Goal: Task Accomplishment & Management: Complete application form

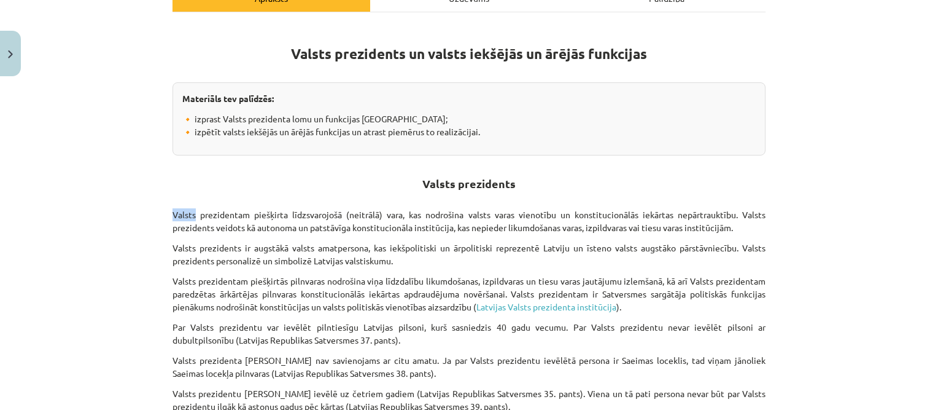
drag, startPoint x: 168, startPoint y: 214, endPoint x: 216, endPoint y: 211, distance: 48.6
click at [216, 211] on p "Valsts prezidentam piešķirta līdzsvarojošā (neitrālā) vara, kas nodrošina valst…" at bounding box center [469, 221] width 593 height 26
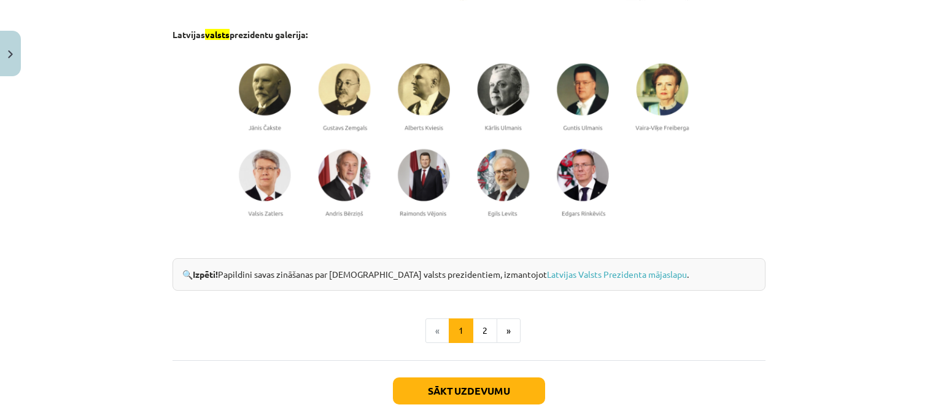
scroll to position [1056, 0]
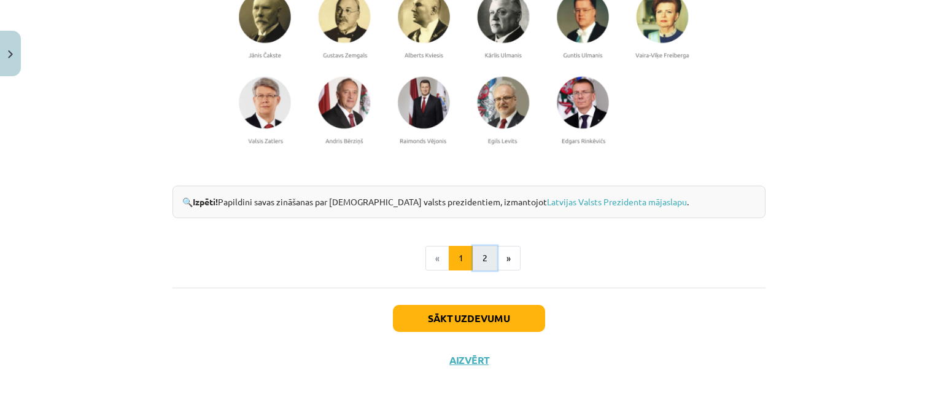
click at [475, 253] on button "2" at bounding box center [485, 258] width 25 height 25
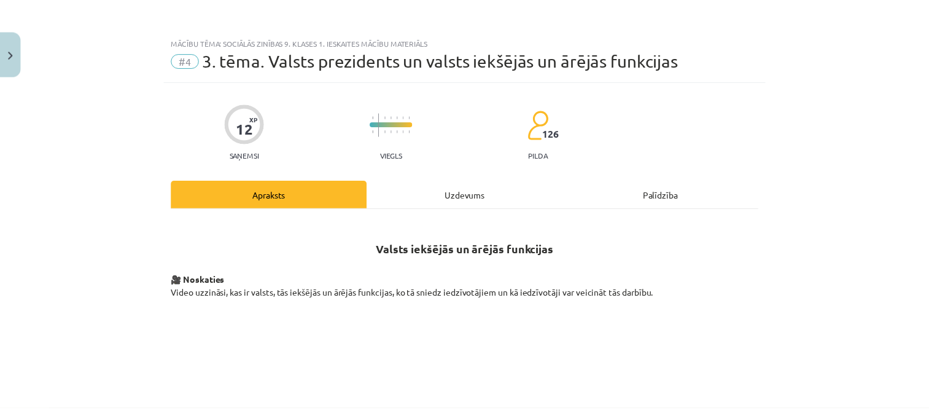
scroll to position [0, 0]
click at [10, 56] on img "Close" at bounding box center [10, 54] width 5 height 8
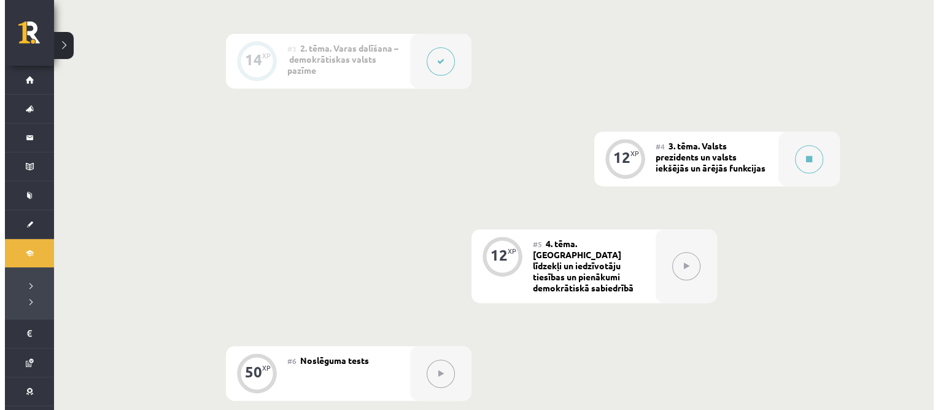
scroll to position [491, 0]
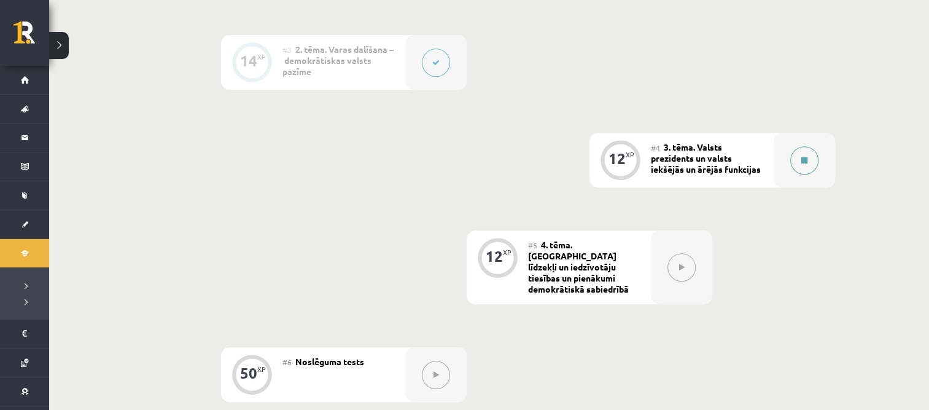
click at [801, 158] on icon at bounding box center [804, 160] width 6 height 7
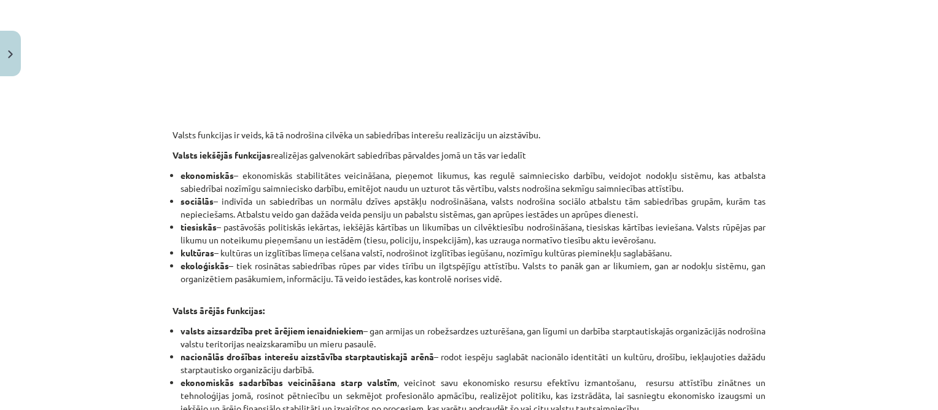
scroll to position [415, 0]
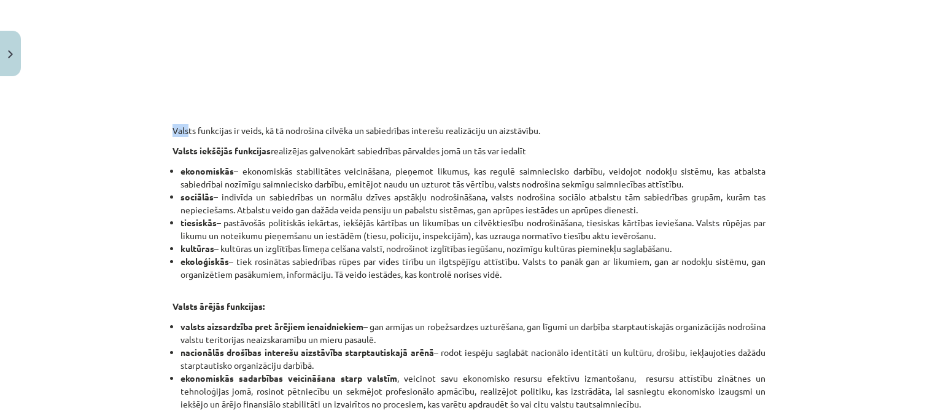
drag, startPoint x: 169, startPoint y: 132, endPoint x: 200, endPoint y: 131, distance: 30.1
click at [190, 131] on p "Valsts funkcijas ir veids, kā tā nodrošina cilvēka un sabiedrības interešu real…" at bounding box center [469, 130] width 593 height 13
click at [173, 127] on p "Valsts funkcijas ir veids, kā tā nodrošina cilvēka un sabiedrības interešu real…" at bounding box center [469, 130] width 593 height 13
click at [173, 130] on p "Valsts funkcijas ir veids, kā tā nodrošina cilvēka un sabiedrības interešu real…" at bounding box center [469, 130] width 593 height 13
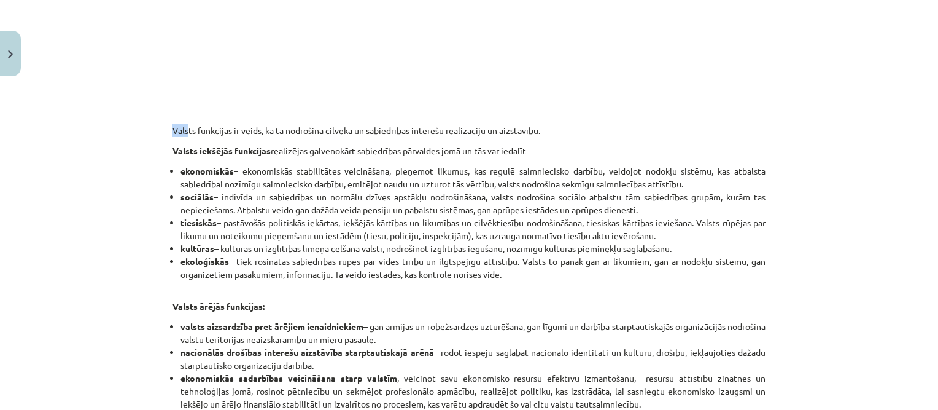
drag, startPoint x: 167, startPoint y: 129, endPoint x: 194, endPoint y: 128, distance: 27.0
click at [191, 128] on p "Valsts funkcijas ir veids, kā tā nodrošina cilvēka un sabiedrības interešu real…" at bounding box center [469, 130] width 593 height 13
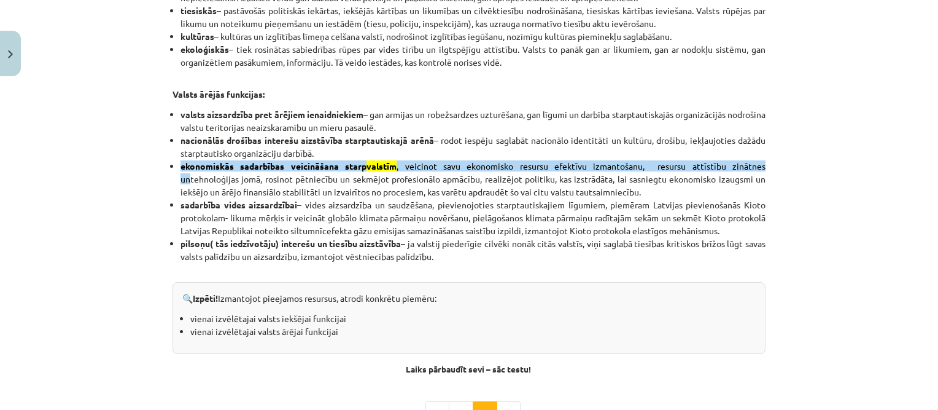
scroll to position [660, 0]
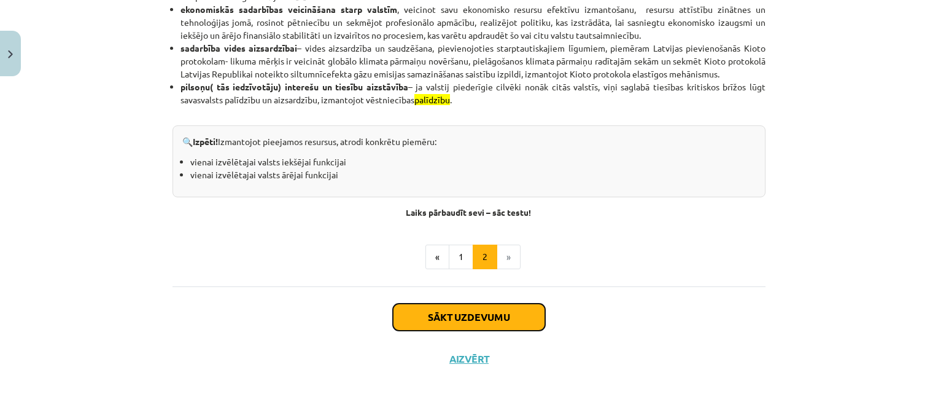
click at [499, 317] on button "Sākt uzdevumu" at bounding box center [469, 316] width 152 height 27
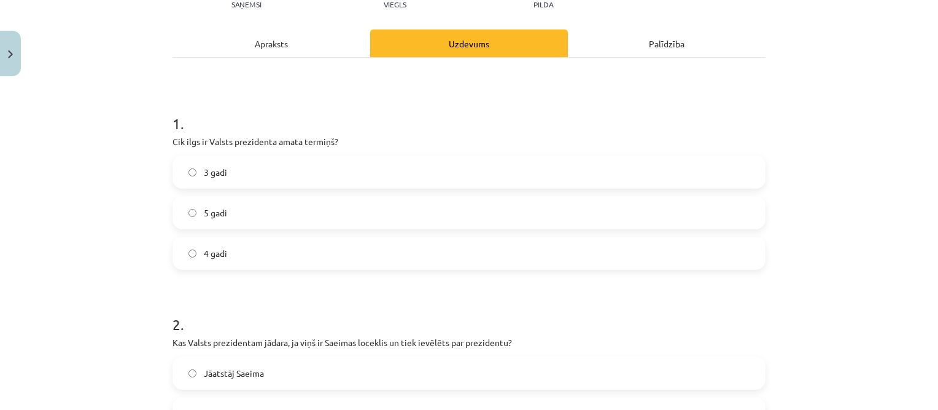
scroll to position [154, 0]
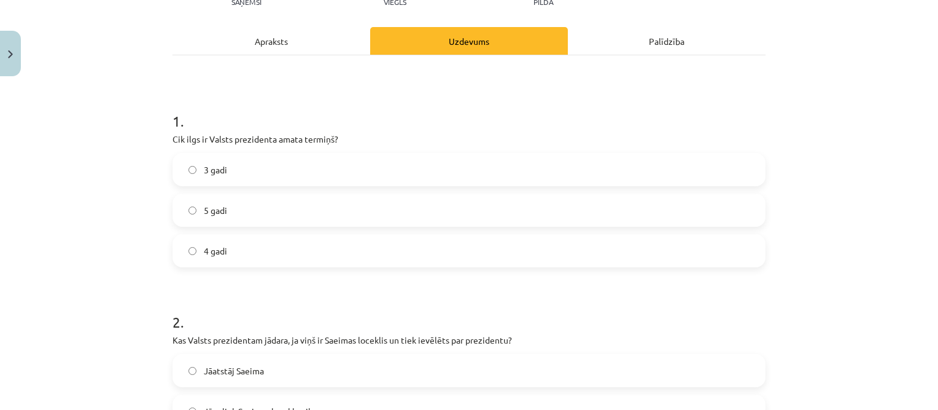
click at [250, 247] on label "4 gadi" at bounding box center [469, 250] width 591 height 31
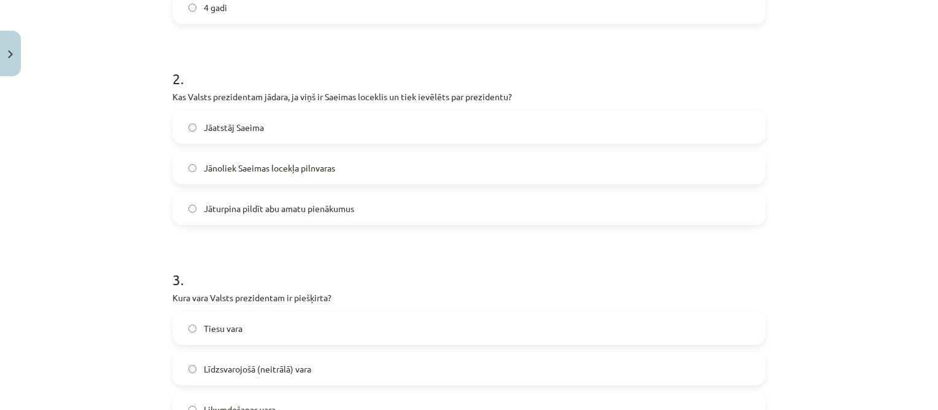
scroll to position [399, 0]
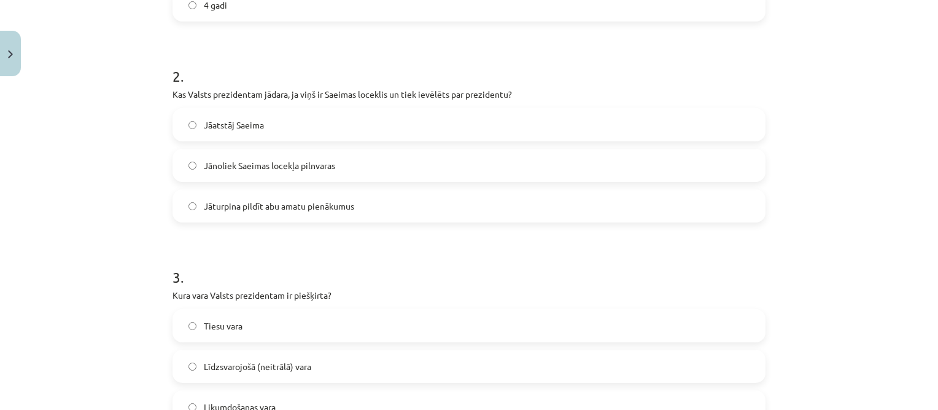
click at [289, 161] on span "Jānoliek Saeimas locekļa pilnvaras" at bounding box center [269, 165] width 131 height 13
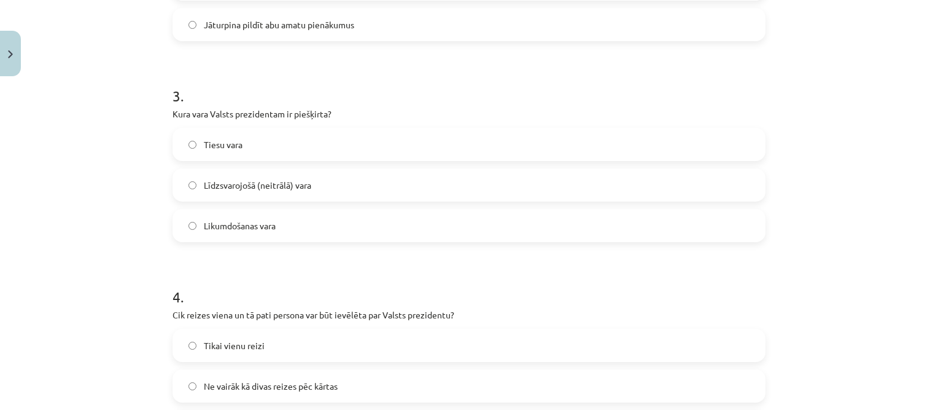
scroll to position [583, 0]
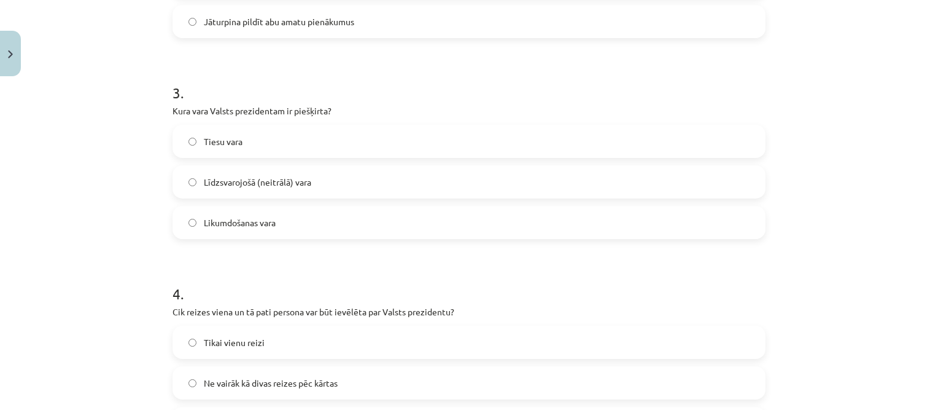
click at [362, 187] on label "Līdzsvarojošā (neitrālā) vara" at bounding box center [469, 181] width 591 height 31
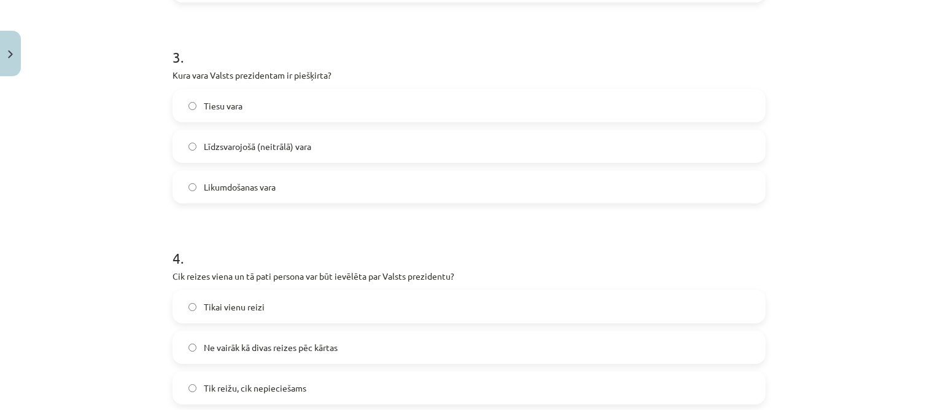
scroll to position [768, 0]
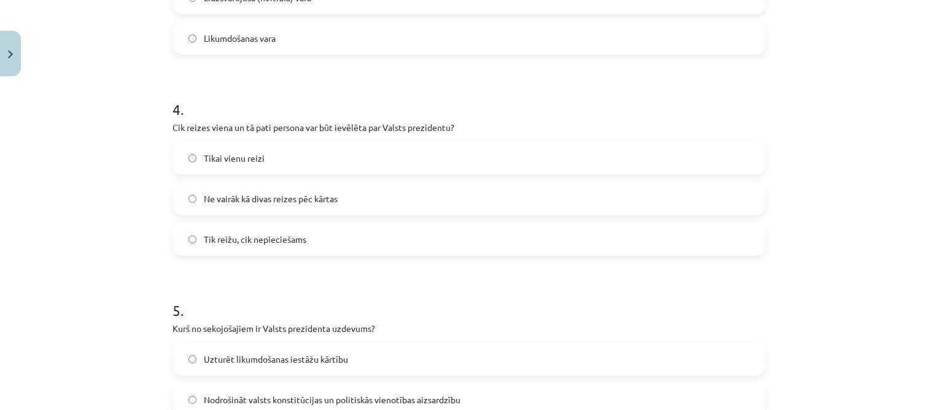
click at [341, 198] on label "Ne vairāk kā divas reizes pēc kārtas" at bounding box center [469, 198] width 591 height 31
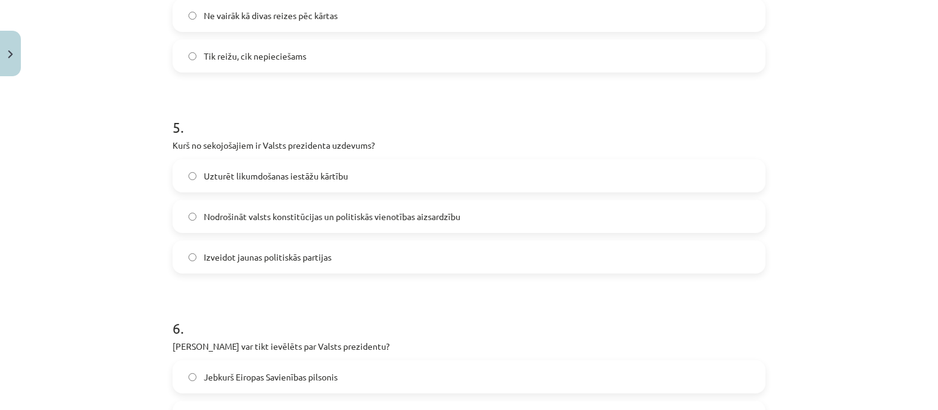
scroll to position [952, 0]
click at [329, 212] on span "Nodrošināt valsts konstitūcijas un politiskās vienotības aizsardzību" at bounding box center [332, 215] width 257 height 13
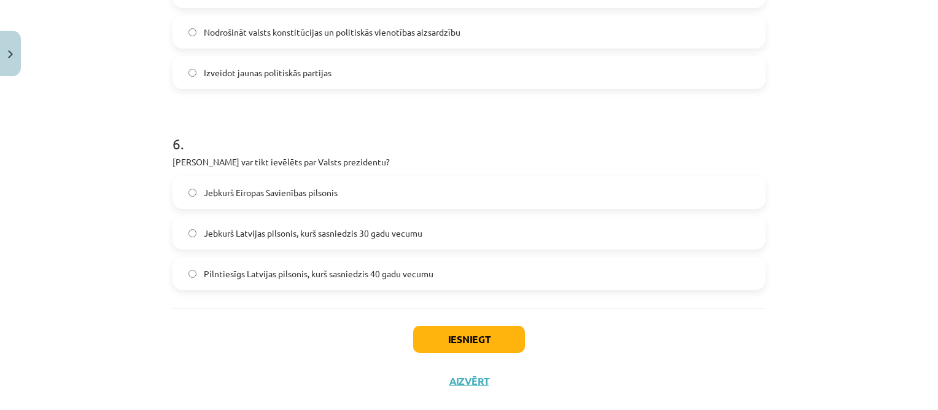
scroll to position [1136, 0]
click at [328, 276] on span "Pilntiesīgs Latvijas pilsonis, kurš sasniedzis 40 gadu vecumu" at bounding box center [319, 272] width 230 height 13
click at [474, 337] on button "Iesniegt" at bounding box center [469, 337] width 112 height 27
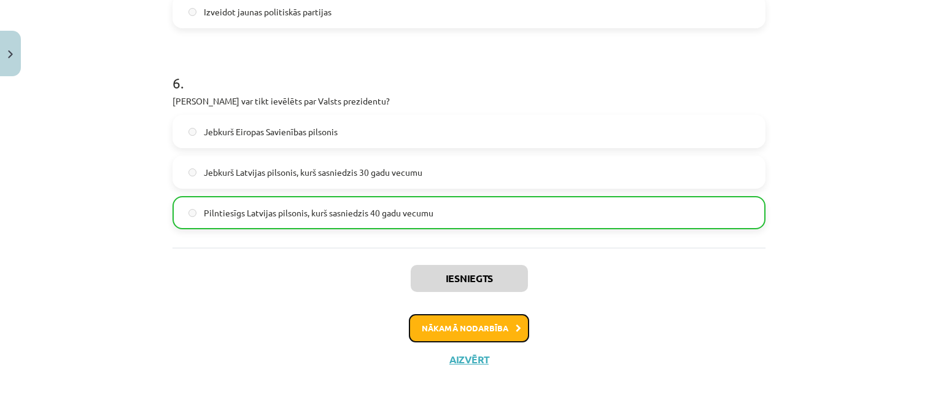
click at [470, 325] on button "Nākamā nodarbība" at bounding box center [469, 328] width 120 height 28
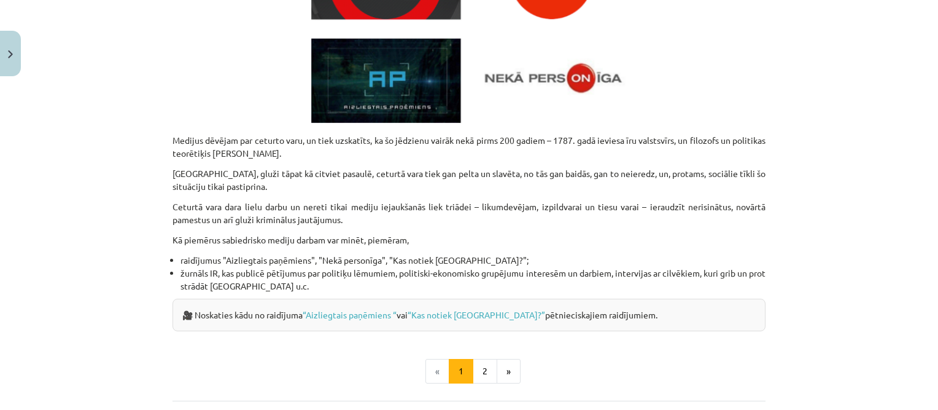
scroll to position [647, 0]
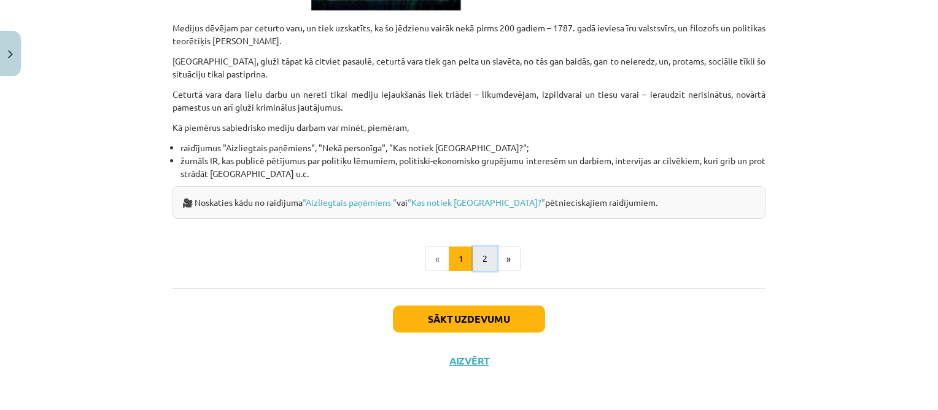
click at [484, 252] on button "2" at bounding box center [485, 258] width 25 height 25
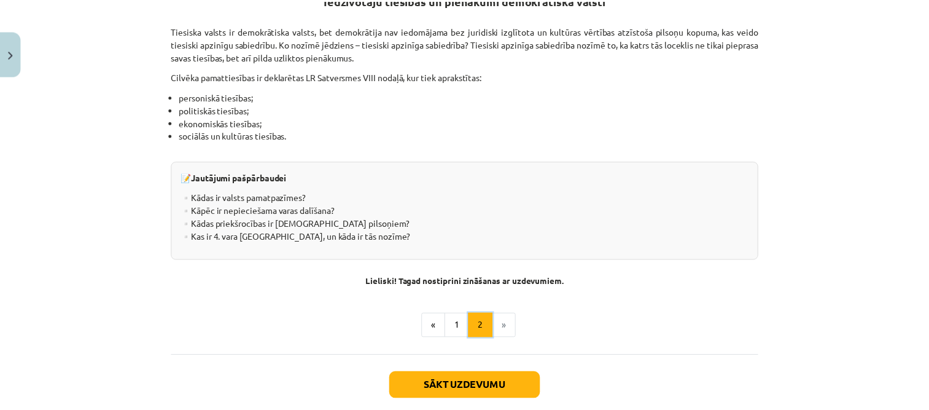
scroll to position [239, 0]
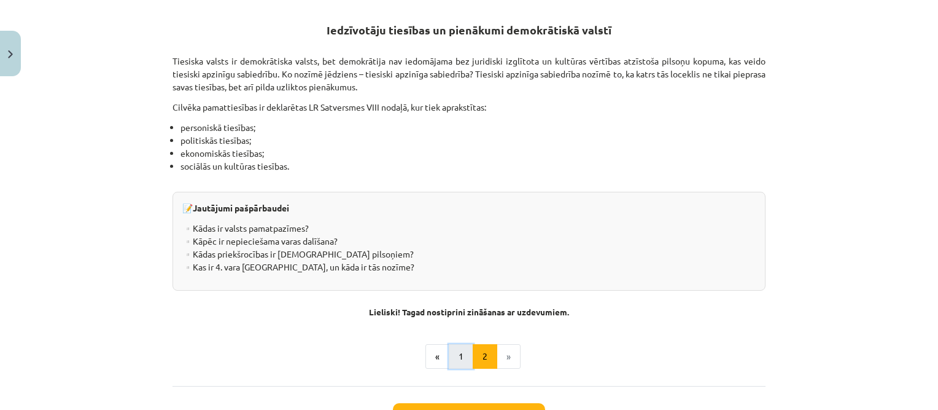
click at [453, 350] on button "1" at bounding box center [461, 356] width 25 height 25
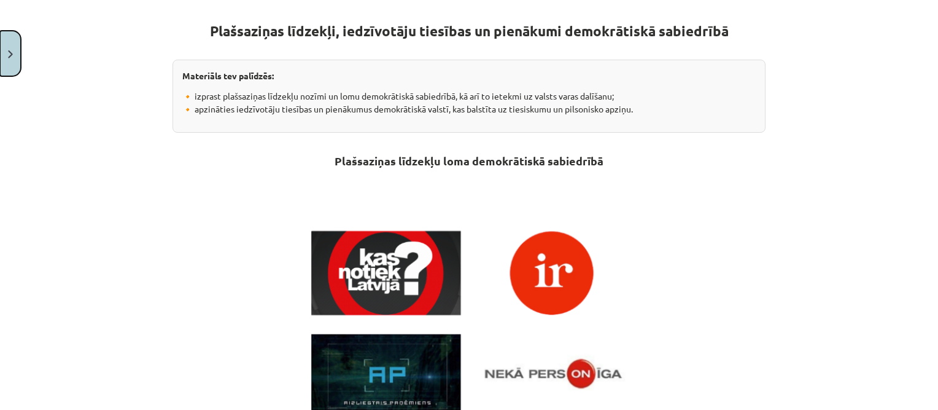
click at [6, 41] on button "Close" at bounding box center [10, 53] width 21 height 45
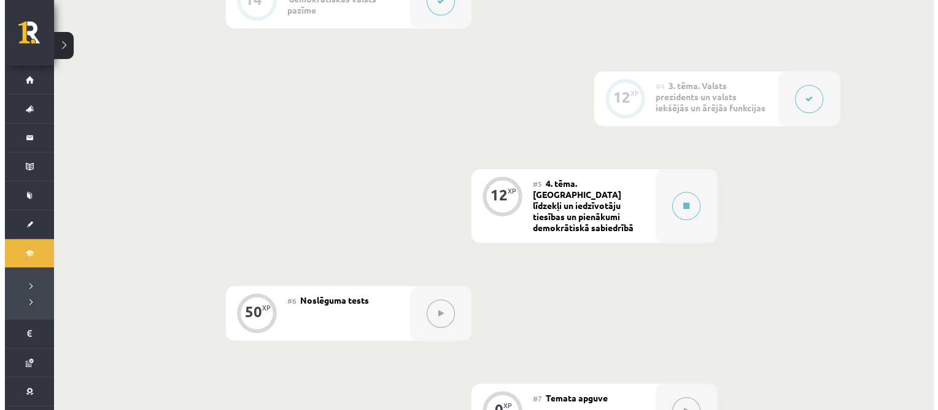
scroll to position [553, 0]
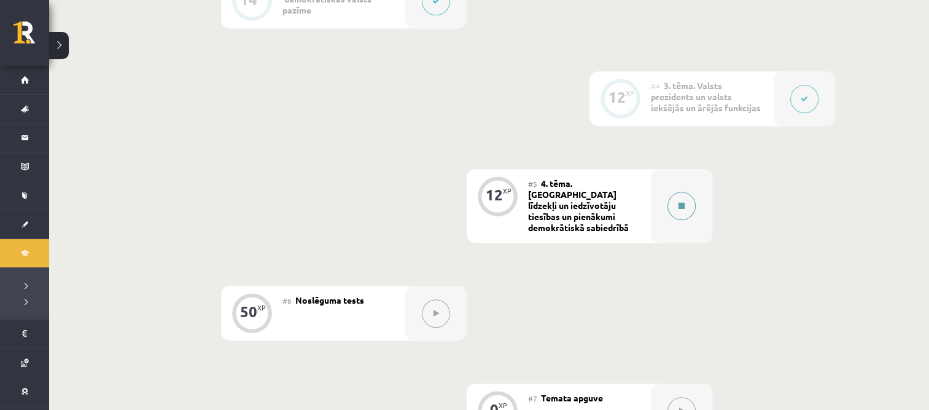
click at [682, 202] on icon at bounding box center [682, 205] width 6 height 7
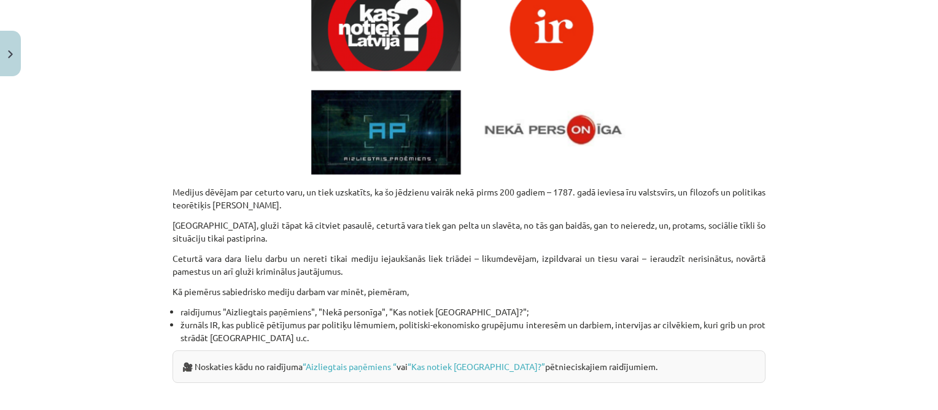
scroll to position [491, 0]
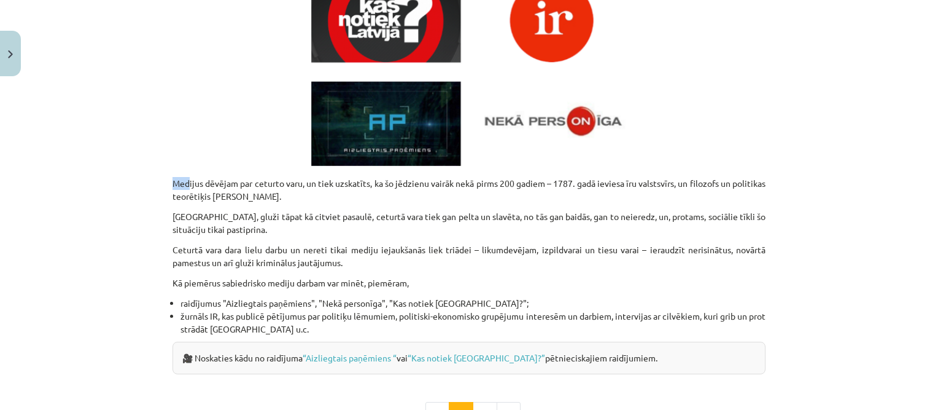
drag, startPoint x: 169, startPoint y: 182, endPoint x: 187, endPoint y: 179, distance: 17.5
click at [187, 179] on div "12 XP Saņemsi Viegls 126 pilda Apraksts Uzdevums Palīdzība Plašsaziņas līdzekļi…" at bounding box center [469, 73] width 608 height 927
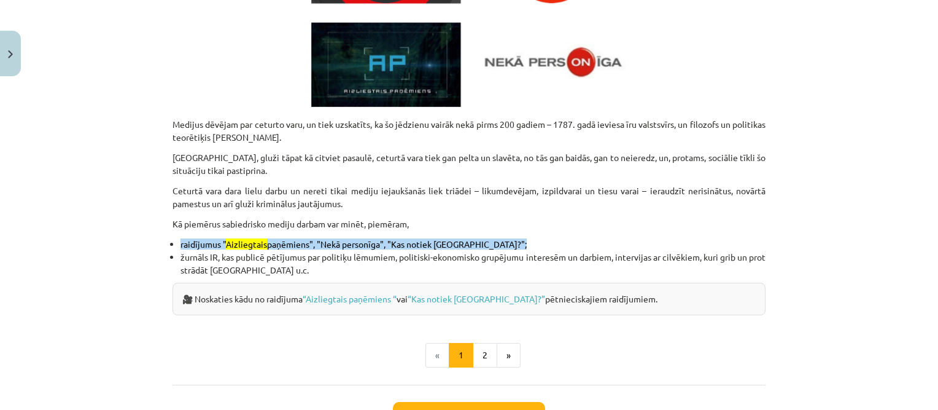
scroll to position [553, 0]
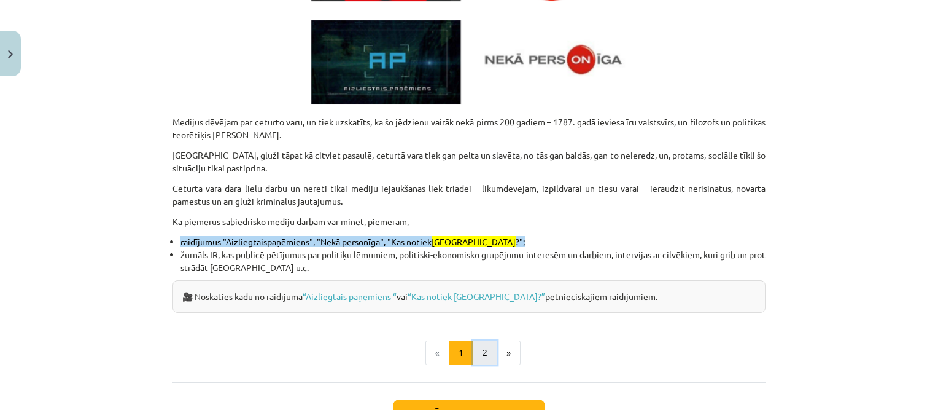
click at [477, 346] on button "2" at bounding box center [485, 352] width 25 height 25
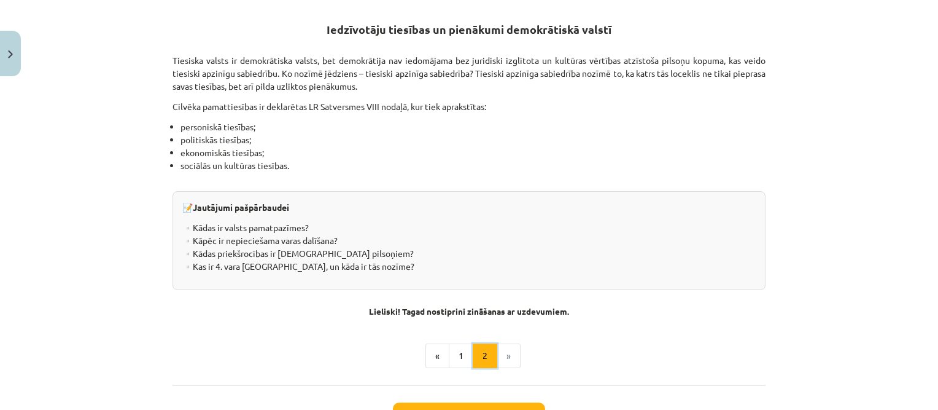
scroll to position [239, 0]
click at [176, 60] on p "Tiesiska valsts ir demokrātiska valsts, bet demokrātija nav iedomājama bez juri…" at bounding box center [469, 74] width 593 height 39
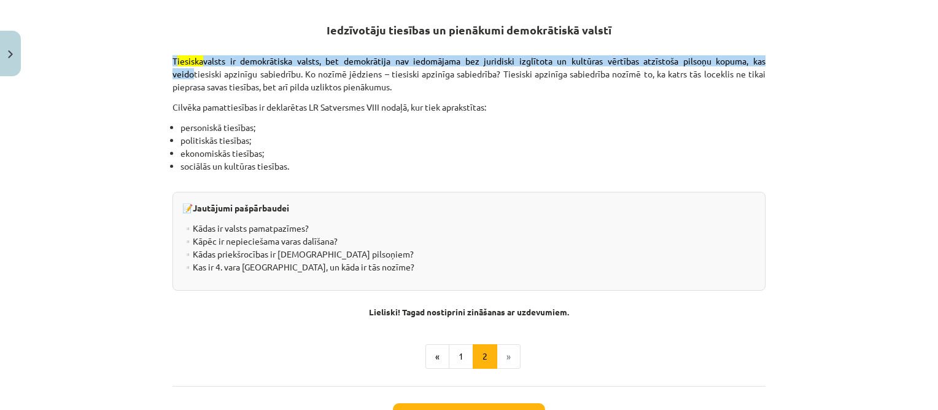
drag, startPoint x: 176, startPoint y: 60, endPoint x: 349, endPoint y: 63, distance: 173.2
click at [349, 63] on msreadoutspan "T iesiska valsts ir demokrātiska valsts, bet demokrātija nav iedomājama bez jur…" at bounding box center [469, 67] width 593 height 24
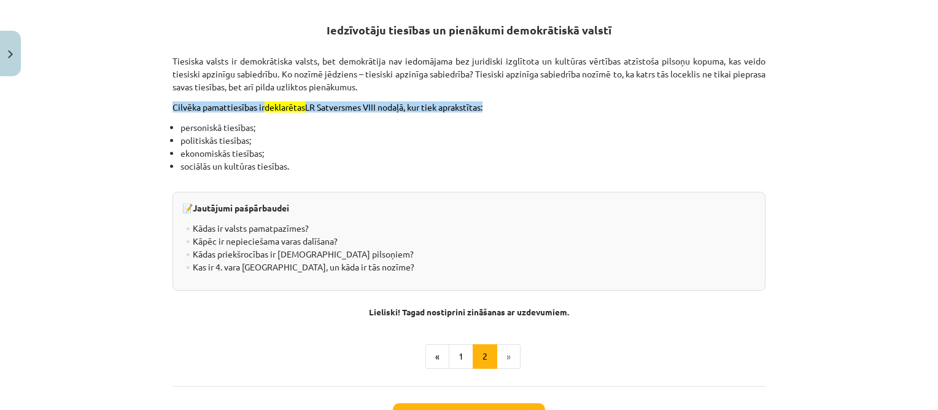
click at [173, 58] on p "Tiesiska valsts ir demokrātiska valsts, bet demokrātija nav iedomājama bez juri…" at bounding box center [469, 74] width 593 height 39
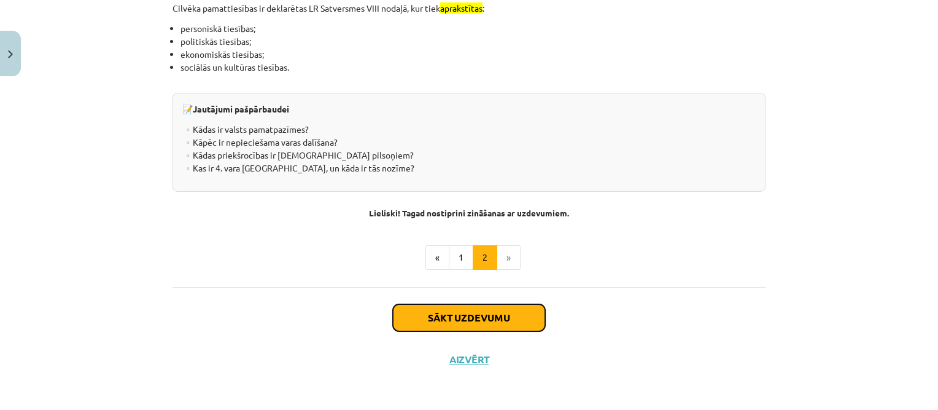
click at [488, 322] on button "Sākt uzdevumu" at bounding box center [469, 317] width 152 height 27
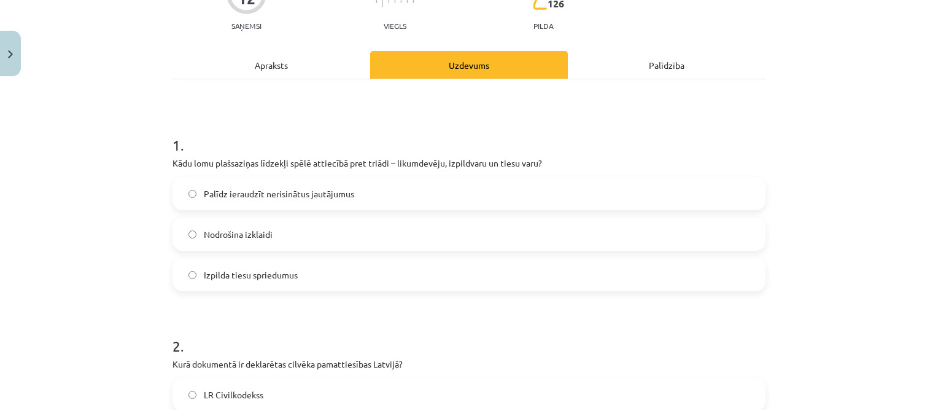
scroll to position [154, 0]
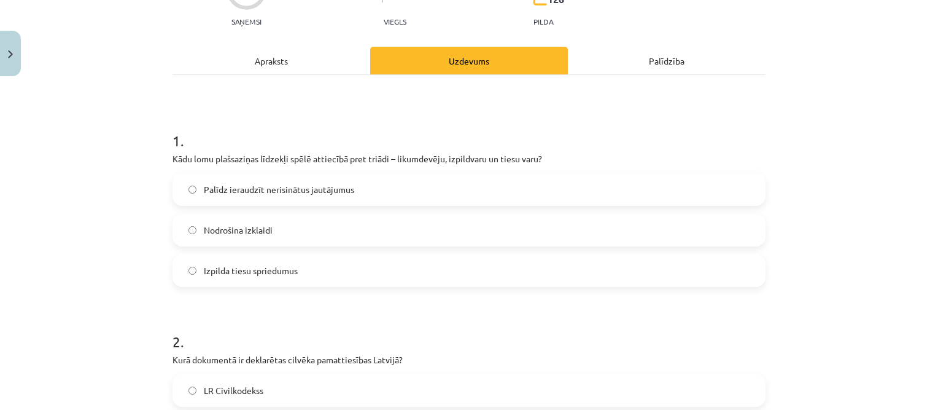
click at [300, 187] on span "Palīdz ieraudzīt nerisinātus jautājumus" at bounding box center [279, 189] width 150 height 13
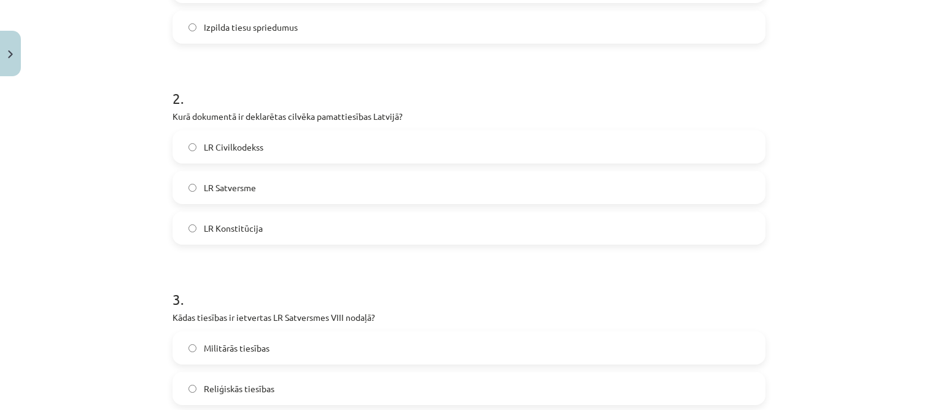
scroll to position [399, 0]
click at [243, 186] on span "LR Satversme" at bounding box center [230, 185] width 52 height 13
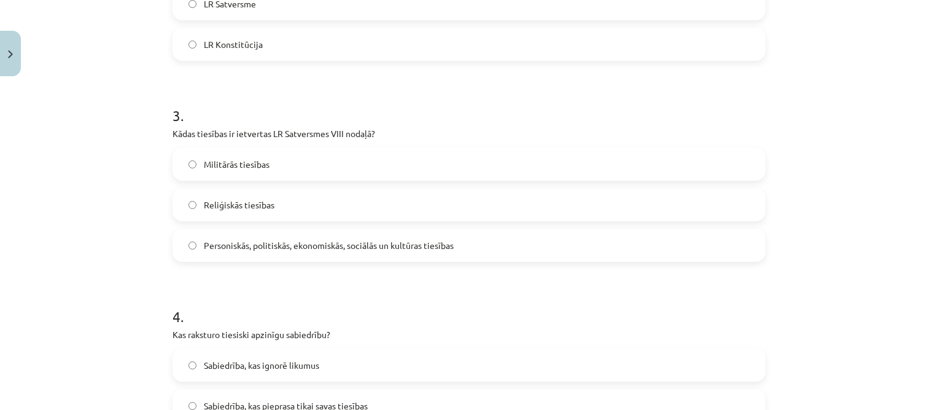
scroll to position [583, 0]
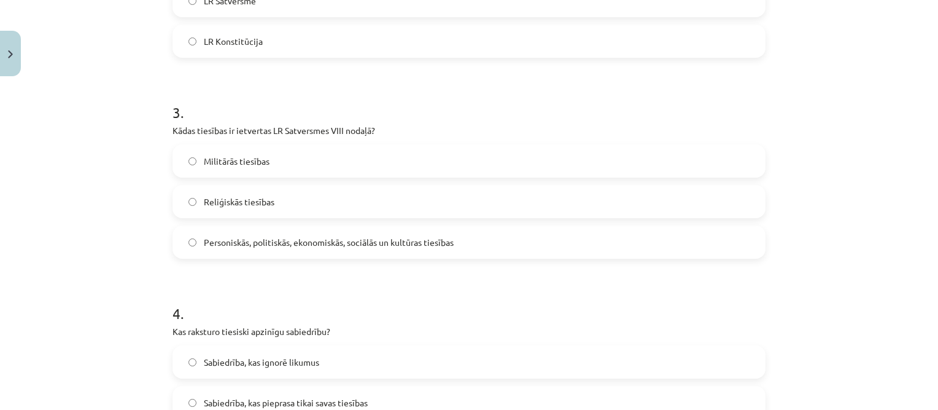
click at [296, 239] on span "Personiskās, politiskās, ekonomiskās, sociālās un kultūras tiesības" at bounding box center [329, 242] width 250 height 13
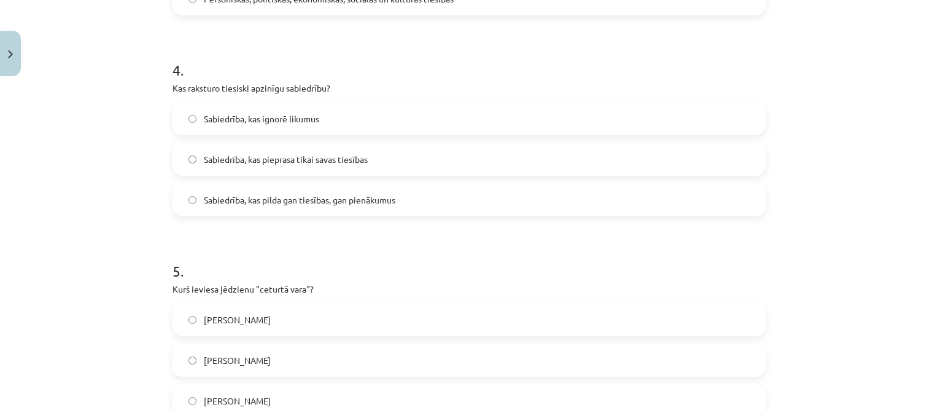
scroll to position [829, 0]
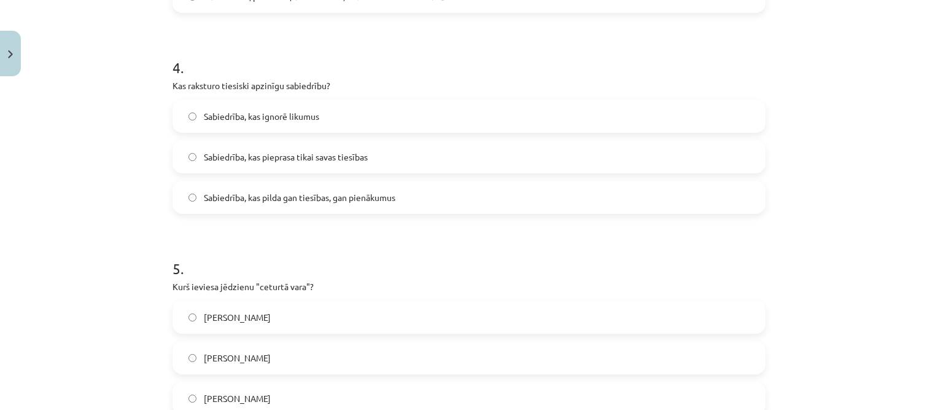
click at [295, 195] on span "Sabiedrība, kas pilda gan tiesības, gan pienākumus" at bounding box center [300, 197] width 192 height 13
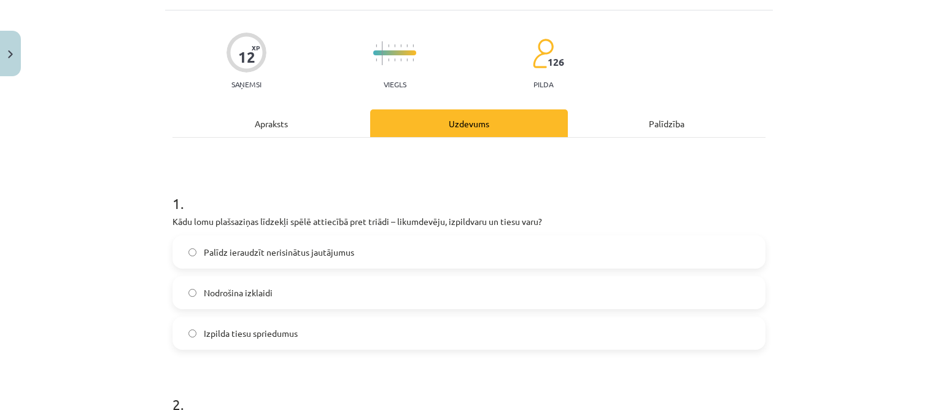
scroll to position [0, 0]
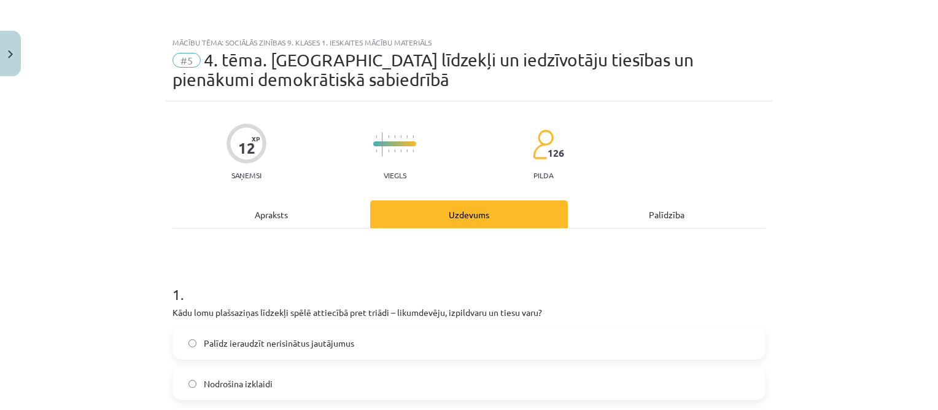
click at [258, 211] on div "Apraksts" at bounding box center [272, 214] width 198 height 28
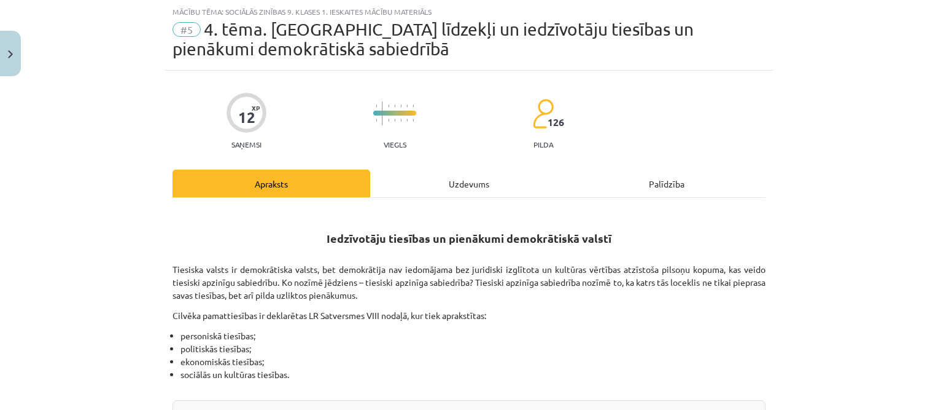
scroll to position [338, 0]
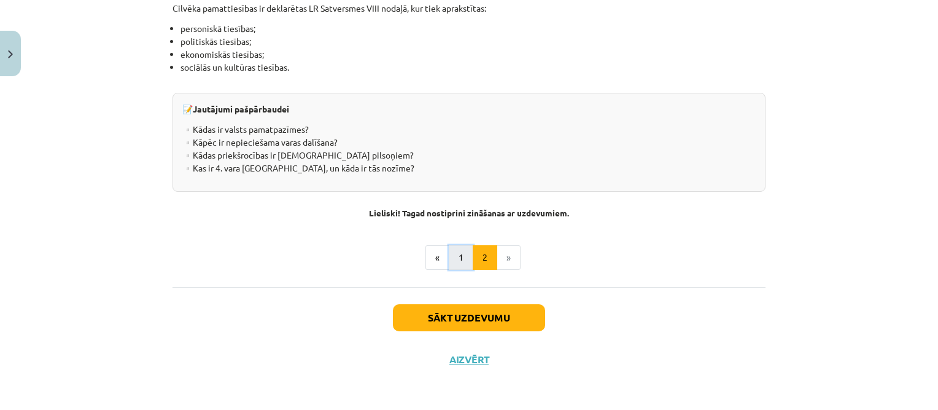
click at [453, 257] on button "1" at bounding box center [461, 257] width 25 height 25
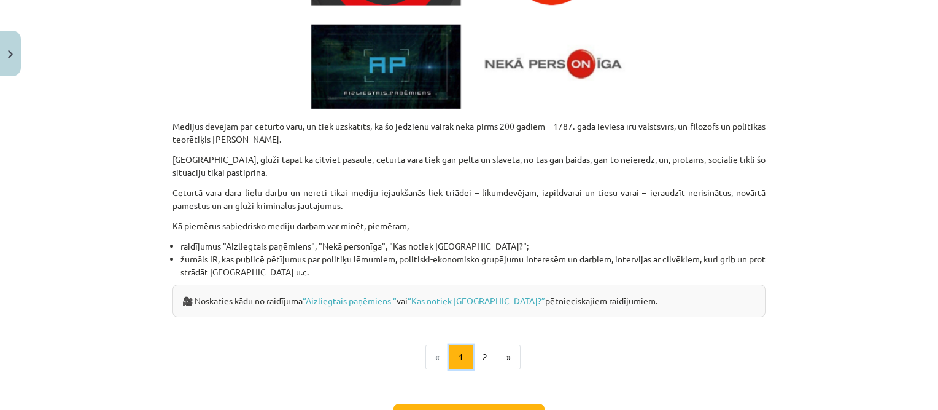
scroll to position [546, 0]
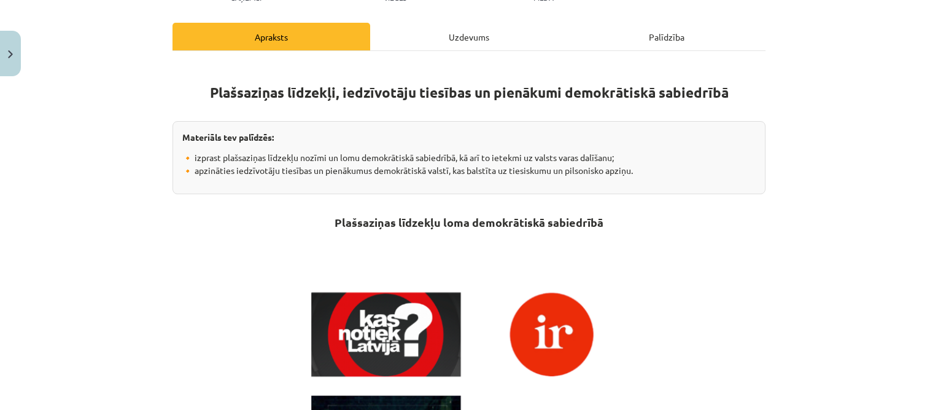
click at [460, 36] on div "Uzdevums" at bounding box center [469, 37] width 198 height 28
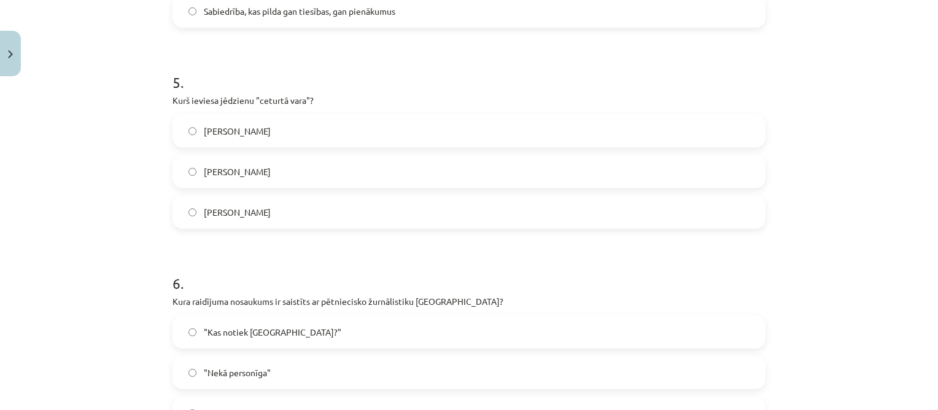
click at [217, 128] on span "Edmunds Bērks" at bounding box center [237, 131] width 67 height 13
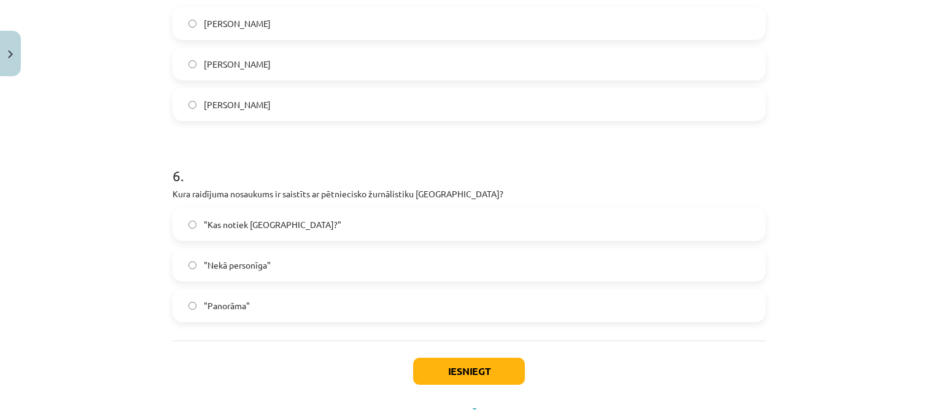
scroll to position [1138, 0]
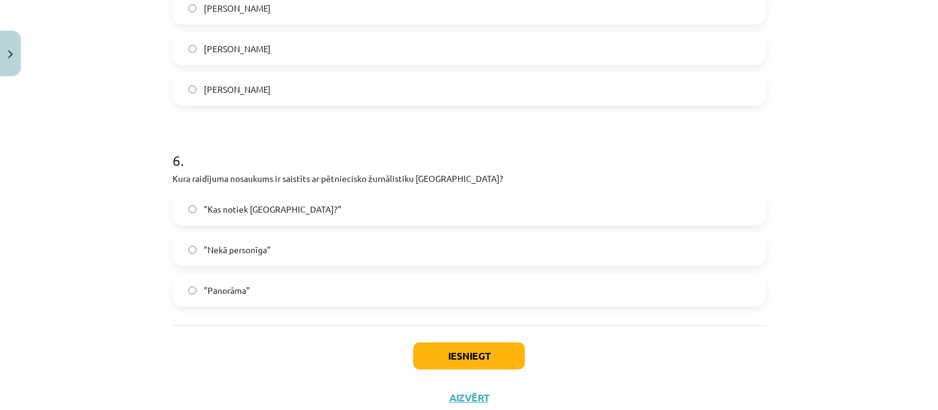
click at [279, 244] on label ""Nekā personīga"" at bounding box center [469, 249] width 591 height 31
click at [464, 353] on button "Iesniegt" at bounding box center [469, 355] width 112 height 27
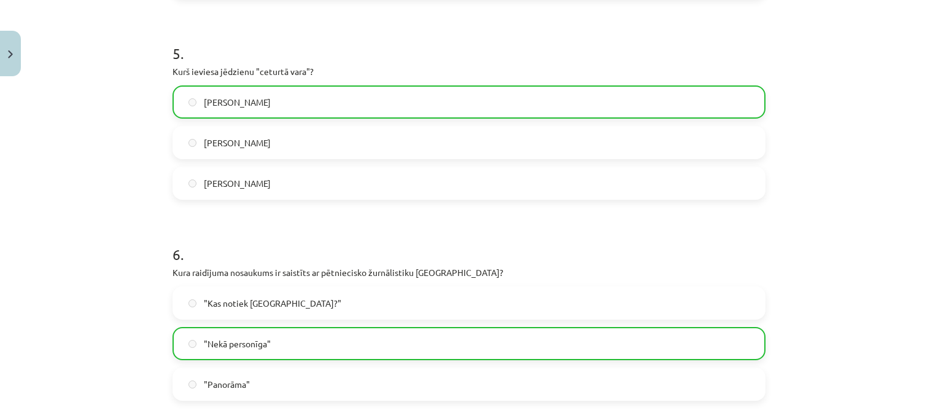
scroll to position [1215, 0]
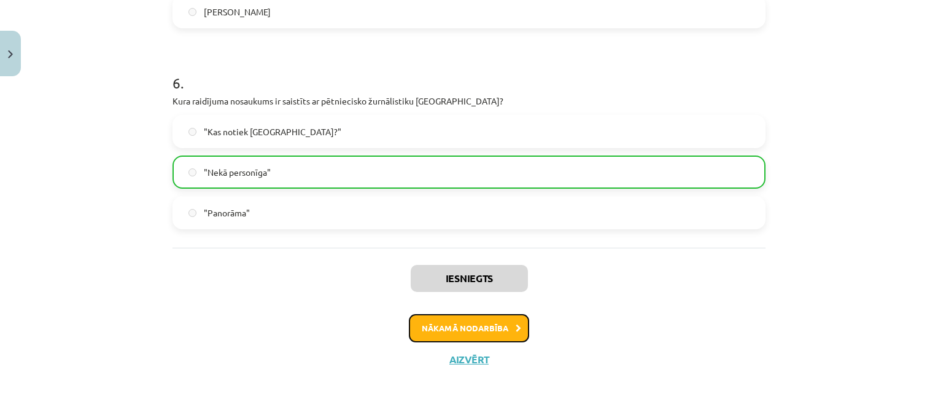
click at [482, 335] on button "Nākamā nodarbība" at bounding box center [469, 328] width 120 height 28
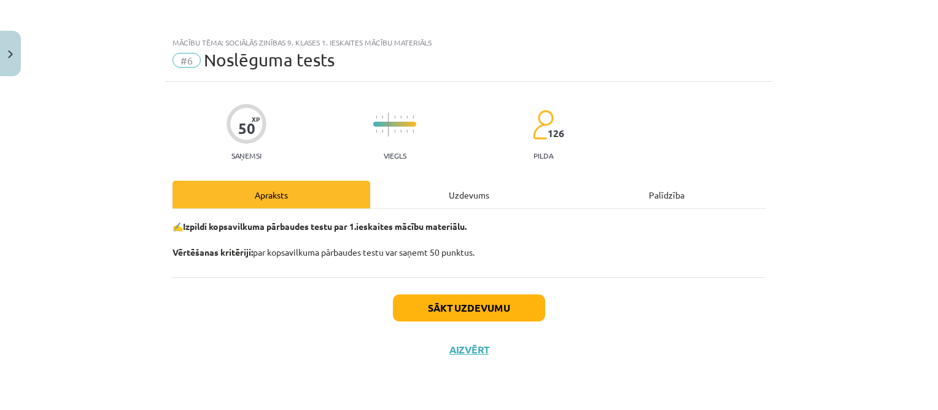
scroll to position [0, 0]
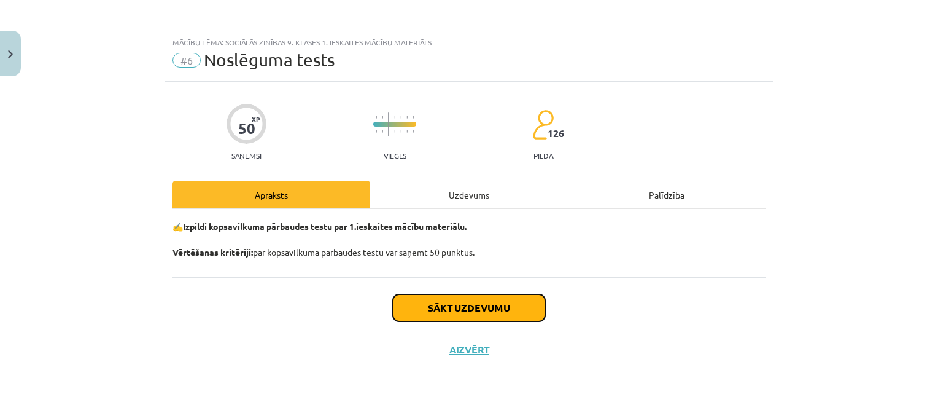
click at [488, 312] on button "Sākt uzdevumu" at bounding box center [469, 307] width 152 height 27
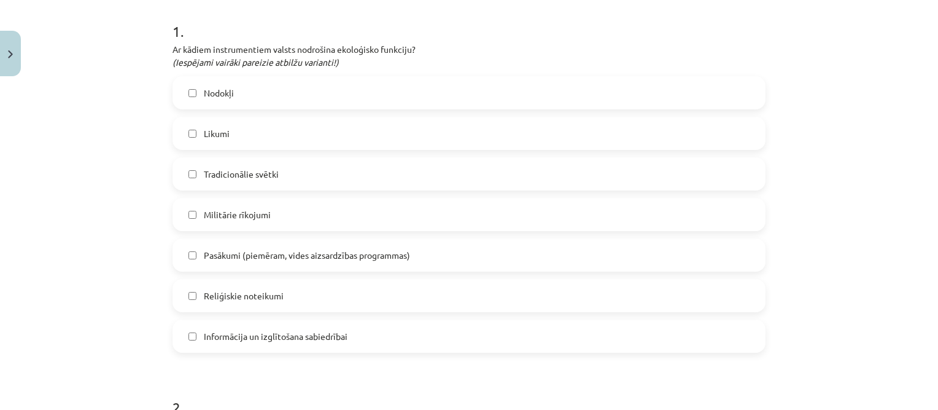
scroll to position [246, 0]
click at [255, 255] on span "Pasākumi (piemēram, vides aizsardzības programmas)" at bounding box center [307, 252] width 206 height 13
click at [233, 125] on label "Likumi" at bounding box center [469, 130] width 591 height 31
click at [238, 332] on span "Informācija un izglītošana sabiedrībai" at bounding box center [276, 333] width 144 height 13
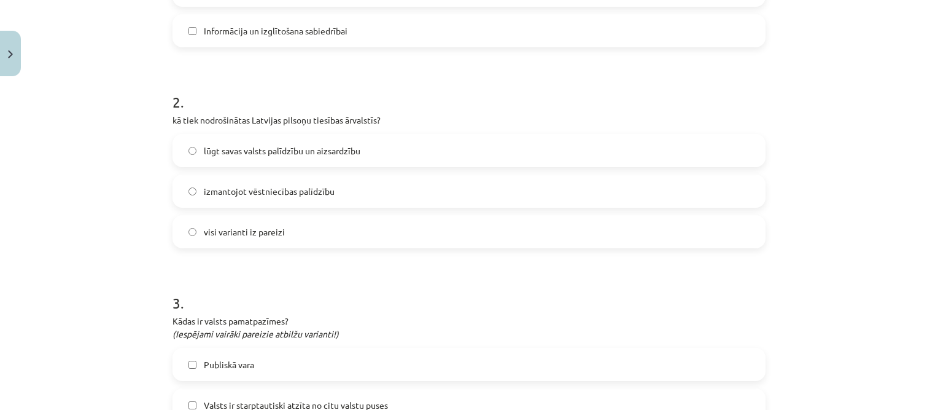
scroll to position [553, 0]
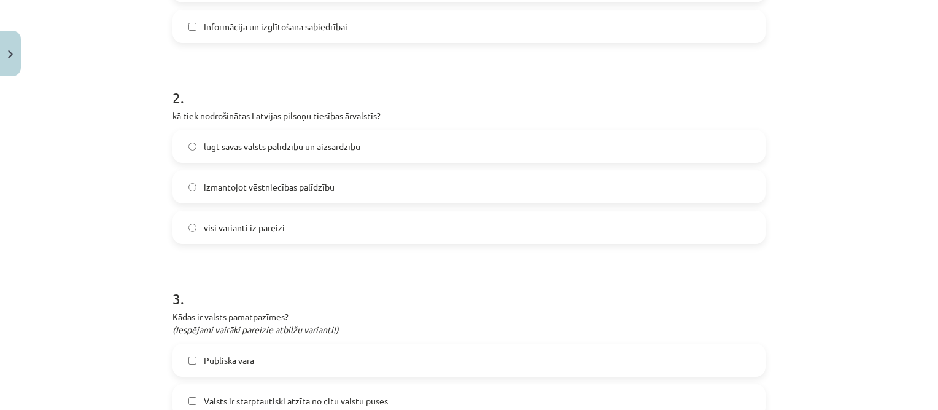
click at [267, 225] on span "visi varianti iz pareizi" at bounding box center [244, 227] width 81 height 13
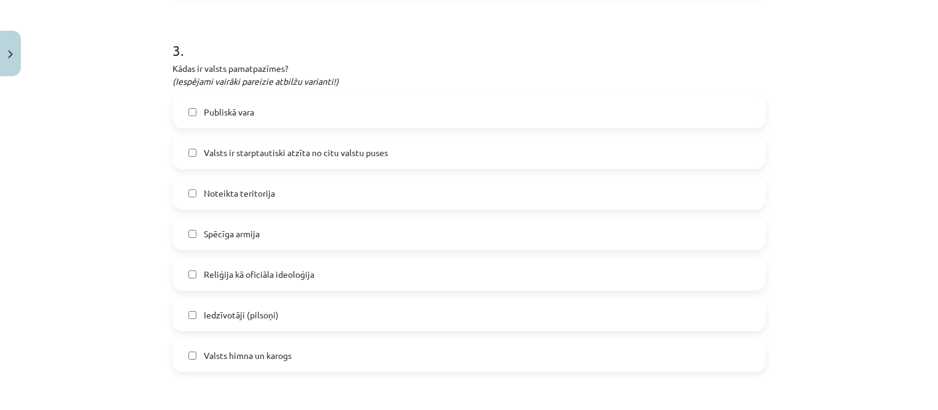
scroll to position [798, 0]
click at [269, 152] on span "Valsts ir starptautiski atzīta no citu valstu puses" at bounding box center [296, 155] width 184 height 13
click at [281, 193] on label "Noteikta teritorija" at bounding box center [469, 195] width 591 height 31
click at [276, 314] on label "Iedzīvotāji (pilsoņi)" at bounding box center [469, 317] width 591 height 31
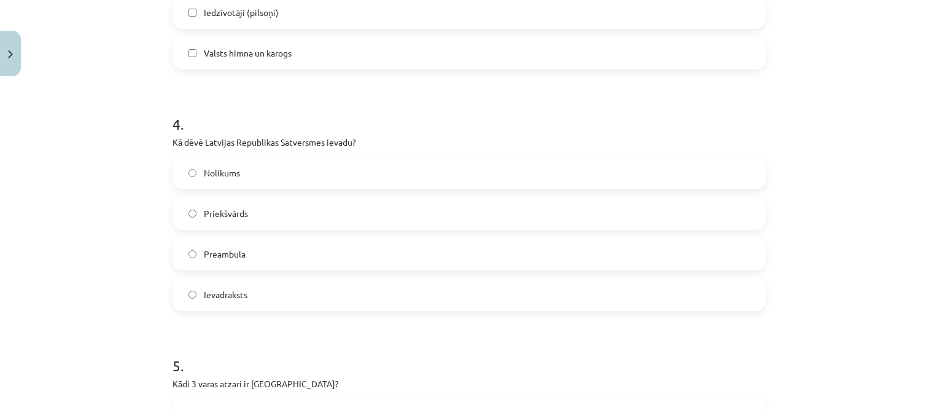
scroll to position [1105, 0]
click at [252, 247] on label "Preambula" at bounding box center [469, 251] width 591 height 31
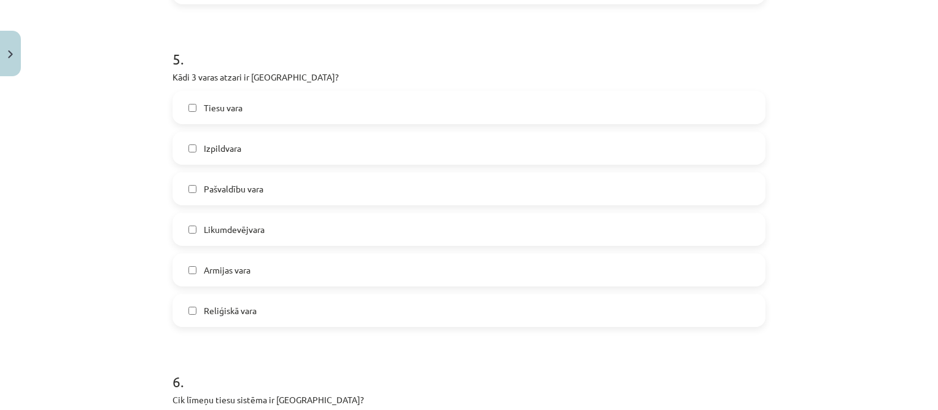
scroll to position [1412, 0]
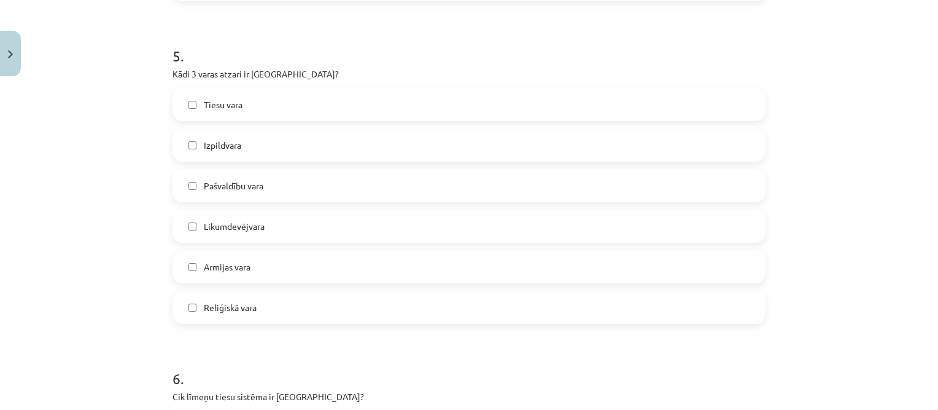
click at [234, 103] on span "Tiesu vara" at bounding box center [223, 104] width 39 height 13
click at [236, 225] on span "Likumdevējvara" at bounding box center [234, 226] width 61 height 13
click at [220, 148] on span "Izpildvara" at bounding box center [222, 145] width 37 height 13
click at [232, 101] on span "Tiesu vara" at bounding box center [223, 104] width 39 height 13
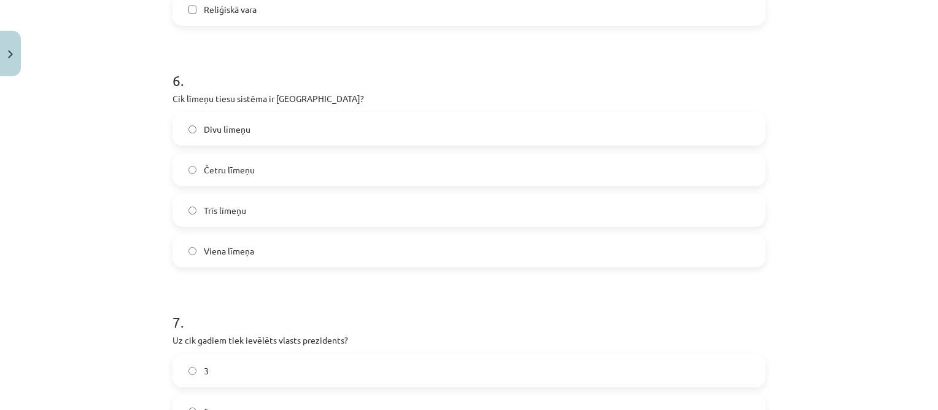
scroll to position [1720, 0]
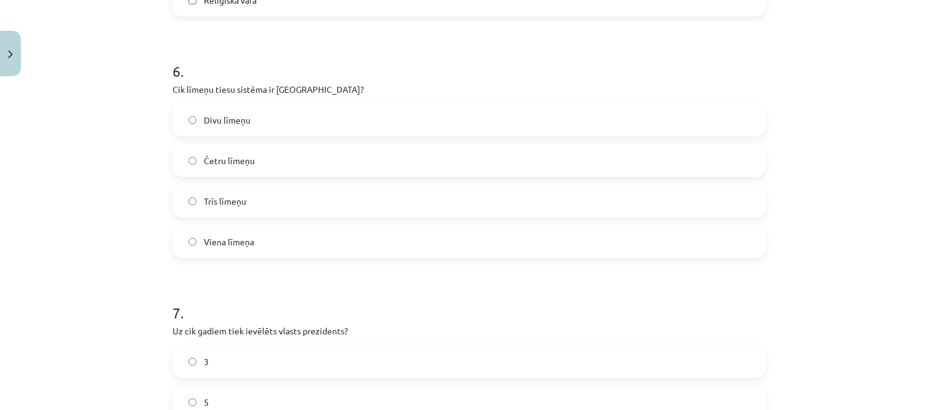
click at [224, 201] on span "Trīs līmeņu" at bounding box center [225, 201] width 42 height 13
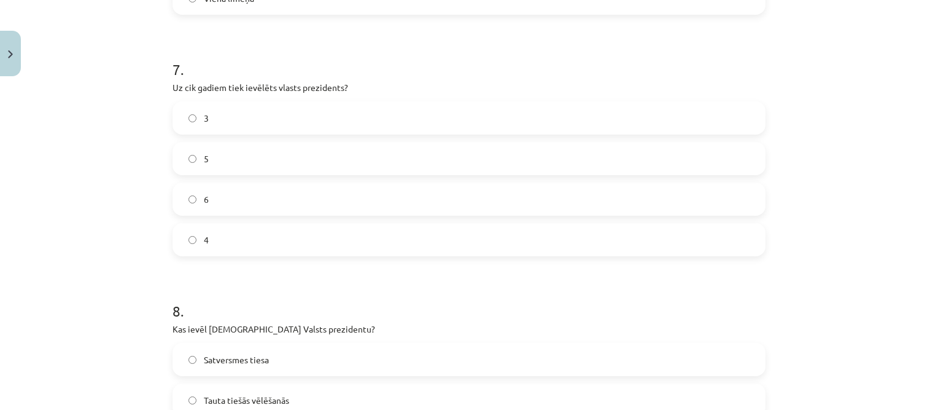
scroll to position [1965, 0]
click at [224, 238] on label "4" at bounding box center [469, 237] width 591 height 31
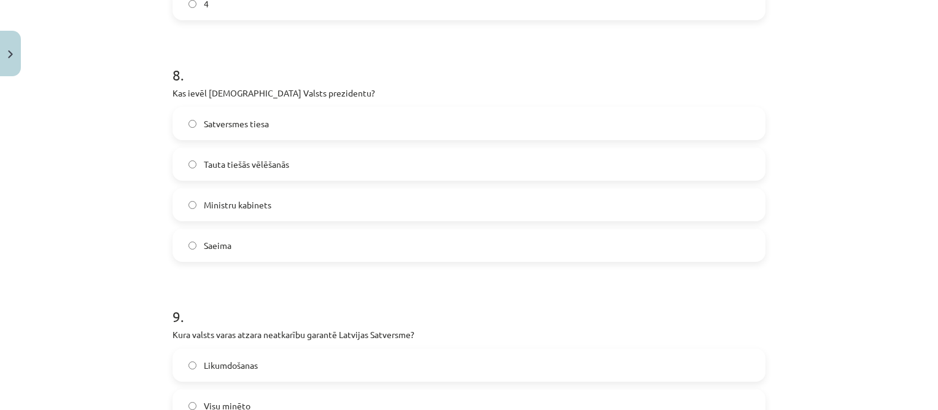
scroll to position [2211, 0]
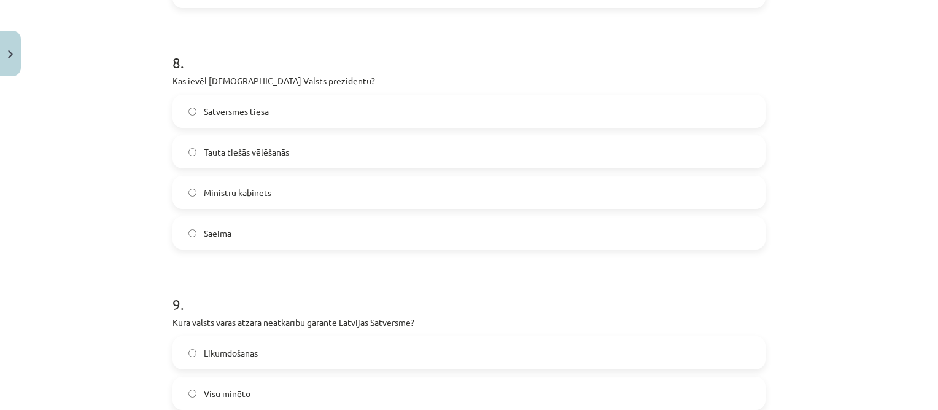
click at [240, 233] on label "Saeima" at bounding box center [469, 232] width 591 height 31
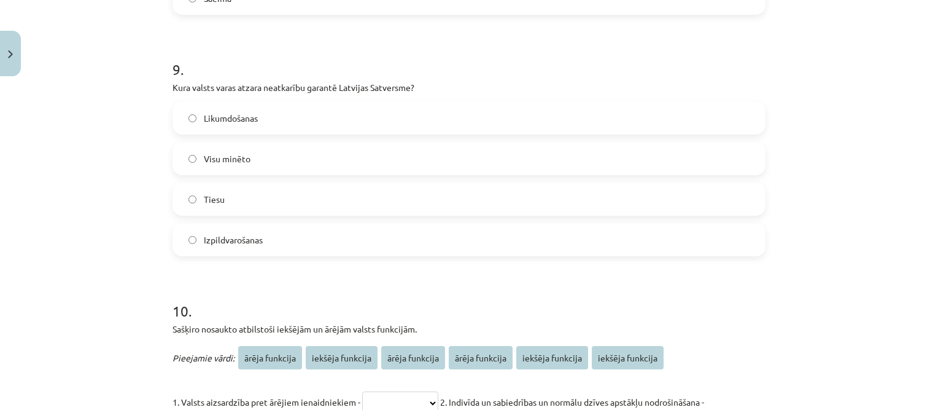
scroll to position [2456, 0]
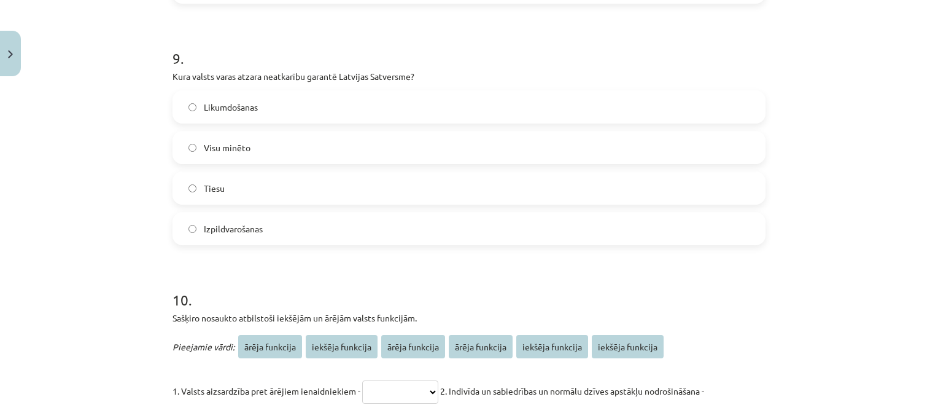
click at [252, 141] on label "Visu minēto" at bounding box center [469, 147] width 591 height 31
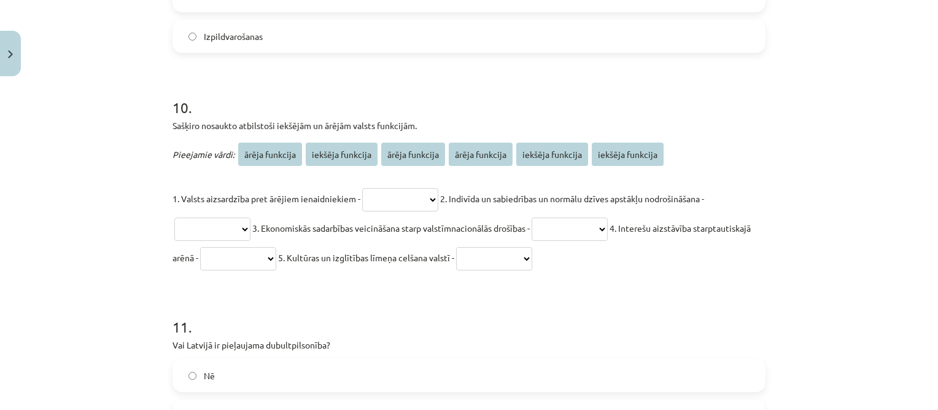
scroll to position [2641, 0]
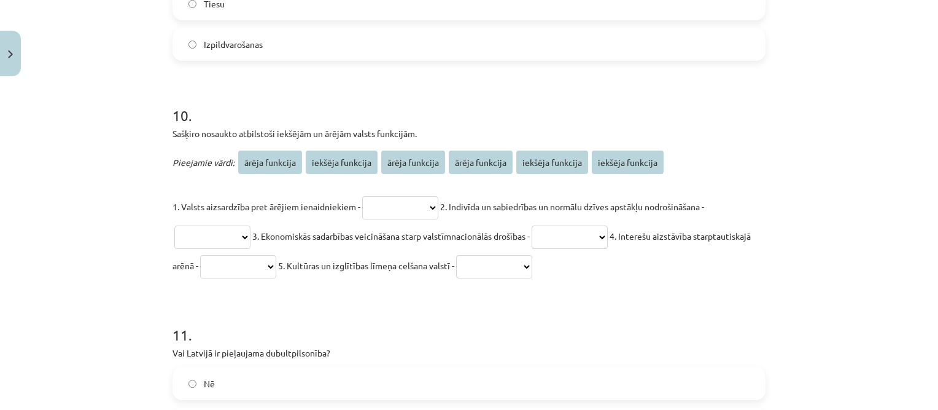
click at [437, 206] on select "**********" at bounding box center [400, 207] width 76 height 23
select select "**********"
click at [362, 196] on select "**********" at bounding box center [400, 207] width 76 height 23
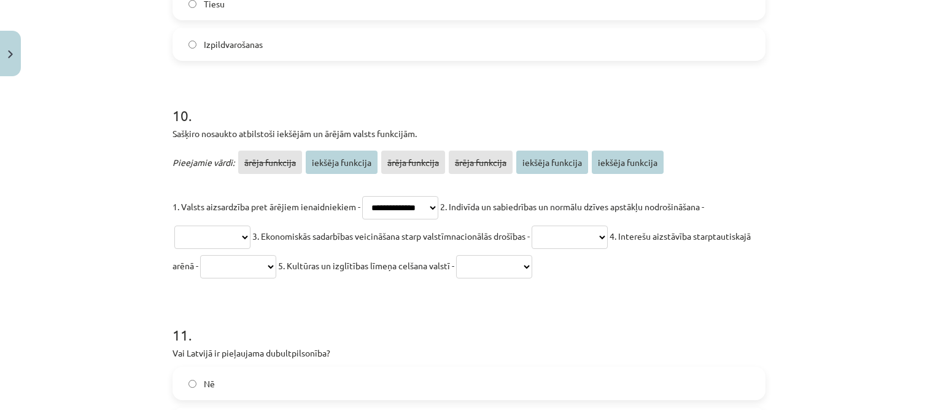
click at [237, 234] on select "**********" at bounding box center [212, 236] width 76 height 23
select select "**********"
click at [174, 225] on select "**********" at bounding box center [212, 236] width 76 height 23
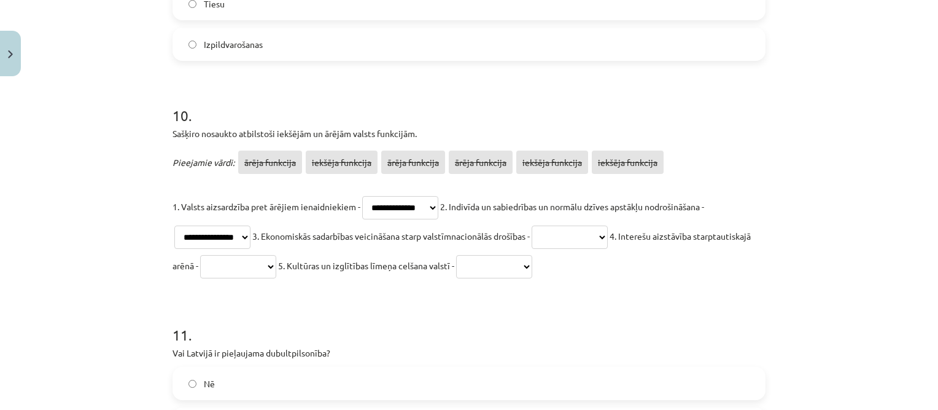
click at [608, 233] on select "**********" at bounding box center [570, 236] width 76 height 23
select select "**********"
click at [544, 225] on select "**********" at bounding box center [570, 236] width 76 height 23
click at [276, 264] on select "**********" at bounding box center [238, 266] width 76 height 23
select select "**********"
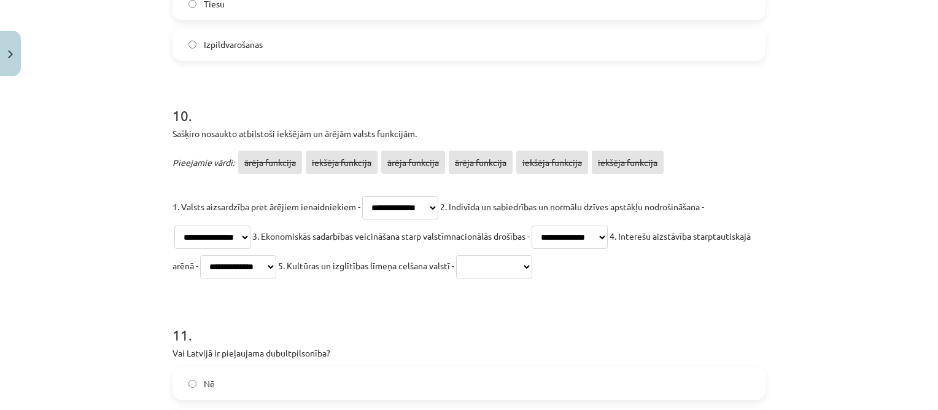
click at [258, 255] on select "**********" at bounding box center [238, 266] width 76 height 23
drag, startPoint x: 590, startPoint y: 268, endPoint x: 575, endPoint y: 274, distance: 15.2
click at [532, 268] on select "**********" at bounding box center [494, 266] width 76 height 23
click at [527, 255] on select "**********" at bounding box center [494, 266] width 76 height 23
click at [532, 267] on select "**********" at bounding box center [494, 266] width 76 height 23
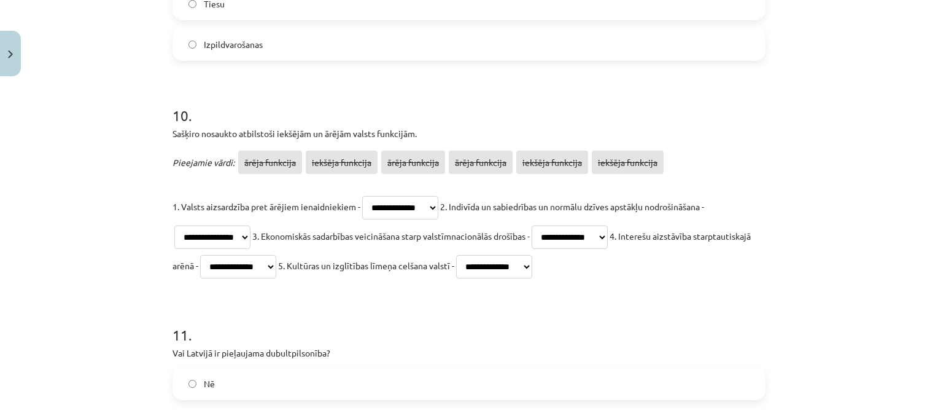
select select "**********"
click at [527, 255] on select "**********" at bounding box center [494, 266] width 76 height 23
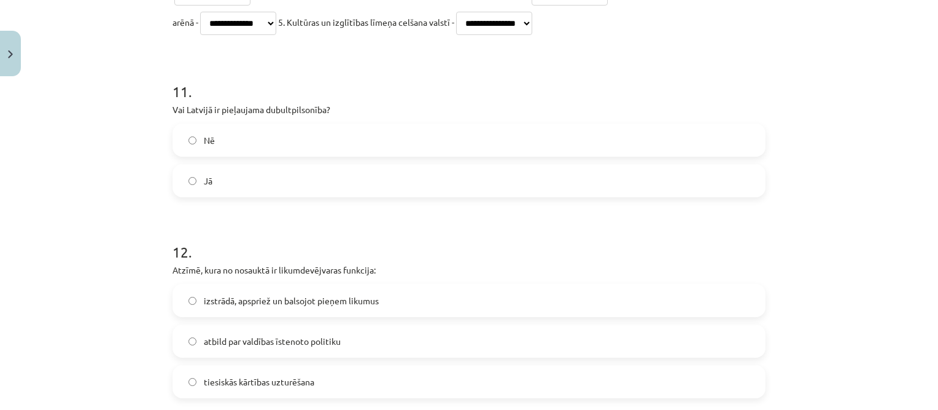
scroll to position [2886, 0]
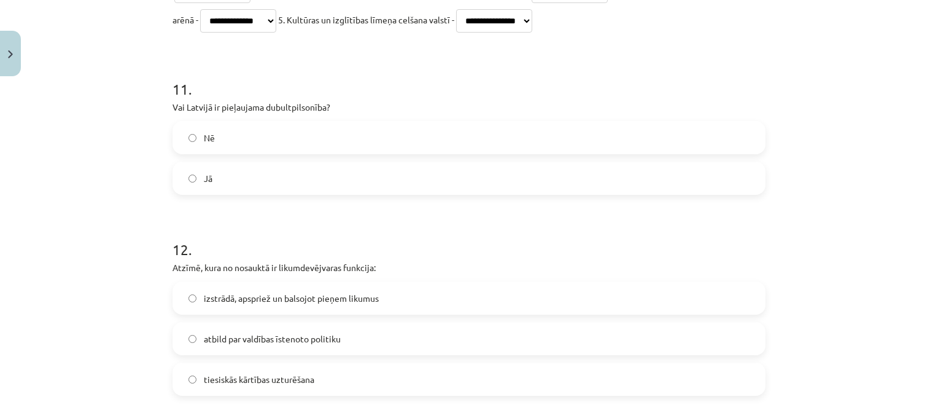
click at [250, 181] on label "Jā" at bounding box center [469, 178] width 591 height 31
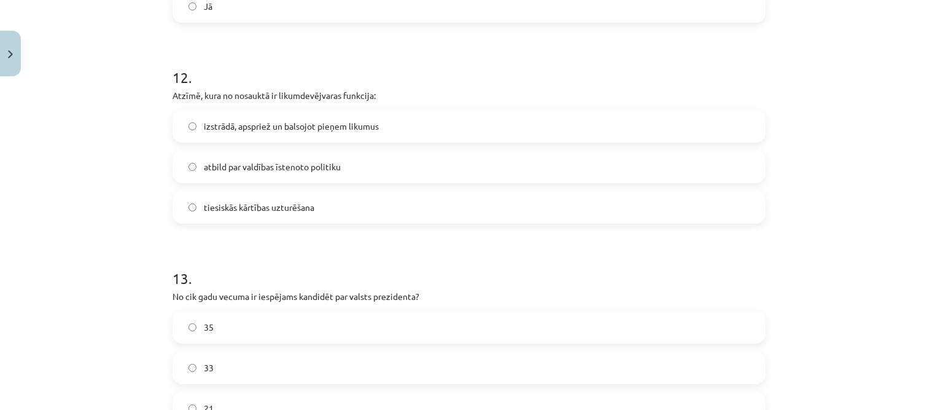
scroll to position [3071, 0]
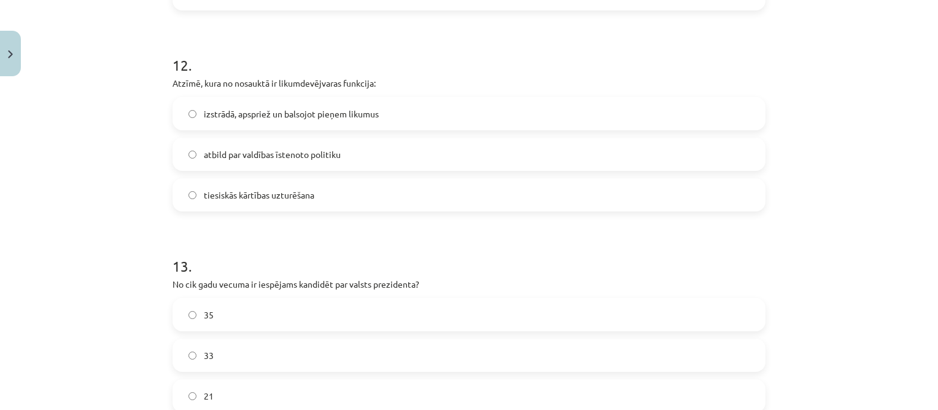
click at [327, 111] on span "izstrādā, apspriež un balsojot pieņem likumus" at bounding box center [291, 113] width 175 height 13
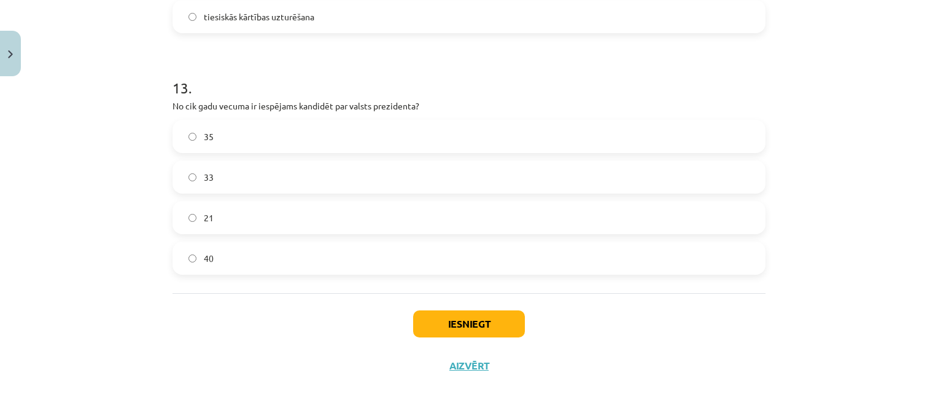
scroll to position [3255, 0]
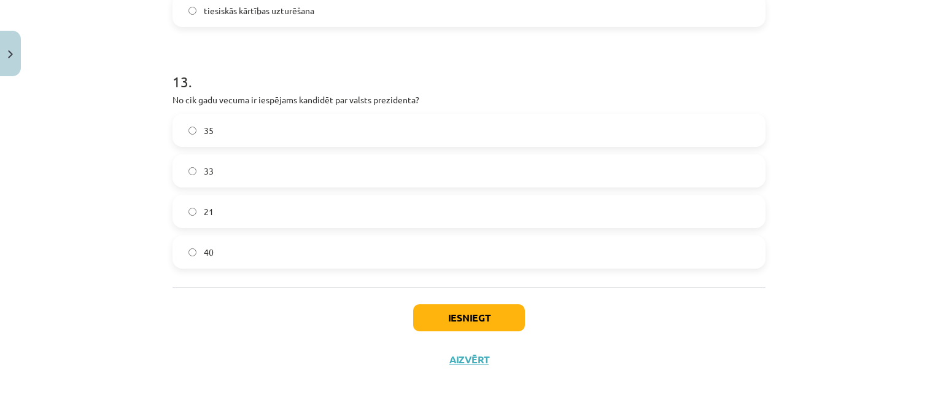
click at [228, 247] on label "40" at bounding box center [469, 251] width 591 height 31
click at [464, 315] on button "Iesniegt" at bounding box center [469, 317] width 112 height 27
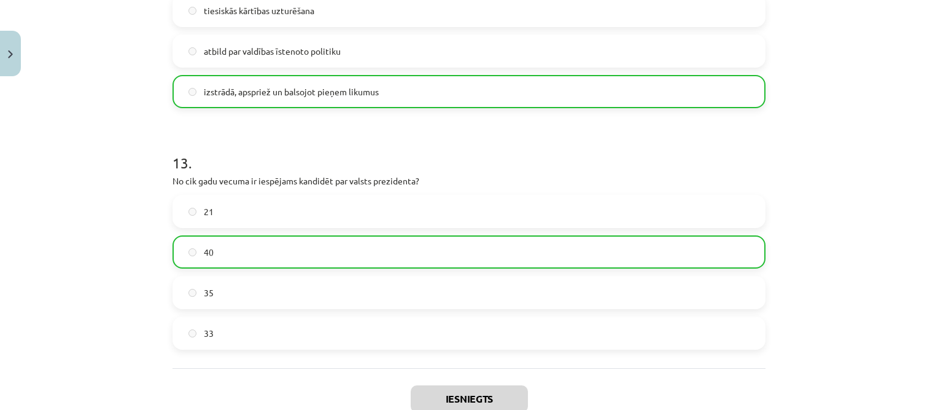
scroll to position [3398, 0]
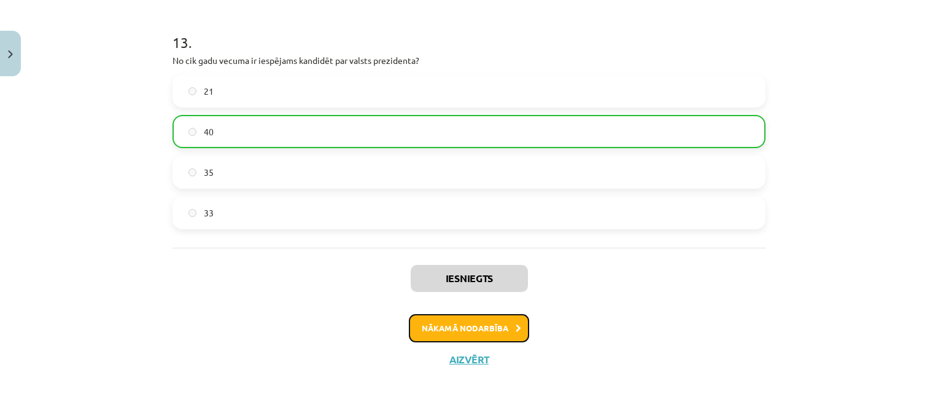
click at [475, 321] on button "Nākamā nodarbība" at bounding box center [469, 328] width 120 height 28
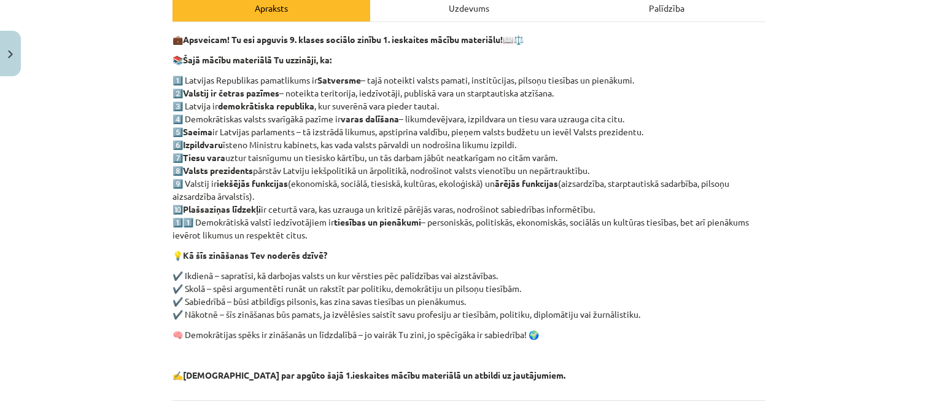
scroll to position [215, 0]
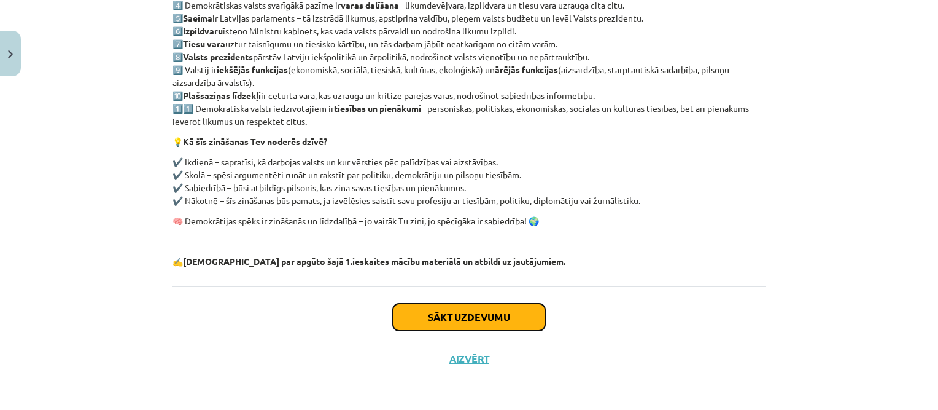
click at [481, 316] on button "Sākt uzdevumu" at bounding box center [469, 316] width 152 height 27
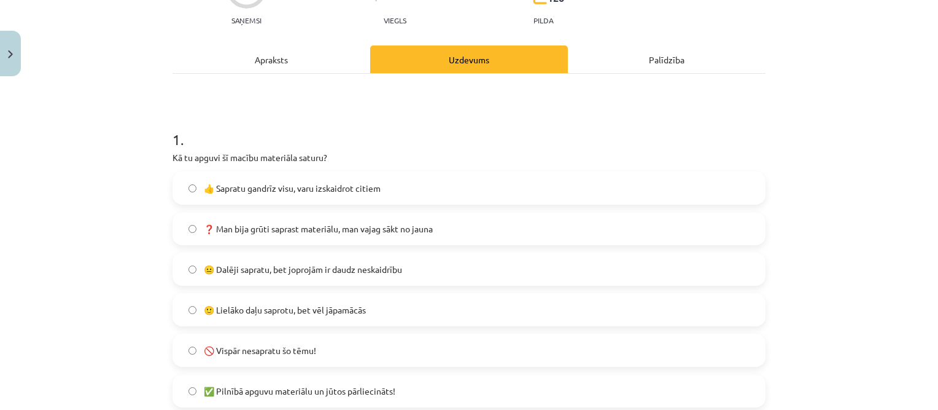
scroll to position [154, 0]
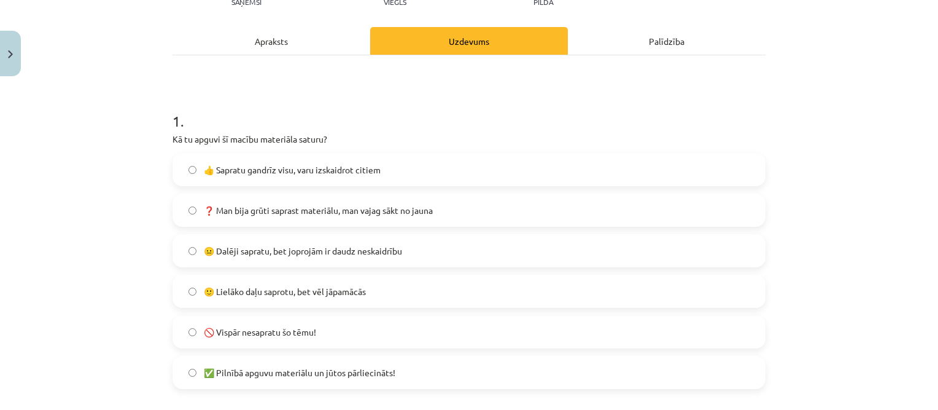
click at [341, 166] on span "👍 Sapratu gandrīz visu, varu izskaidrot citiem" at bounding box center [292, 169] width 177 height 13
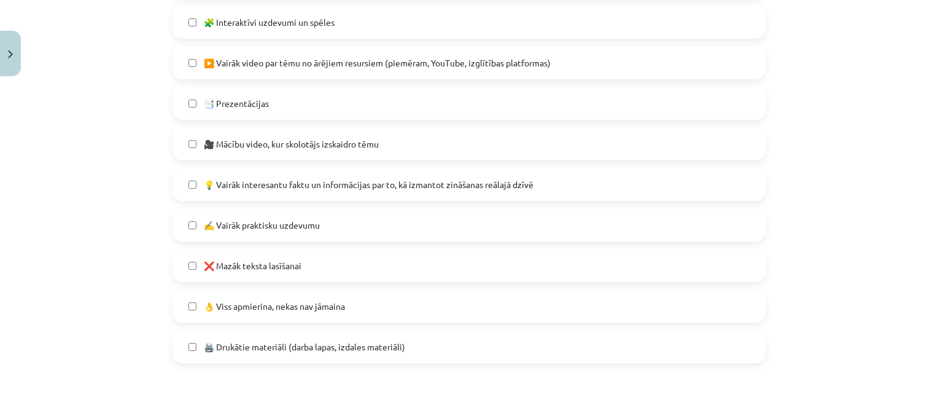
scroll to position [706, 0]
click at [278, 300] on span "👌 Viss apmierina, nekas nav jāmaina" at bounding box center [274, 304] width 141 height 13
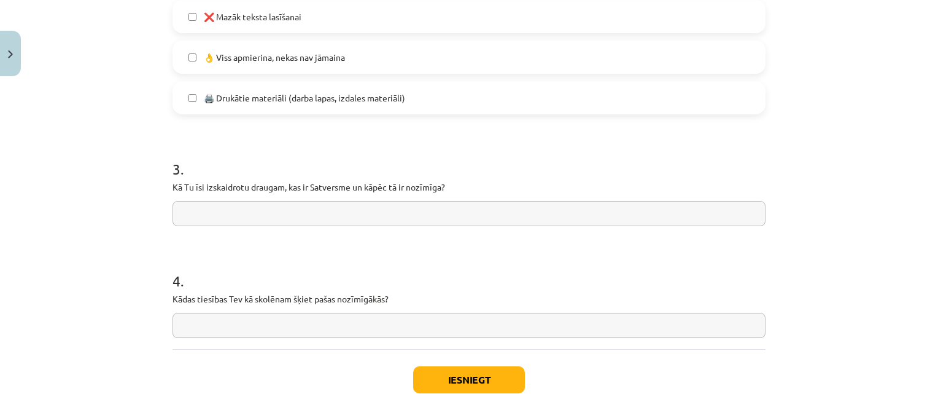
scroll to position [952, 0]
click at [291, 214] on input "text" at bounding box center [469, 214] width 593 height 25
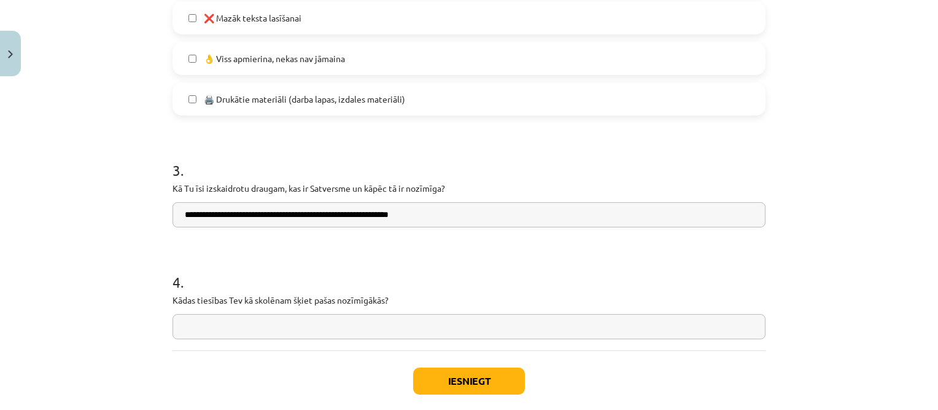
type input "**********"
click at [300, 324] on input "text" at bounding box center [469, 326] width 593 height 25
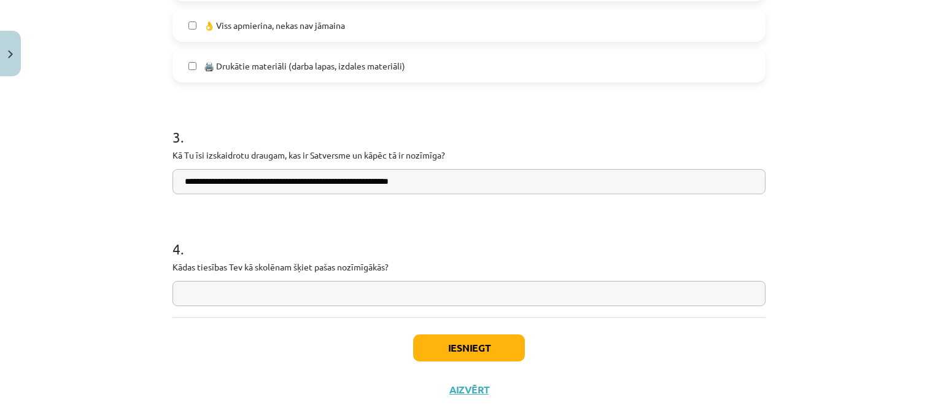
scroll to position [1013, 0]
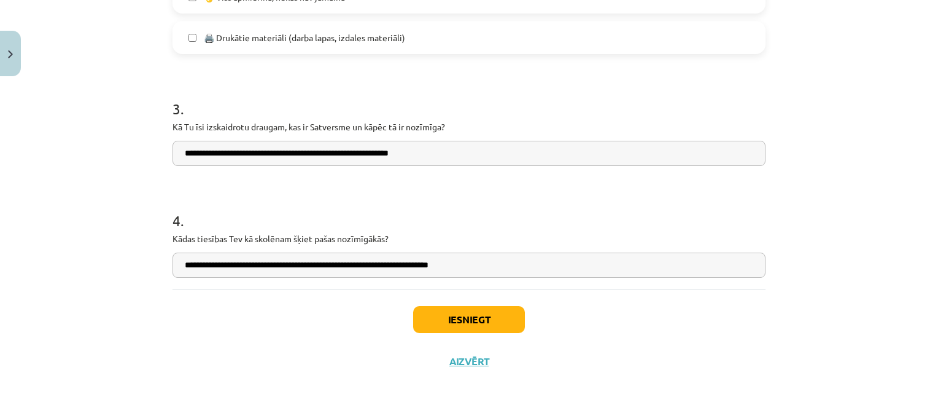
click at [323, 267] on input "**********" at bounding box center [469, 264] width 593 height 25
type input "**********"
click at [469, 315] on button "Iesniegt" at bounding box center [469, 319] width 112 height 27
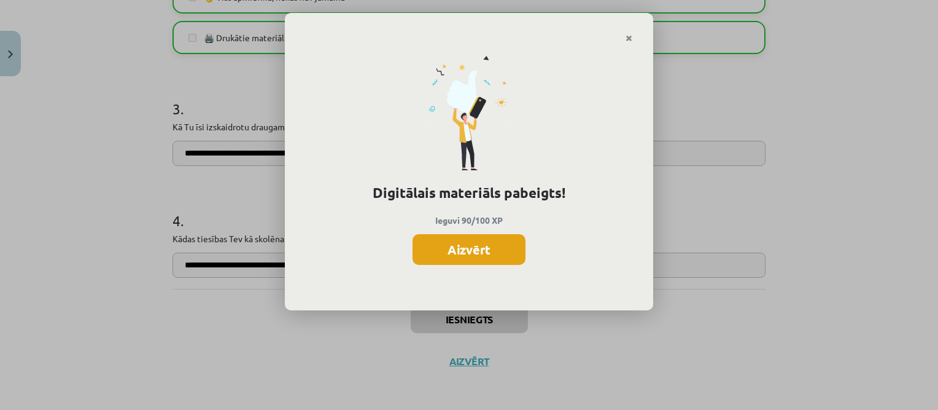
click at [478, 247] on button "Aizvērt" at bounding box center [469, 249] width 113 height 31
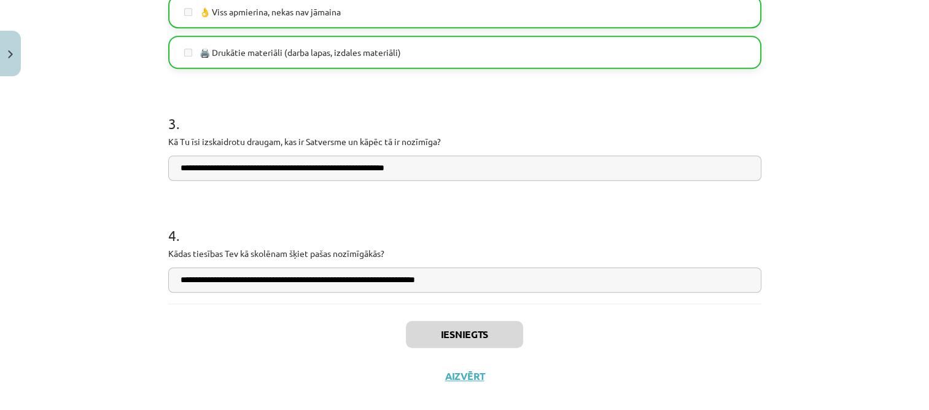
scroll to position [1016, 0]
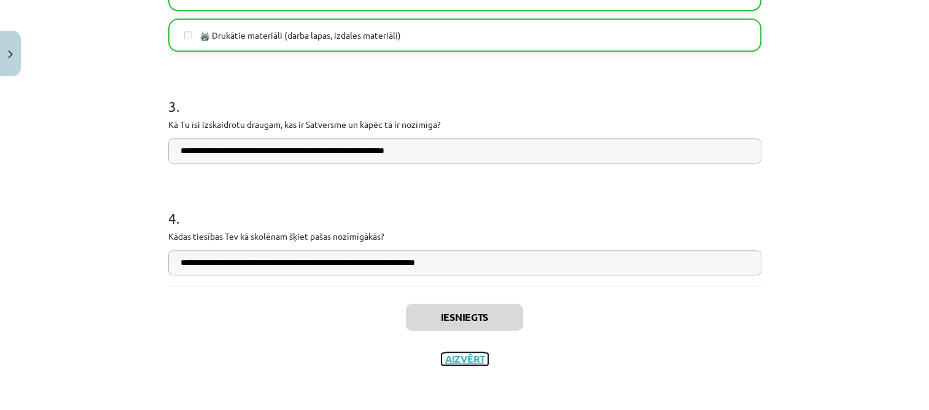
click at [459, 362] on button "Aizvērt" at bounding box center [465, 358] width 47 height 12
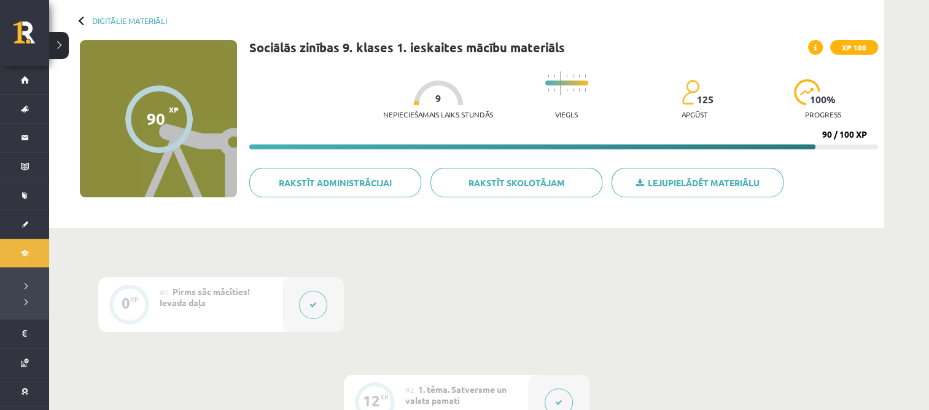
scroll to position [61, 0]
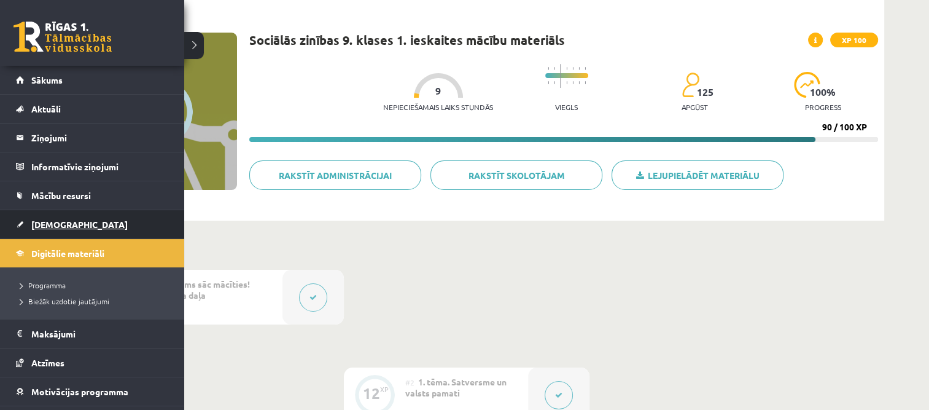
click at [45, 221] on span "[DEMOGRAPHIC_DATA]" at bounding box center [79, 224] width 96 height 11
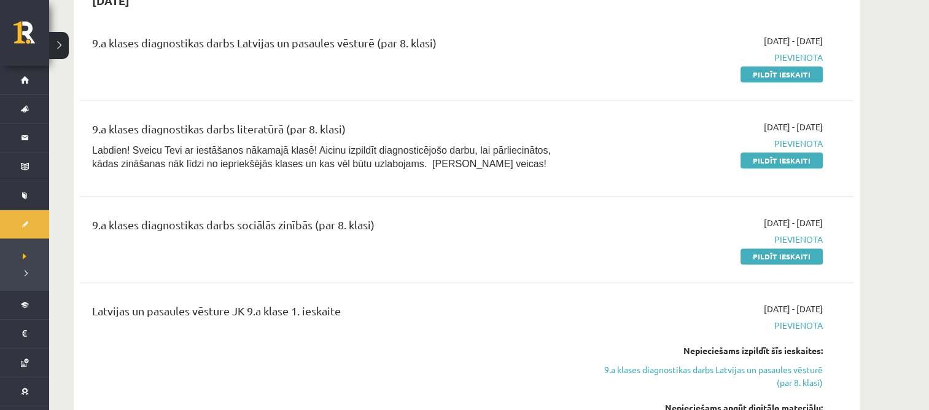
scroll to position [1535, 0]
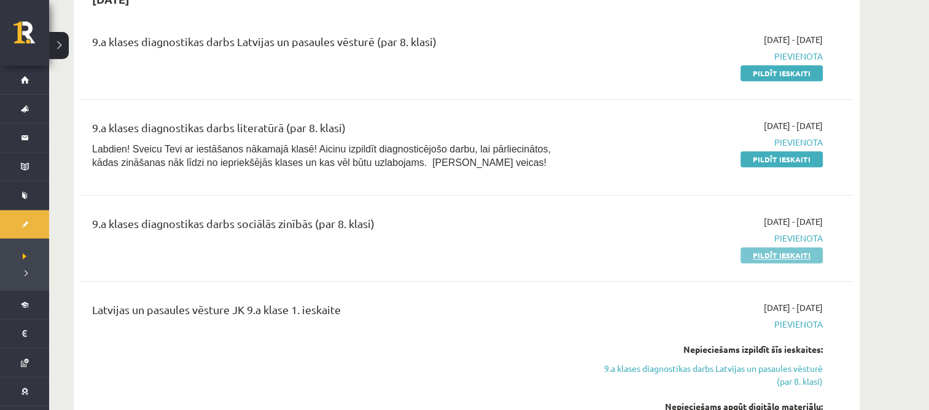
click at [777, 252] on link "Pildīt ieskaiti" at bounding box center [782, 255] width 82 height 16
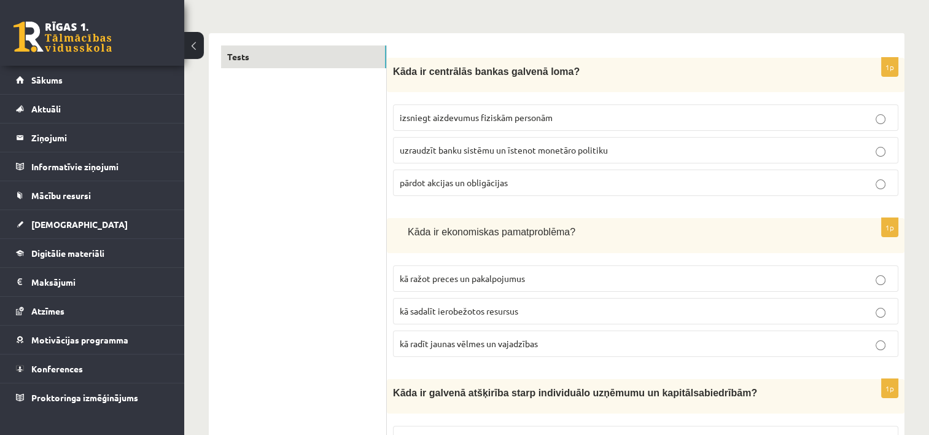
scroll to position [184, 0]
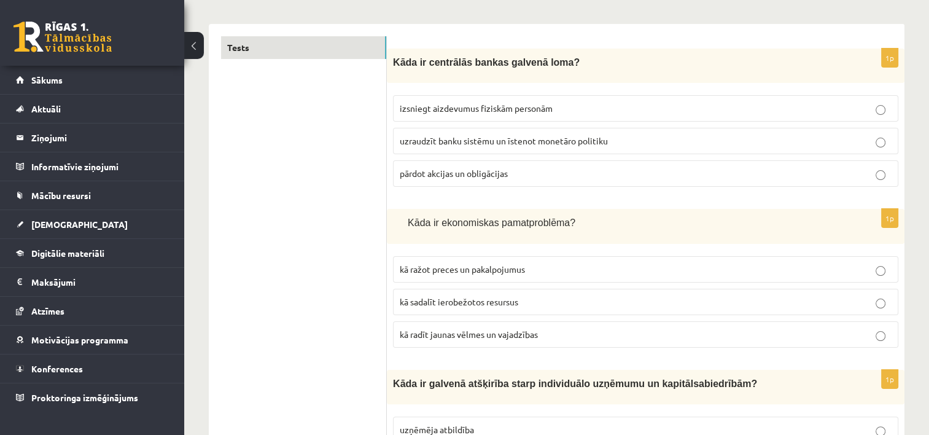
click at [518, 135] on span "uzraudzīt banku sistēmu un īstenot monetāro politiku" at bounding box center [504, 140] width 208 height 11
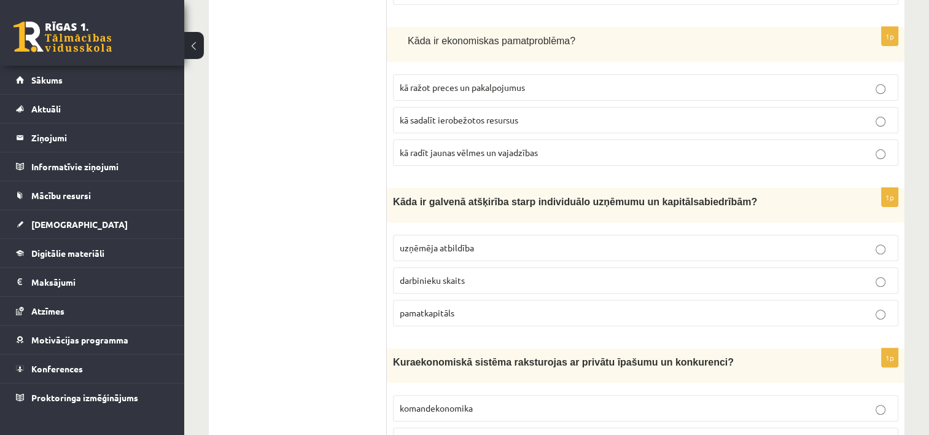
scroll to position [368, 0]
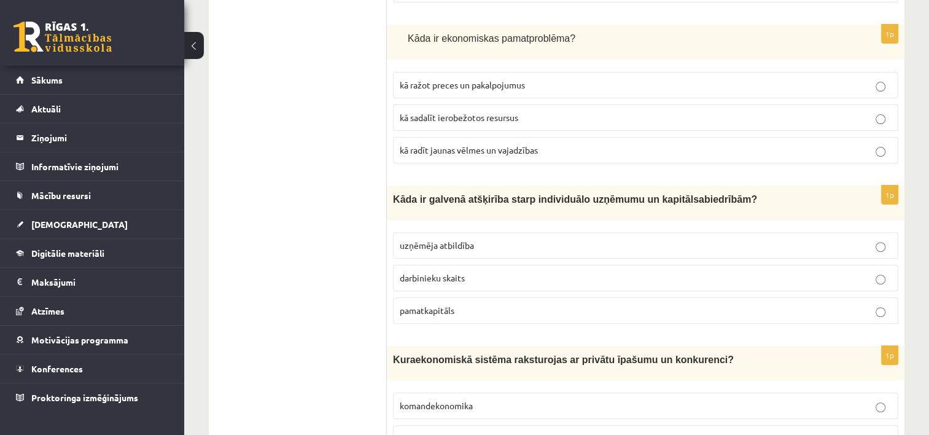
click at [503, 80] on span "kā ražot preces un pakalpojumus" at bounding box center [462, 84] width 125 height 11
click at [512, 112] on span "kā sadalīt ierobežotos resursus" at bounding box center [459, 117] width 119 height 11
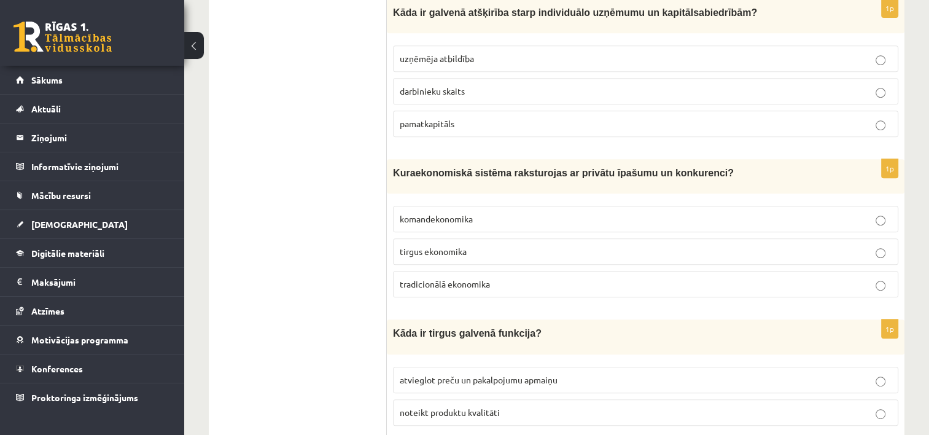
scroll to position [553, 0]
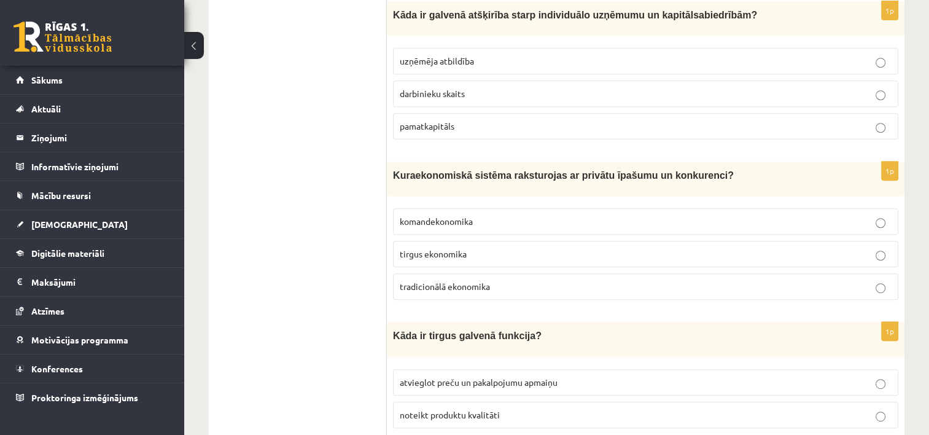
click at [477, 376] on span "atvieglot preču un pakalpojumu apmaiņu" at bounding box center [479, 381] width 158 height 11
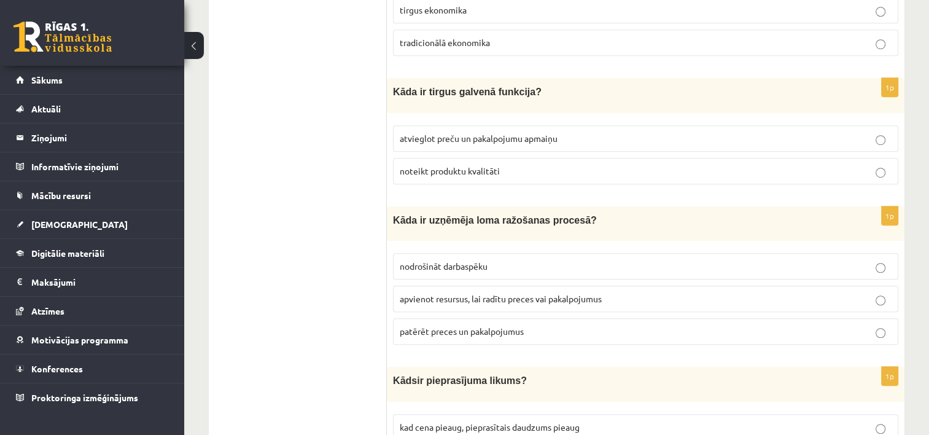
scroll to position [798, 0]
click at [495, 291] on span "apvienot resursus, lai radītu preces vai pakalpojumus" at bounding box center [501, 296] width 202 height 11
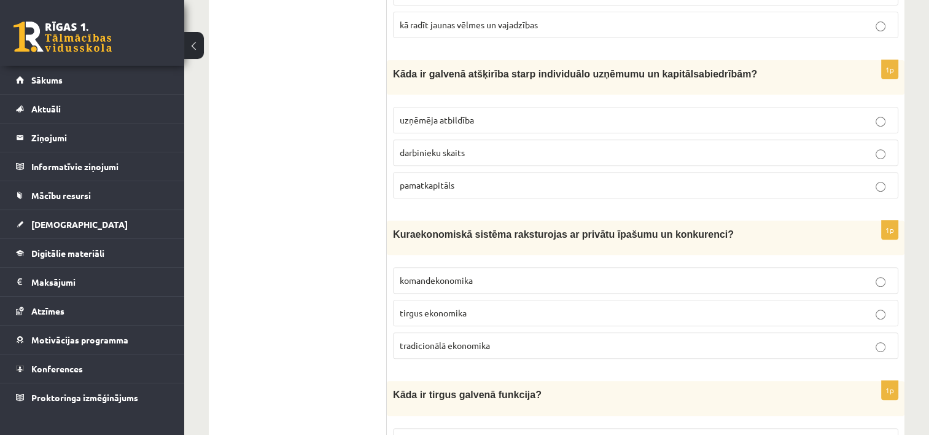
scroll to position [491, 0]
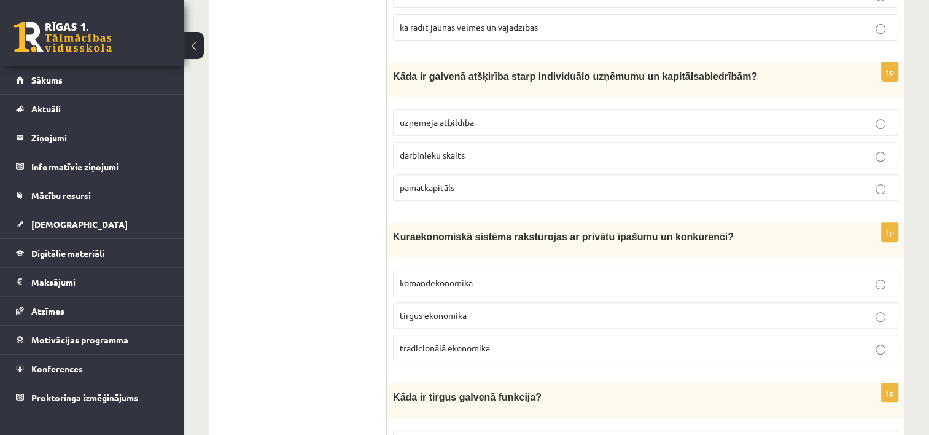
click at [481, 181] on p "pamatkapitāls" at bounding box center [646, 187] width 492 height 13
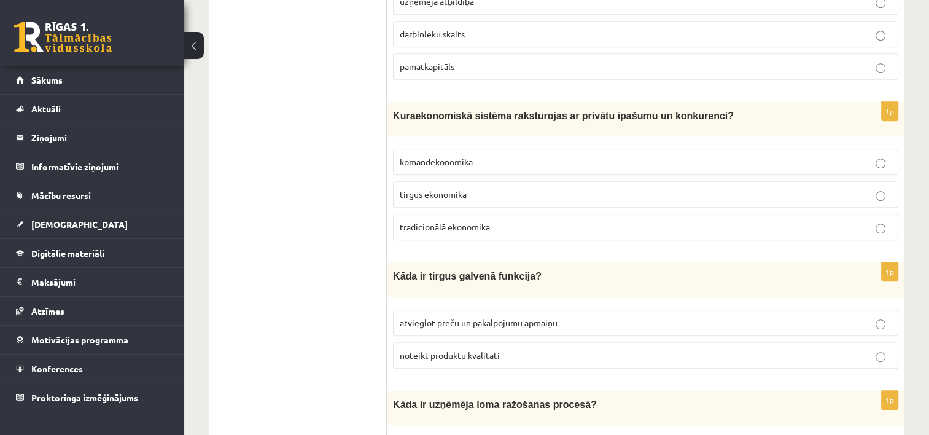
scroll to position [614, 0]
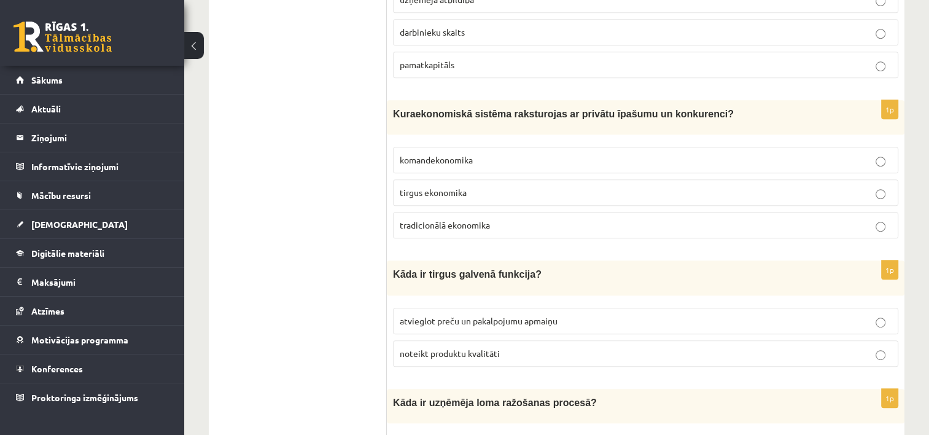
click at [435, 187] on span "tirgus ekonomika" at bounding box center [433, 192] width 67 height 11
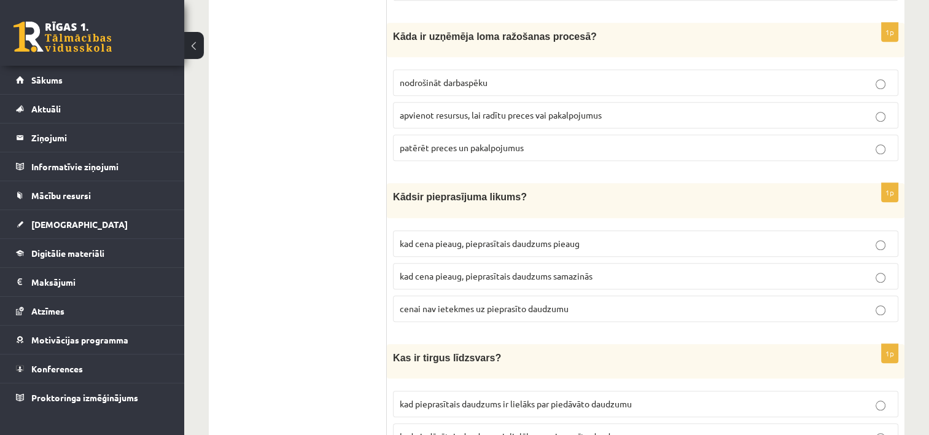
scroll to position [983, 0]
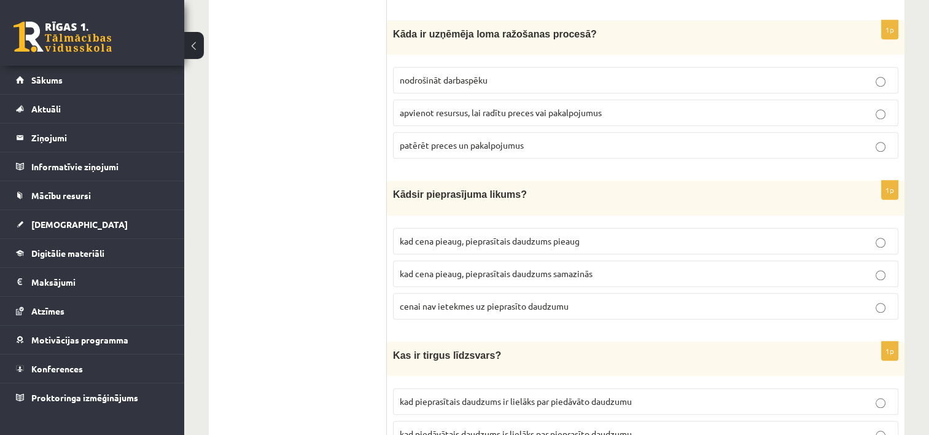
click at [479, 268] on span "kad cena pieaug, pieprasītais daudzums samazinās" at bounding box center [496, 273] width 193 height 11
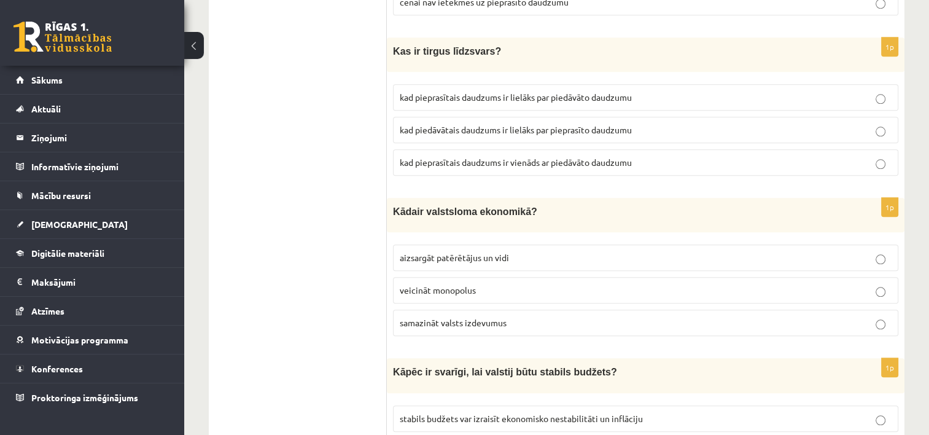
scroll to position [1290, 0]
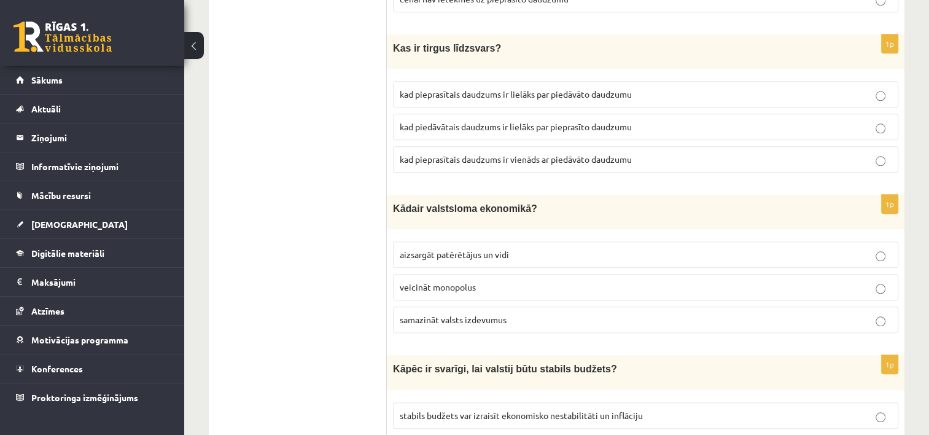
click at [471, 154] on span "kad pieprasītais daudzums ir vienāds ar piedāvāto daudzumu" at bounding box center [516, 159] width 232 height 11
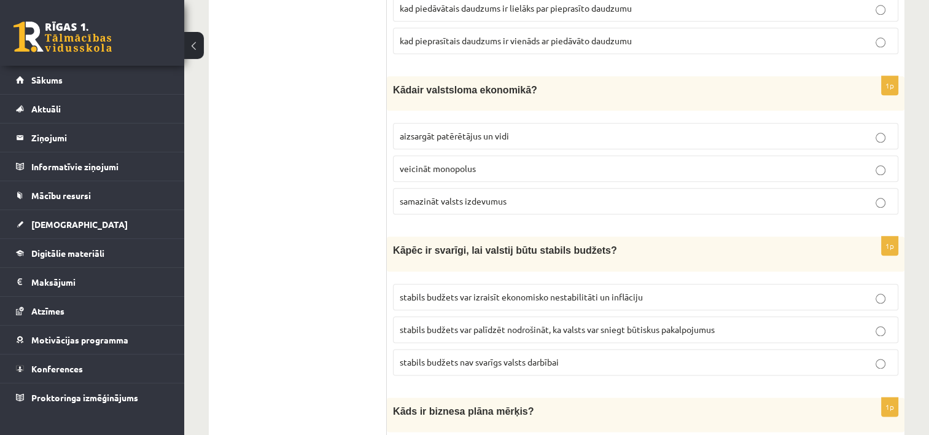
scroll to position [1412, 0]
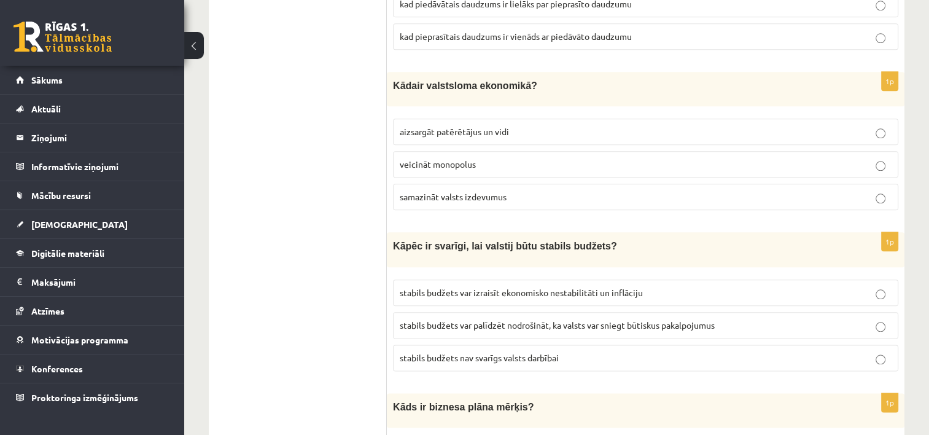
click at [432, 126] on span "aizsargāt patērētājus un vidi" at bounding box center [454, 131] width 109 height 11
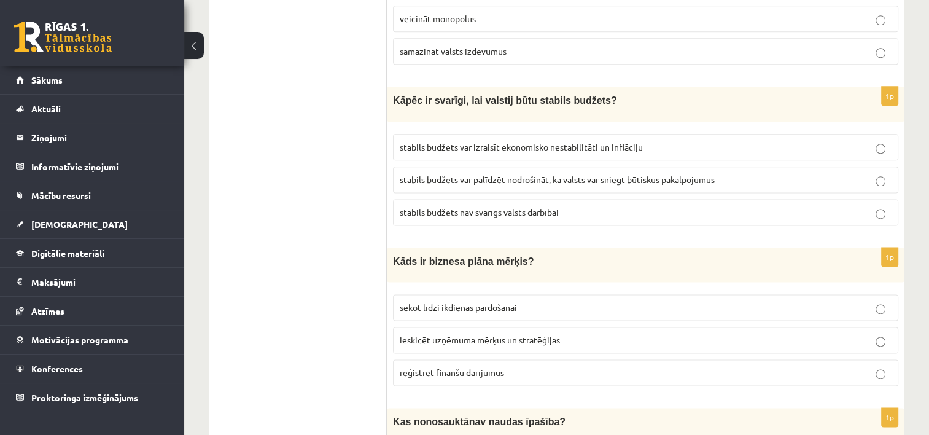
scroll to position [1597, 0]
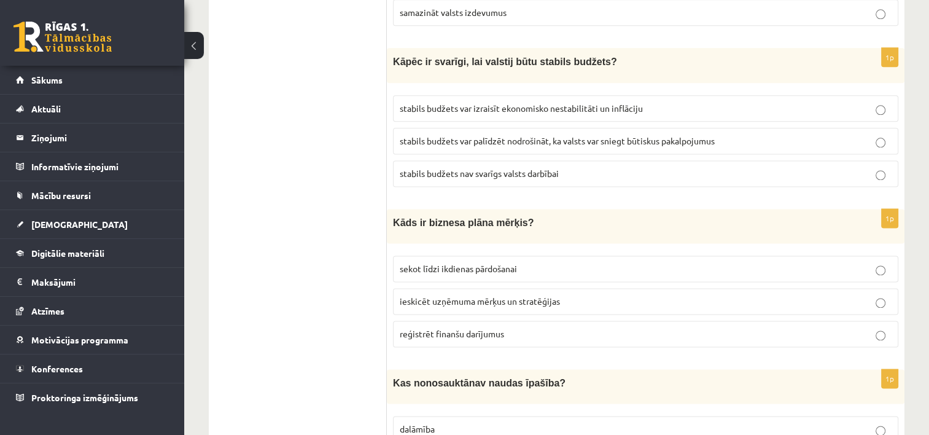
click at [436, 135] on span "stabils budžets var palīdzēt nodrošināt, ka valsts var sniegt būtiskus pakalpoj…" at bounding box center [557, 140] width 315 height 11
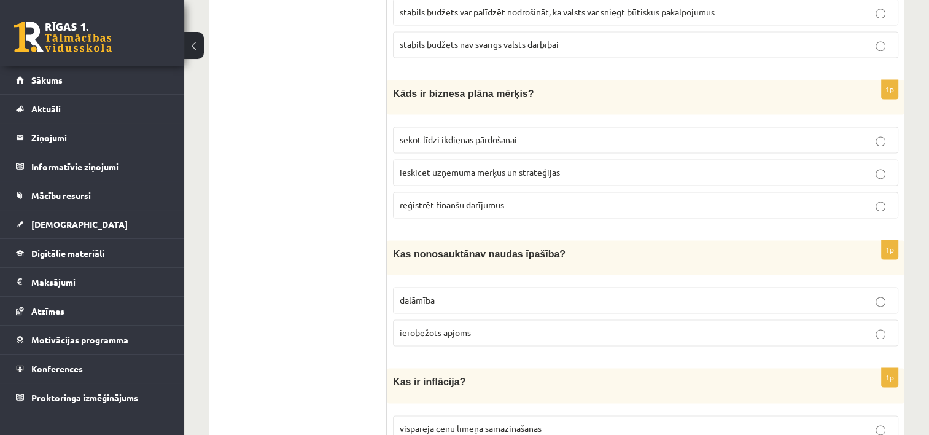
scroll to position [1720, 0]
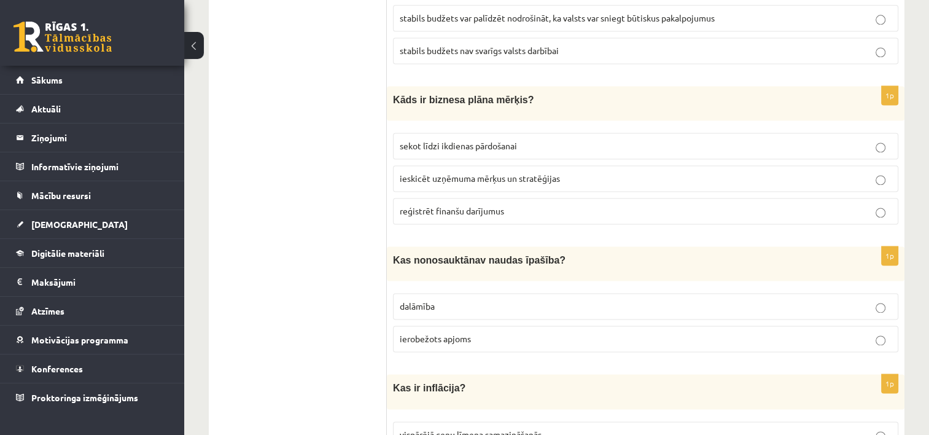
click at [440, 173] on span "ieskicēt uzņēmuma mērķus un stratēģijas" at bounding box center [480, 178] width 160 height 11
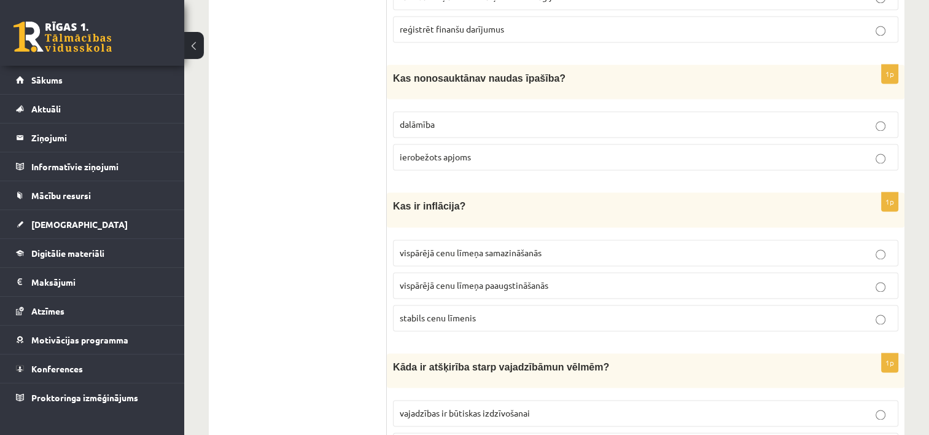
scroll to position [1904, 0]
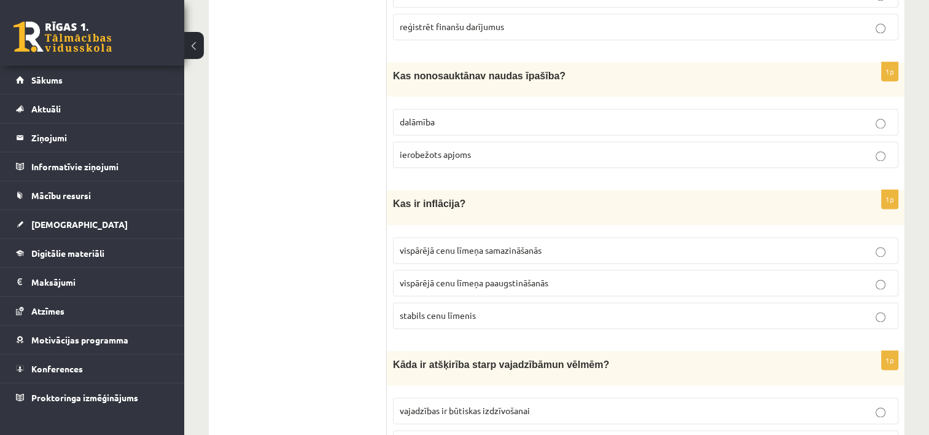
click at [469, 149] on span "ierobežots apjoms" at bounding box center [435, 154] width 71 height 11
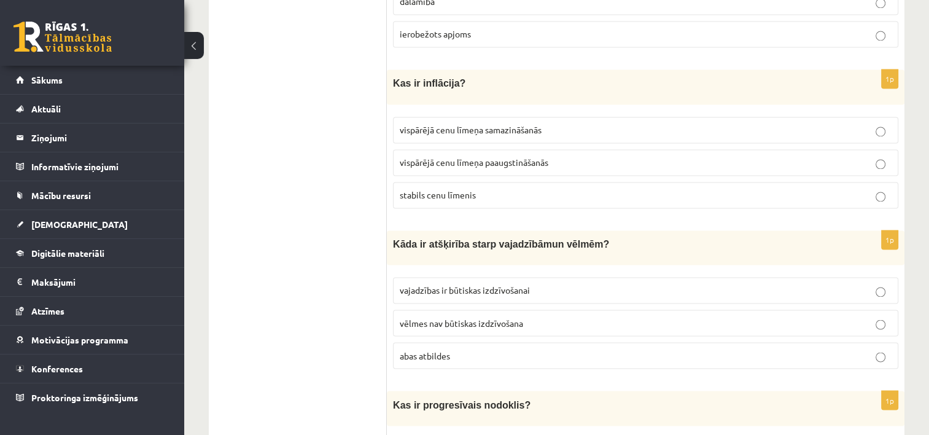
scroll to position [2027, 0]
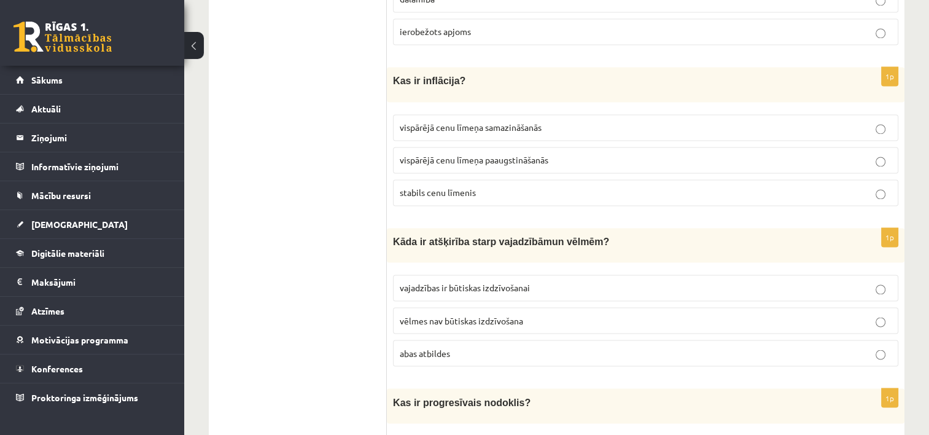
click at [491, 154] on span "vispārējā cenu līmeņa paaugstināšanās" at bounding box center [474, 159] width 149 height 11
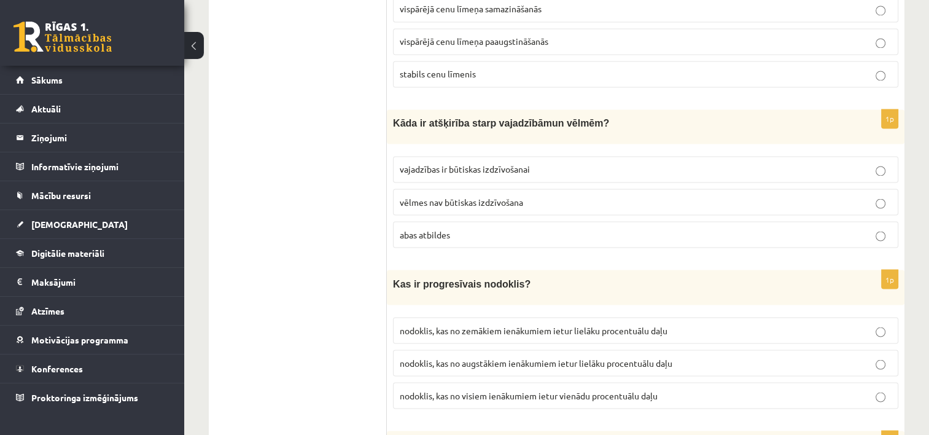
scroll to position [2149, 0]
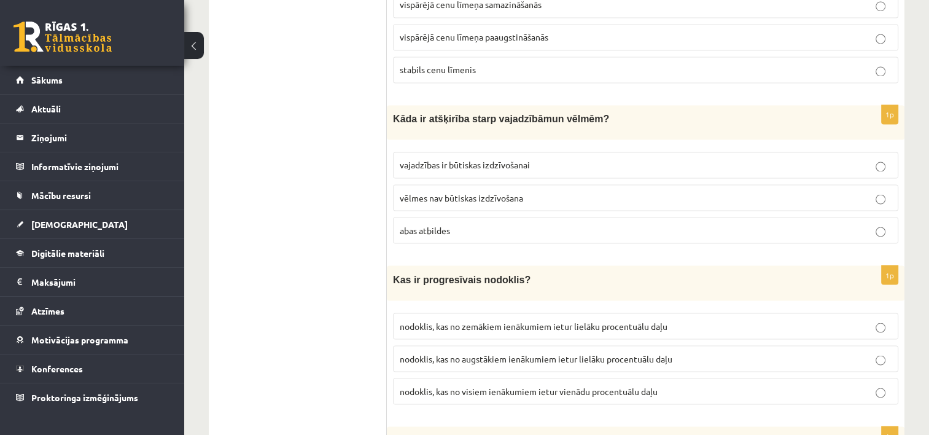
click at [451, 224] on p "abas atbildes" at bounding box center [646, 230] width 492 height 13
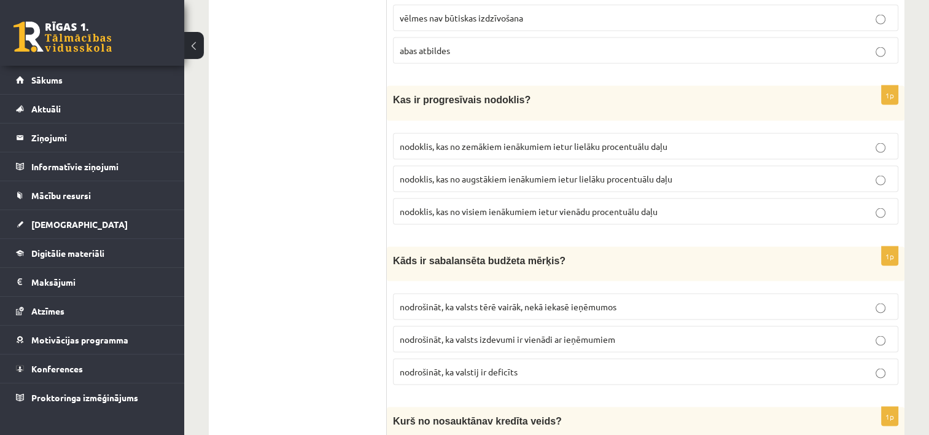
scroll to position [2334, 0]
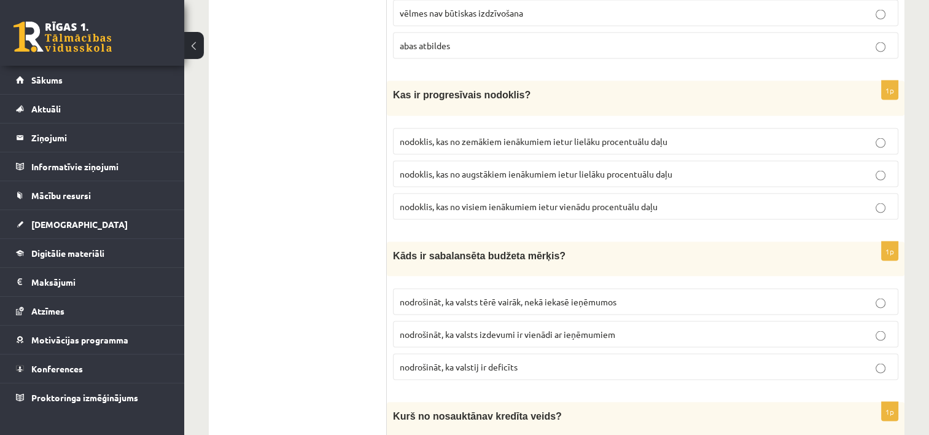
click at [448, 168] on span "nodoklis, kas no augstākiem ienākumiem ietur lielāku procentuālu daļu" at bounding box center [536, 173] width 273 height 11
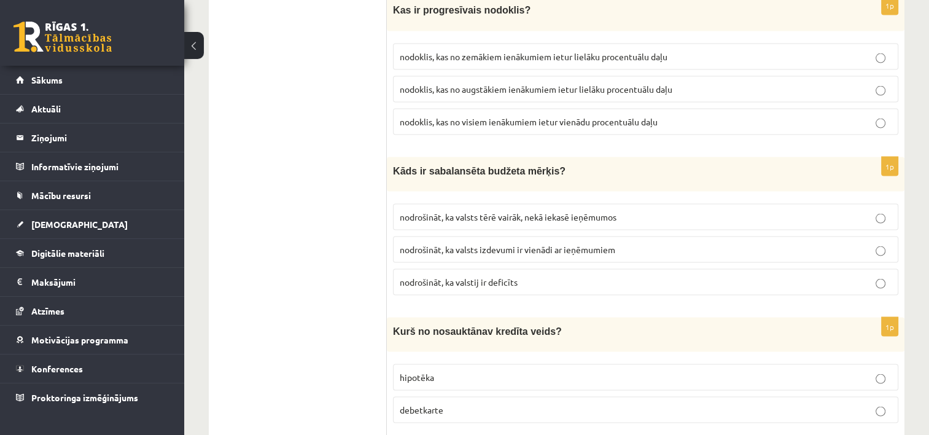
scroll to position [2456, 0]
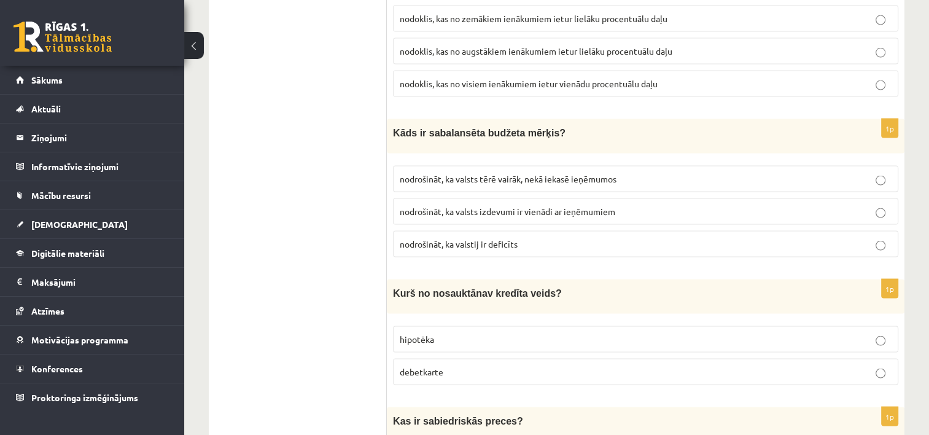
click at [472, 206] on span "nodrošināt, ka valsts izdevumi ir vienādi ar ieņēmumiem" at bounding box center [508, 211] width 216 height 11
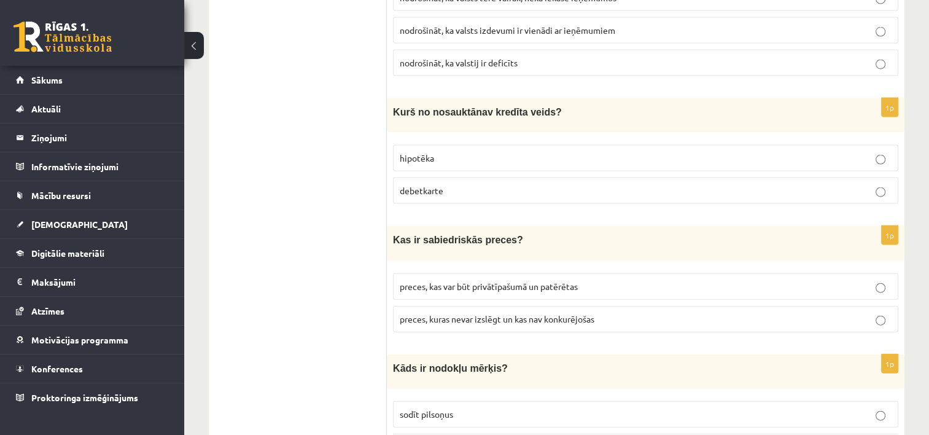
scroll to position [2641, 0]
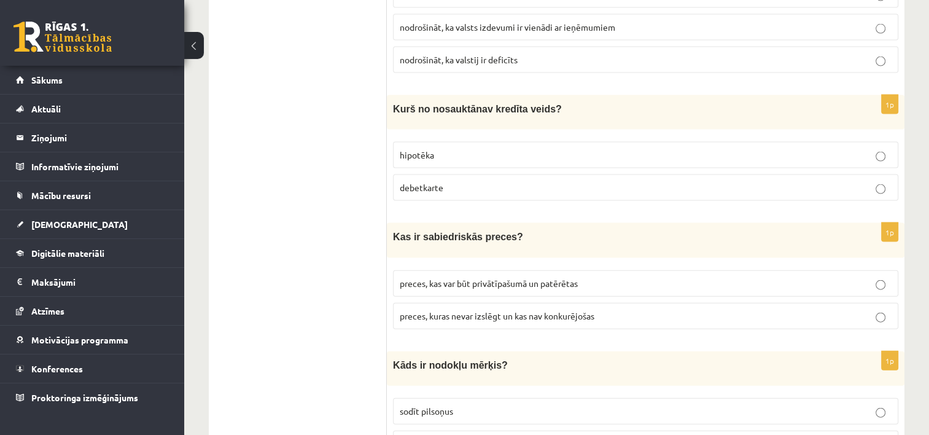
click at [437, 149] on p "hipotēka" at bounding box center [646, 155] width 492 height 13
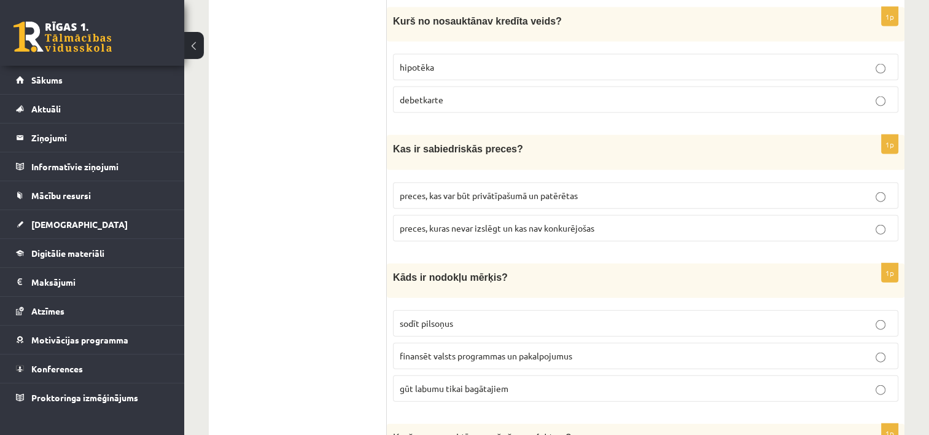
scroll to position [2763, 0]
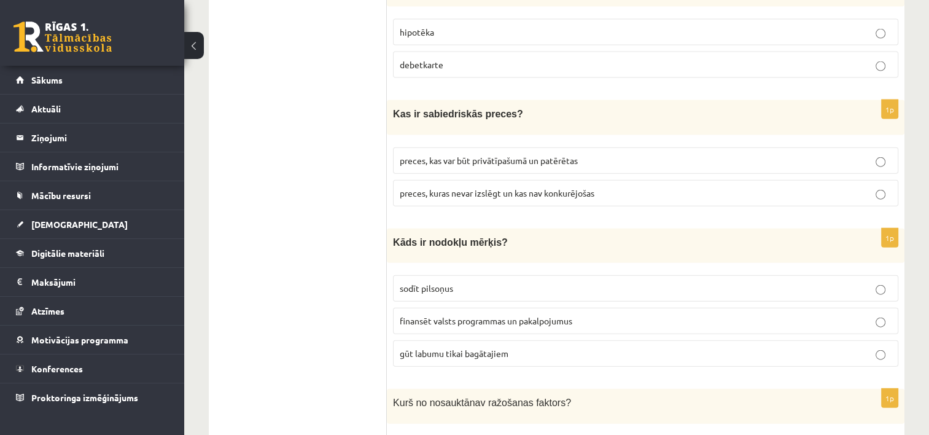
click at [515, 187] on span "preces, kuras nevar izslēgt un kas nav konkurējošas" at bounding box center [497, 192] width 195 height 11
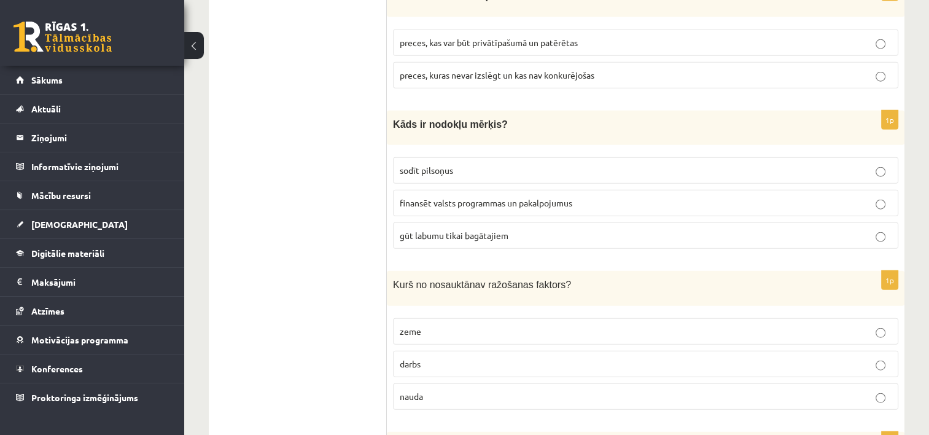
scroll to position [2886, 0]
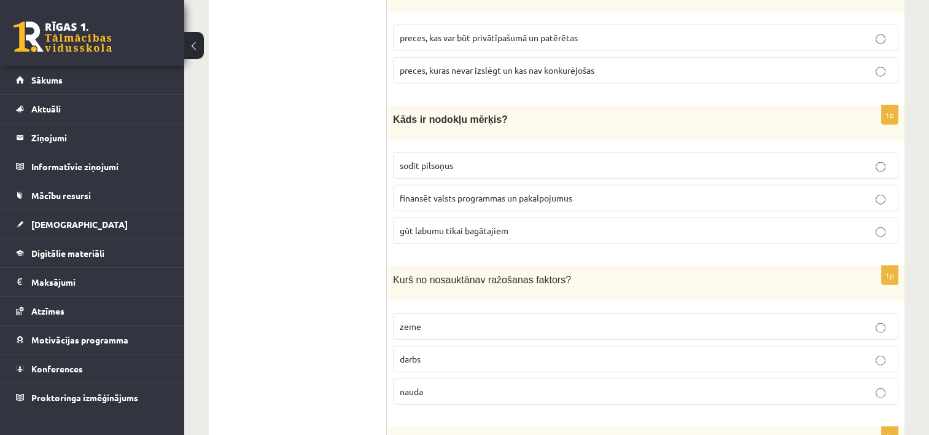
click at [550, 192] on span "finansēt valsts programmas un pakalpojumus" at bounding box center [486, 197] width 173 height 11
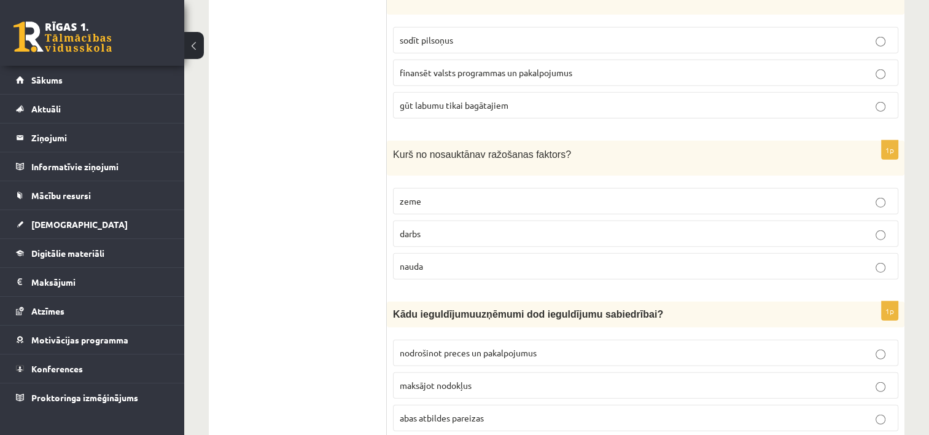
scroll to position [3009, 0]
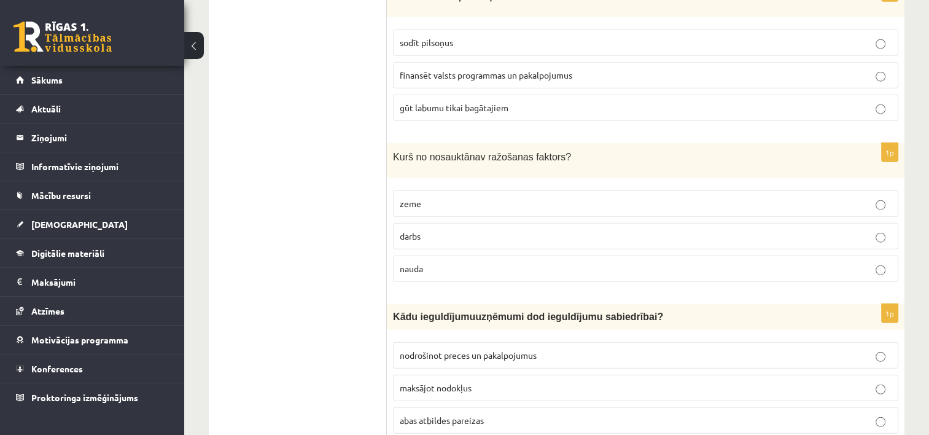
click at [435, 197] on p "zeme" at bounding box center [646, 203] width 492 height 13
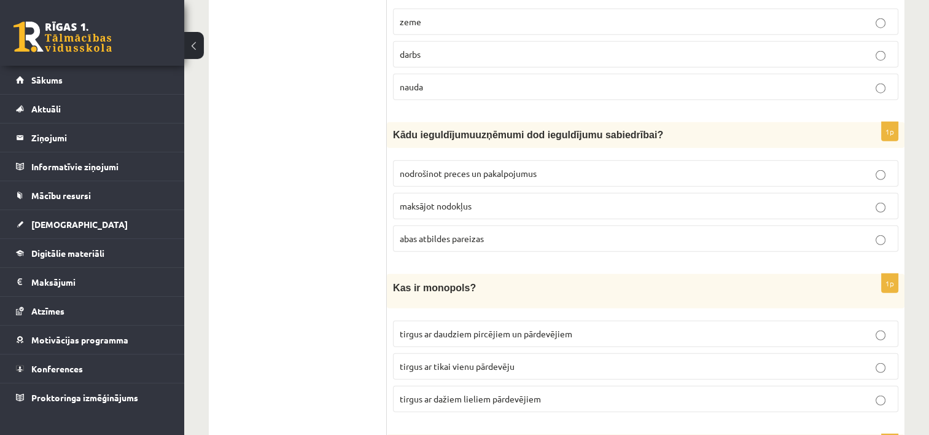
scroll to position [3193, 0]
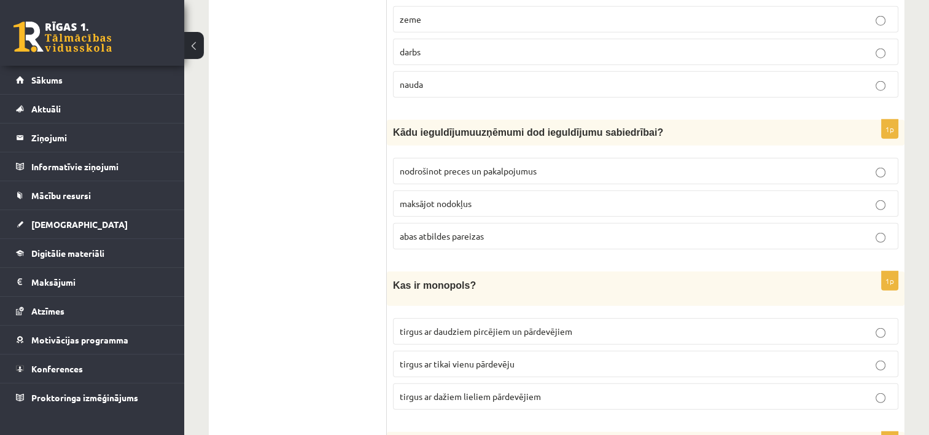
click at [479, 230] on span "abas atbildes pareizas" at bounding box center [442, 235] width 84 height 11
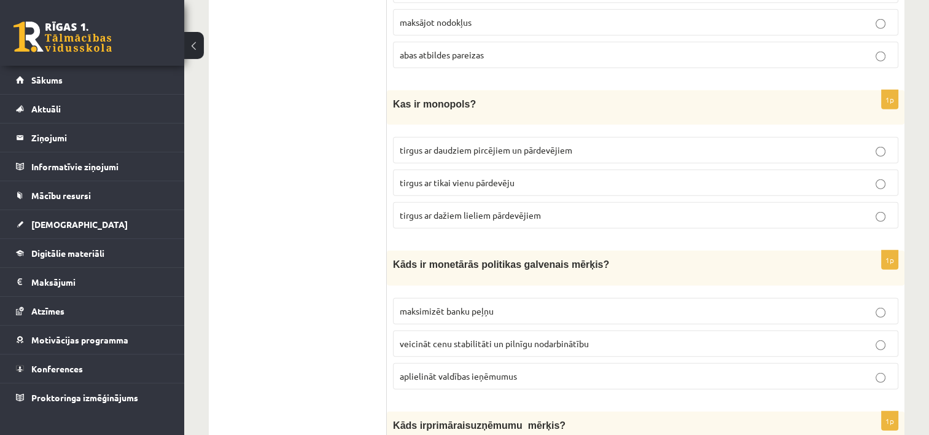
scroll to position [3378, 0]
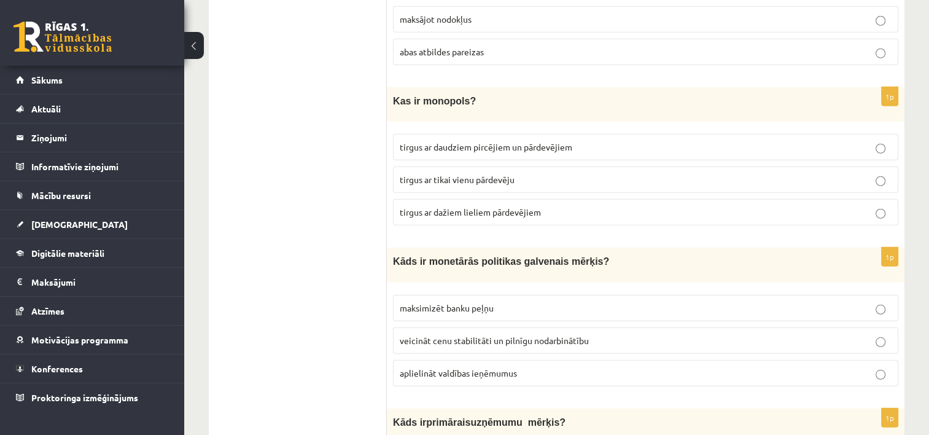
click at [479, 174] on span "tirgus ar tikai vienu pārdevēju" at bounding box center [457, 179] width 115 height 11
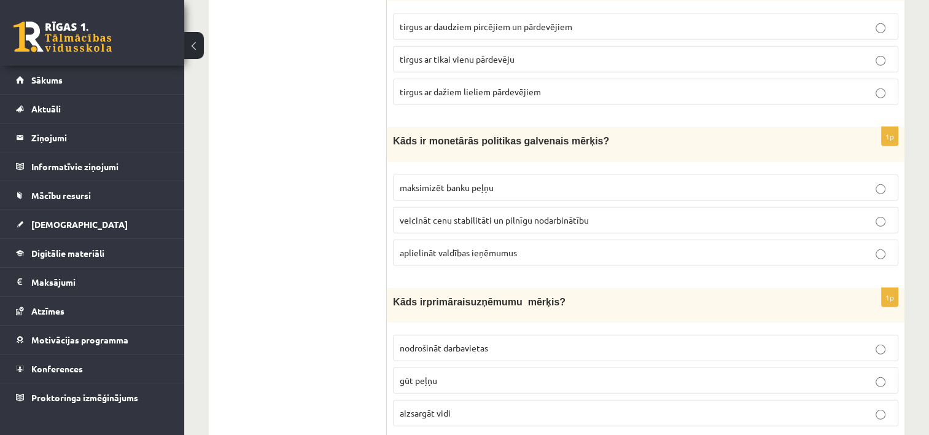
scroll to position [3500, 0]
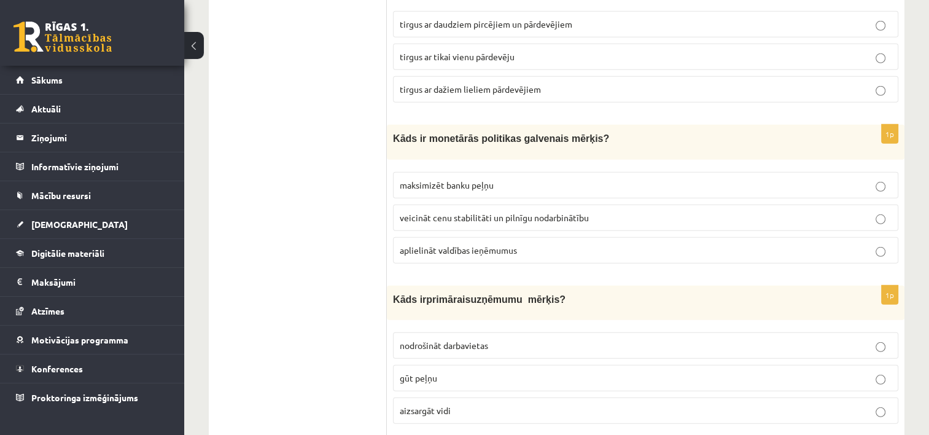
click at [459, 212] on span "veicināt cenu stabilitāti un pilnīgu nodarbinātību" at bounding box center [494, 217] width 189 height 11
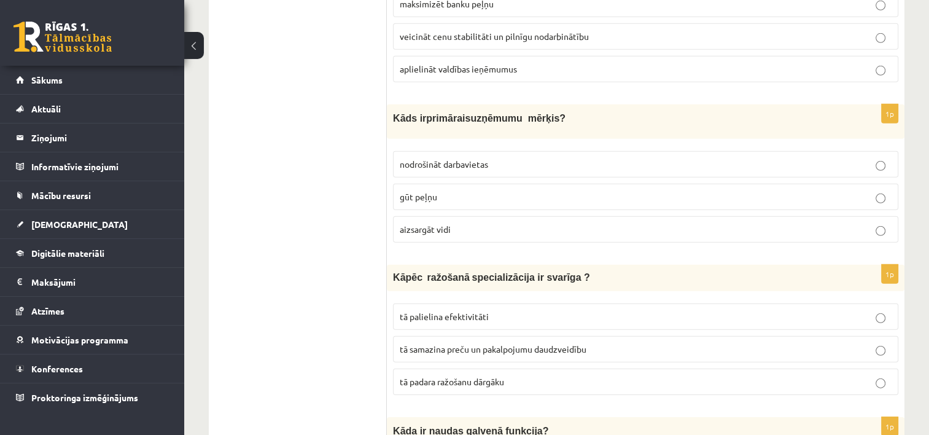
scroll to position [3685, 0]
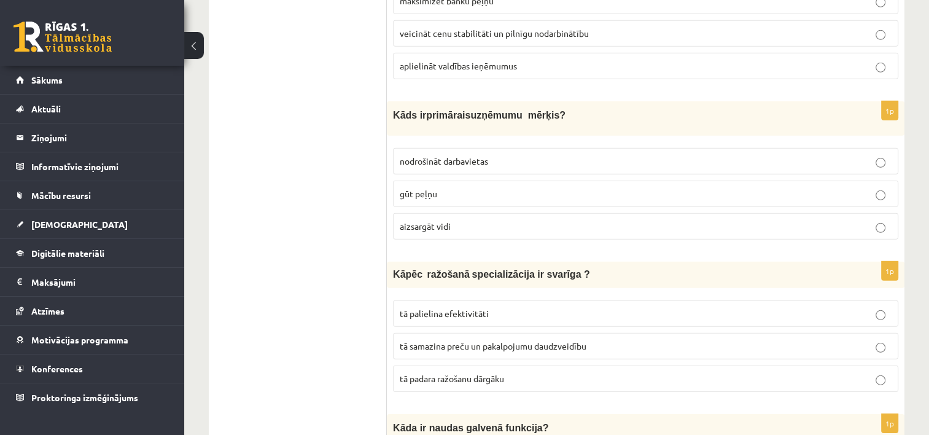
click at [432, 188] on span "gūt peļņu" at bounding box center [418, 193] width 37 height 11
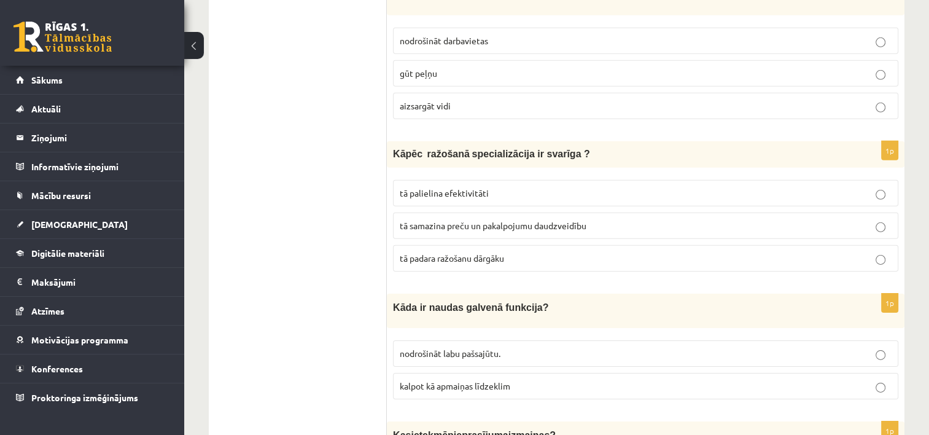
scroll to position [3807, 0]
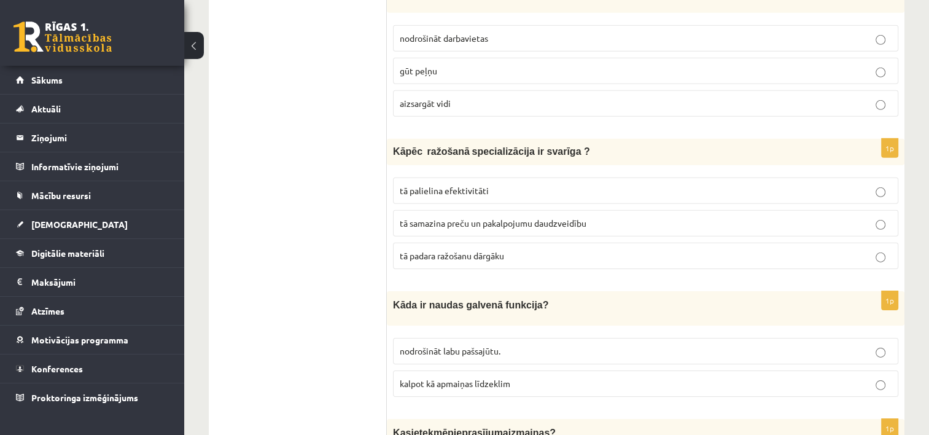
click at [438, 184] on p "tā palielina efektivitāti" at bounding box center [646, 190] width 492 height 13
click at [433, 378] on span "kalpot kā apmaiņas līdzeklim" at bounding box center [455, 383] width 111 height 11
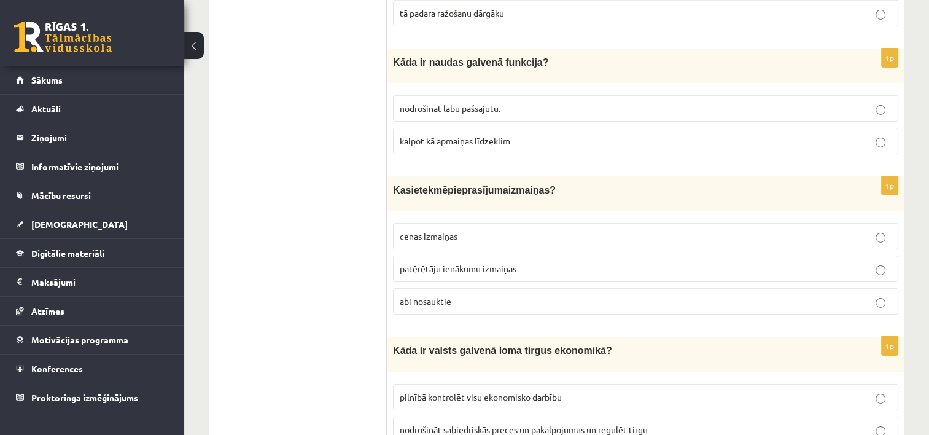
scroll to position [4053, 0]
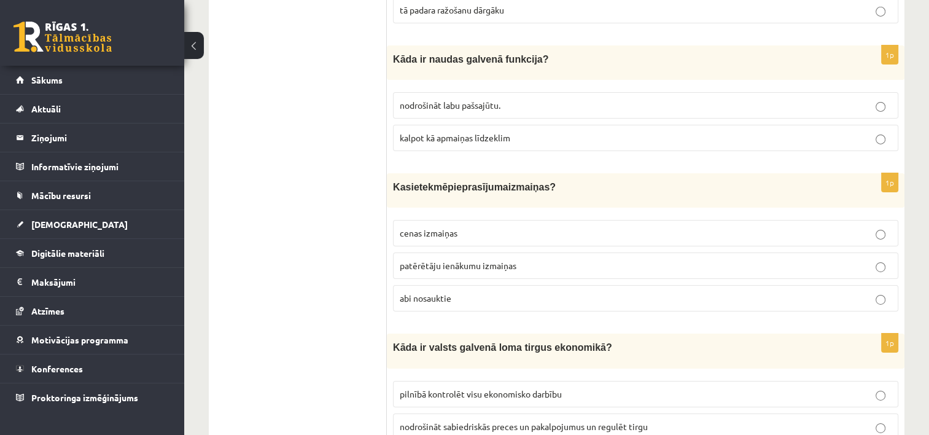
click at [424, 260] on span "patērētāju ienākumu izmaiņas" at bounding box center [458, 265] width 117 height 11
click at [424, 292] on span "abi nosauktie" at bounding box center [426, 297] width 52 height 11
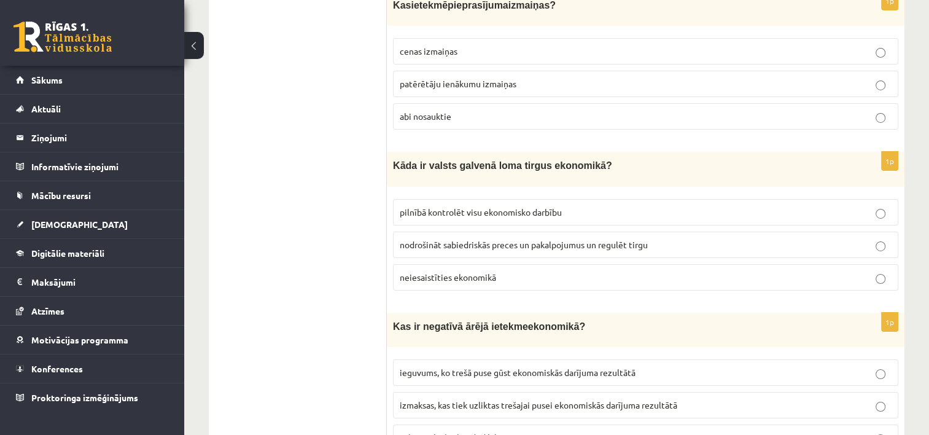
scroll to position [4237, 0]
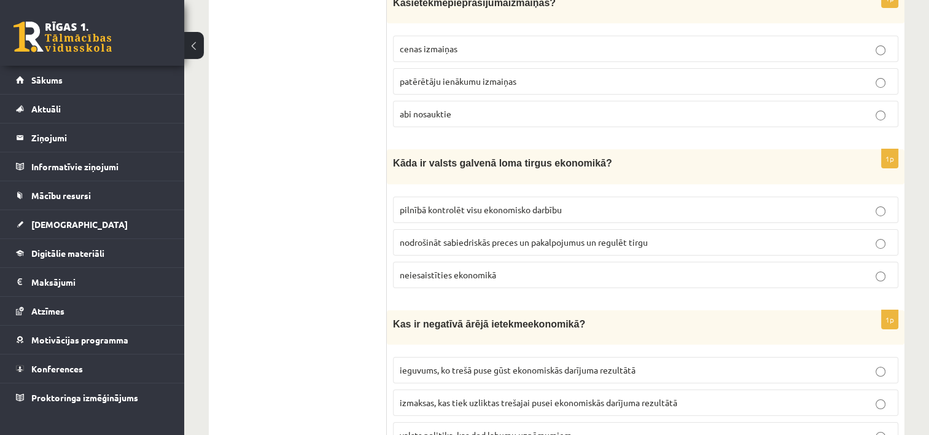
click at [460, 236] on span "nodrošināt sabiedriskās preces un pakalpojumus un regulēt tirgu" at bounding box center [524, 241] width 248 height 11
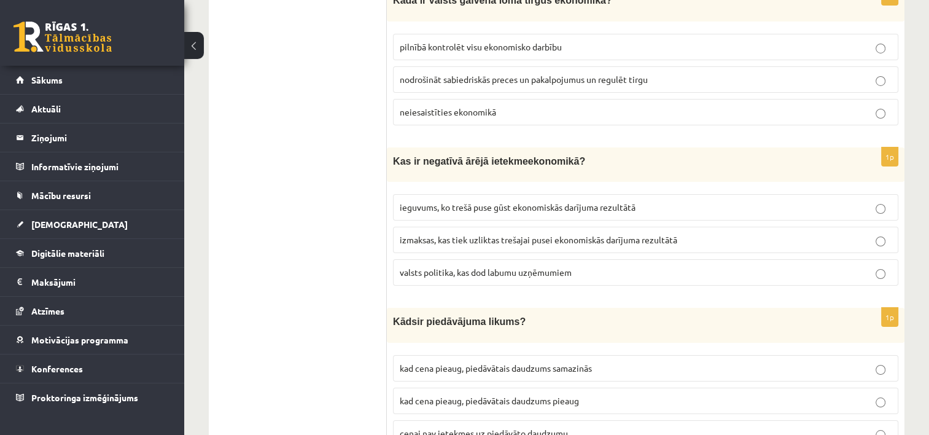
scroll to position [4403, 0]
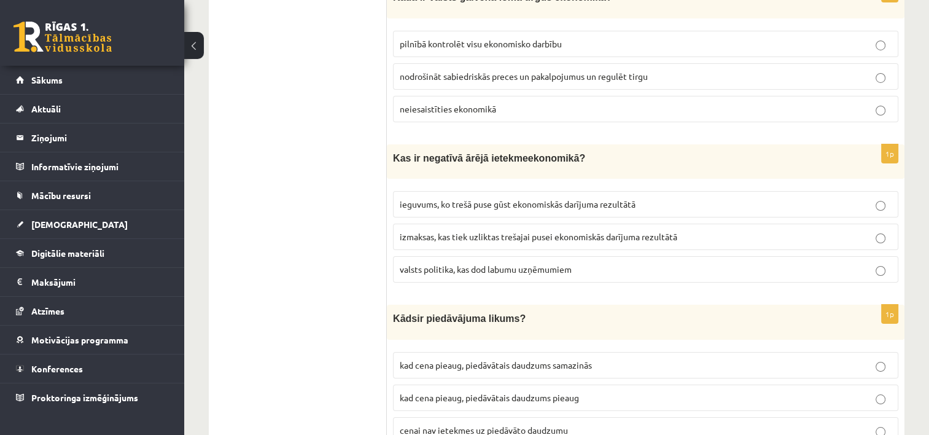
click at [459, 359] on span "kad cena pieaug, piedāvātais daudzums samazinās" at bounding box center [496, 364] width 192 height 11
drag, startPoint x: 459, startPoint y: 307, endPoint x: 447, endPoint y: 310, distance: 12.7
click at [447, 359] on span "kad cena pieaug, piedāvātais daudzums samazinās" at bounding box center [496, 364] width 192 height 11
click at [475, 198] on p "ieguvums, ko trešā puse gūst ekonomiskās darījuma rezultātā" at bounding box center [646, 204] width 492 height 13
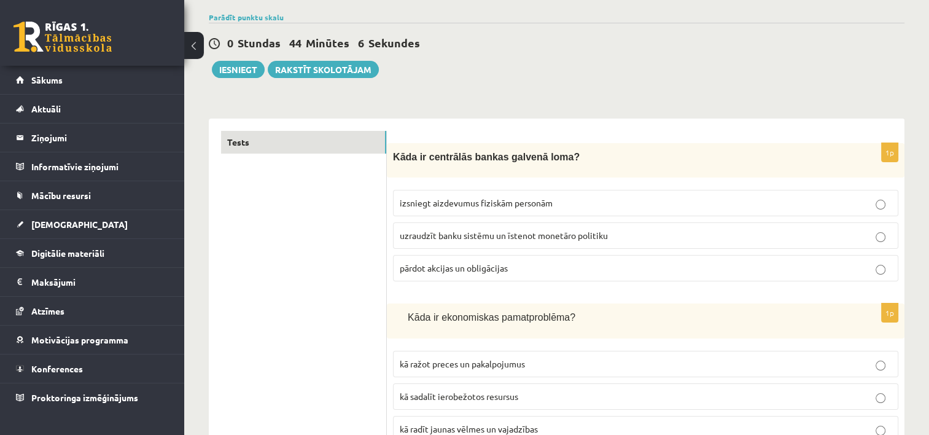
scroll to position [0, 0]
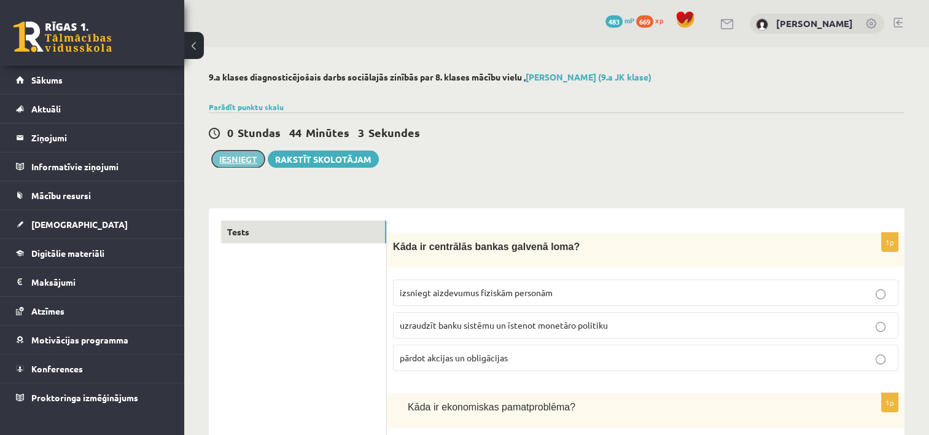
click at [238, 157] on button "Iesniegt" at bounding box center [238, 158] width 53 height 17
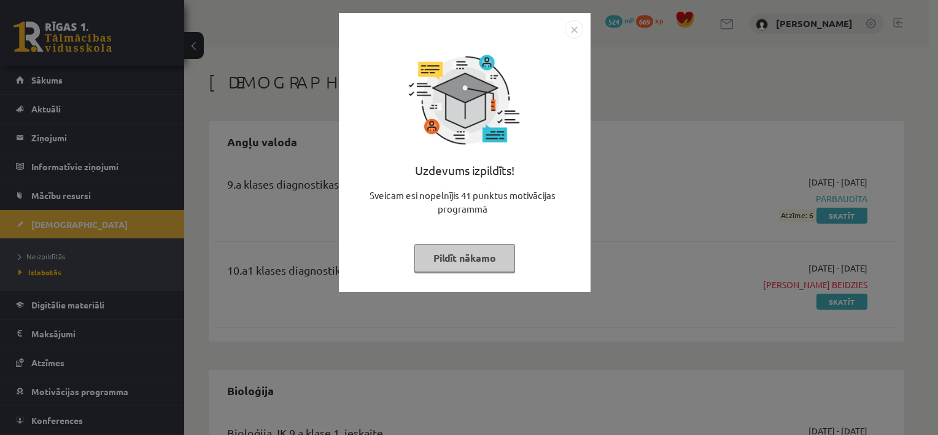
click at [472, 255] on button "Pildīt nākamo" at bounding box center [465, 258] width 101 height 28
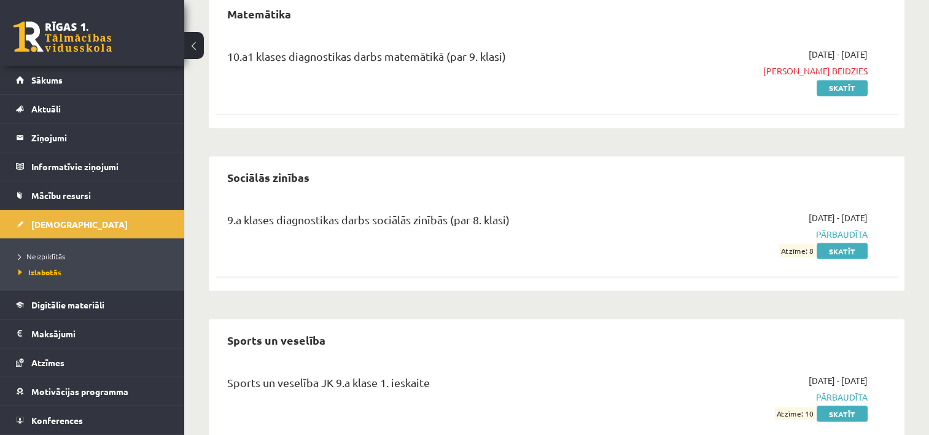
scroll to position [2160, 0]
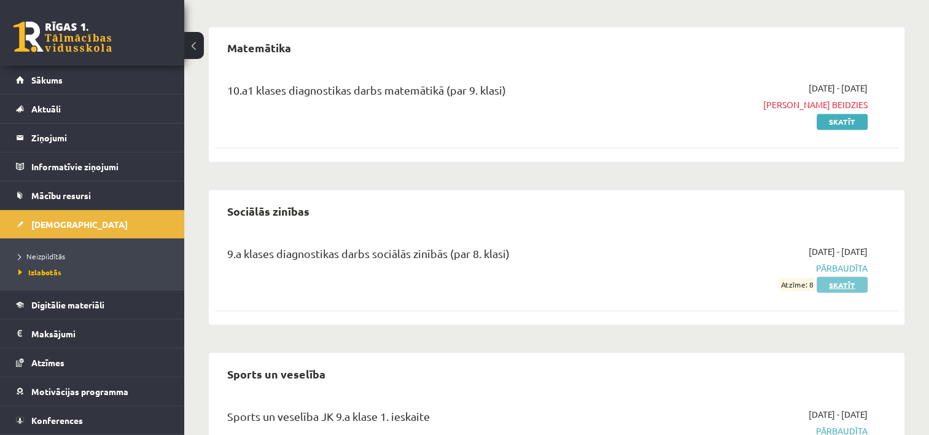
click at [843, 284] on link "Skatīt" at bounding box center [842, 284] width 51 height 16
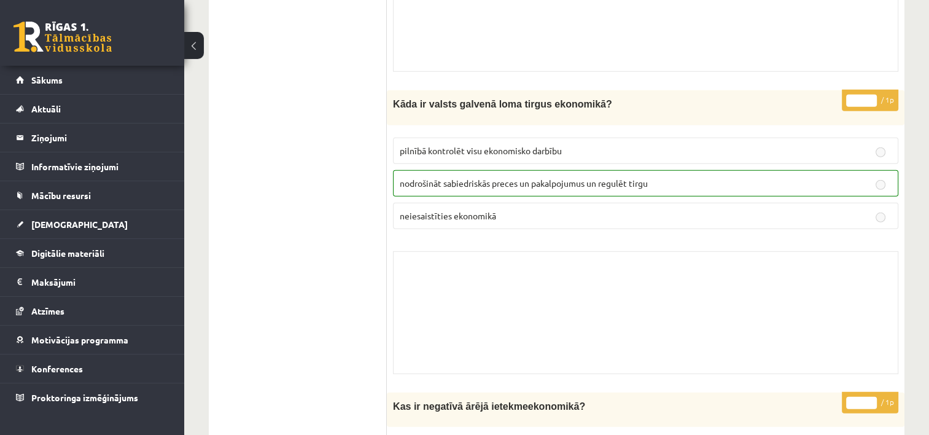
scroll to position [7879, 0]
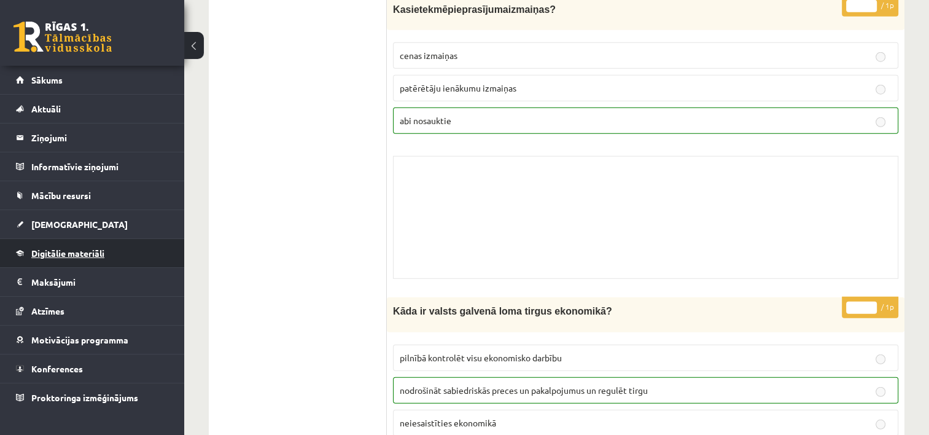
click at [64, 251] on span "Digitālie materiāli" at bounding box center [67, 252] width 73 height 11
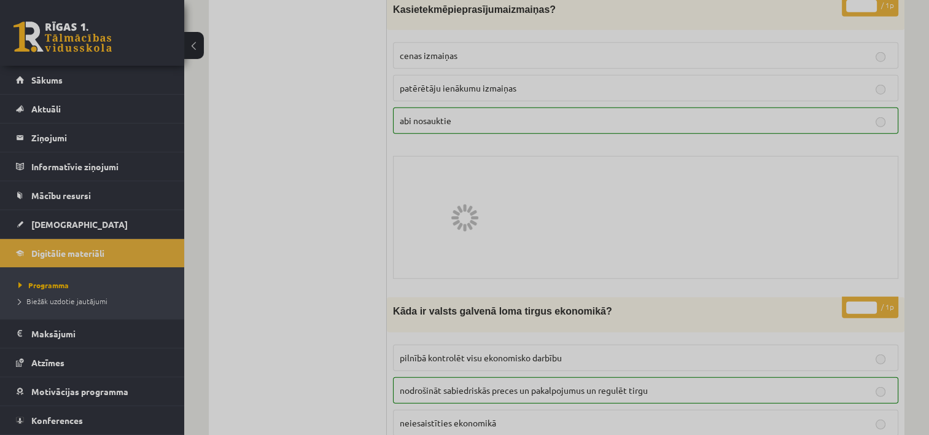
scroll to position [2030, 0]
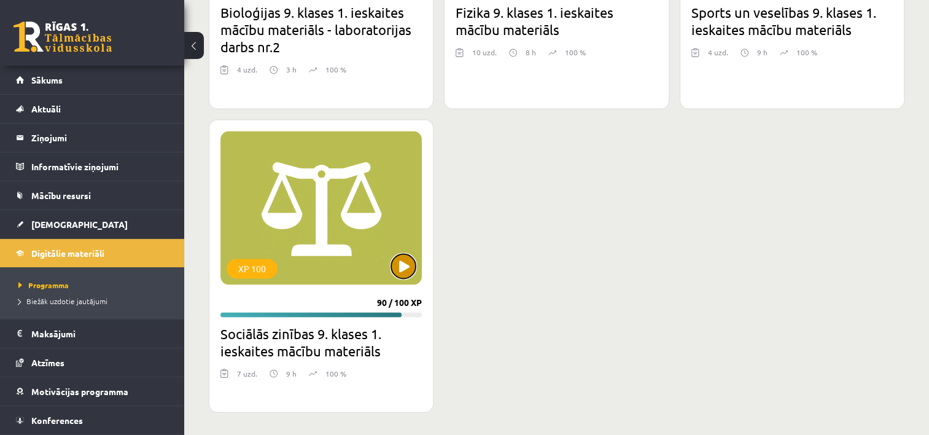
click at [405, 264] on button at bounding box center [403, 266] width 25 height 25
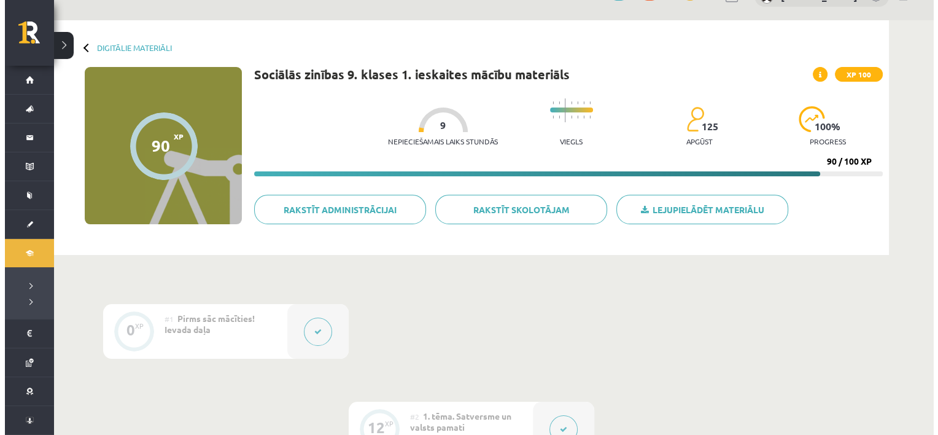
scroll to position [184, 0]
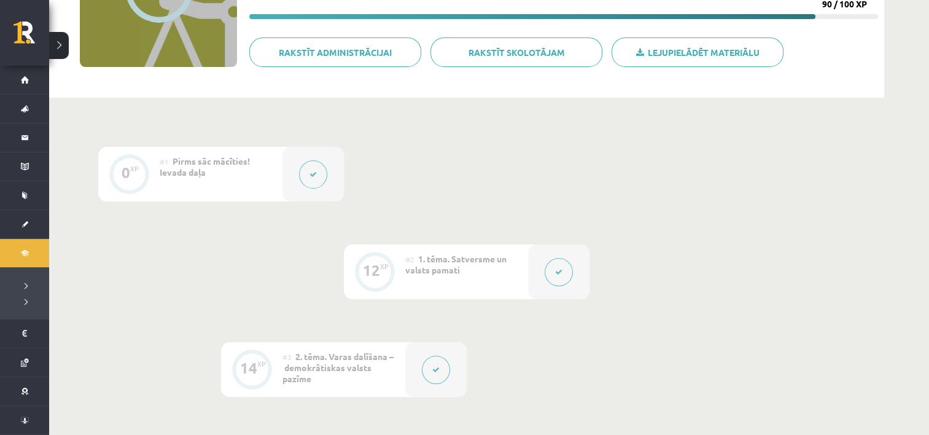
click at [556, 272] on icon at bounding box center [558, 271] width 7 height 7
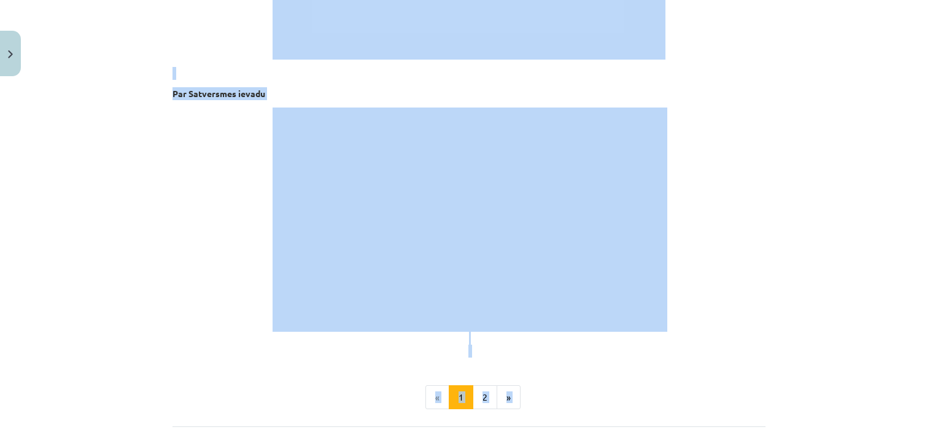
scroll to position [2533, 0]
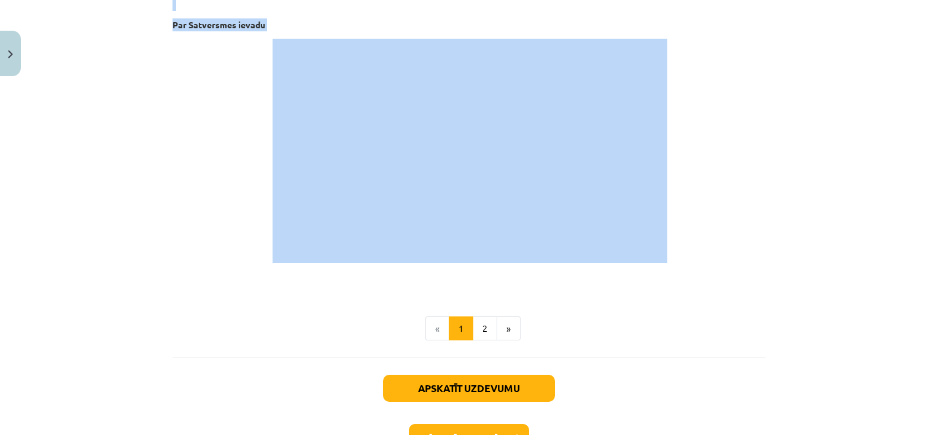
drag, startPoint x: 353, startPoint y: 120, endPoint x: 680, endPoint y: 260, distance: 356.3
copy div "Satversme un valsts pamati Materiāls tev palīdzēs: 🔸 izprast Latvijas Republika…"
click at [474, 324] on button "2" at bounding box center [485, 328] width 25 height 25
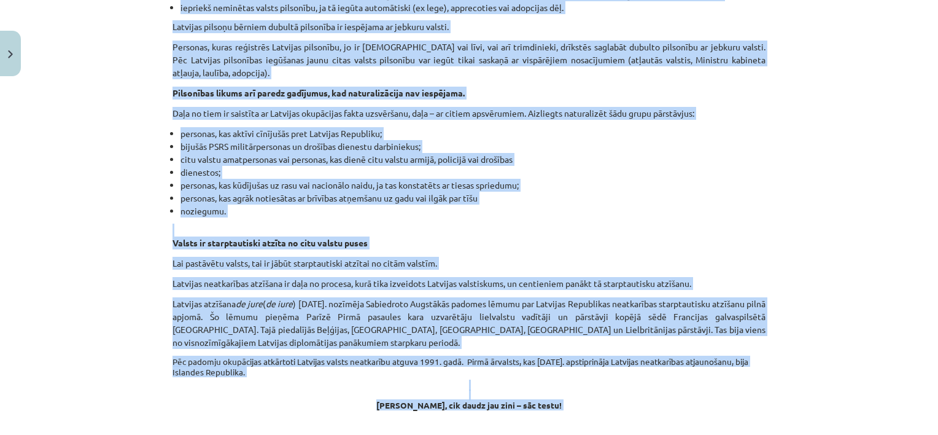
scroll to position [1793, 0]
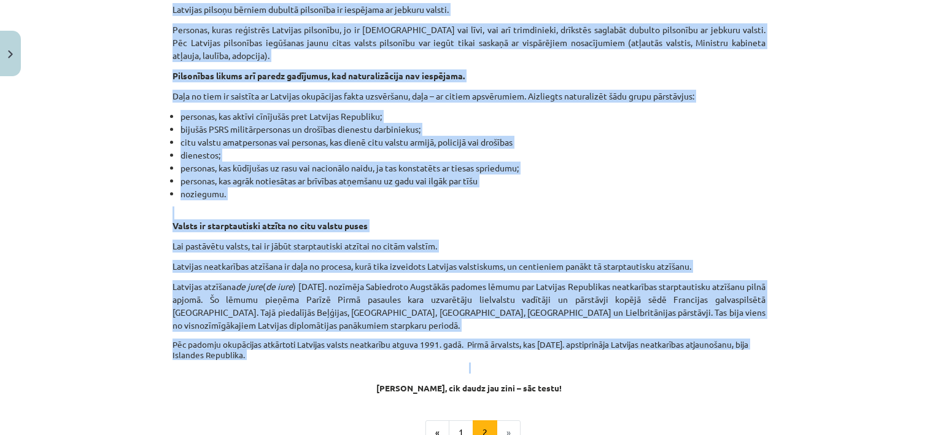
drag, startPoint x: 175, startPoint y: 204, endPoint x: 773, endPoint y: 368, distance: 620.4
click at [773, 368] on div "Mācību tēma: Sociālās zinības 9. klases 1. ieskaites mācību materiāls #2 1. tēm…" at bounding box center [469, 217] width 938 height 435
copy div "Valsts jēdziens, valsts pazīmes Ar valsti var saprast gan zināmu institūciju ko…"
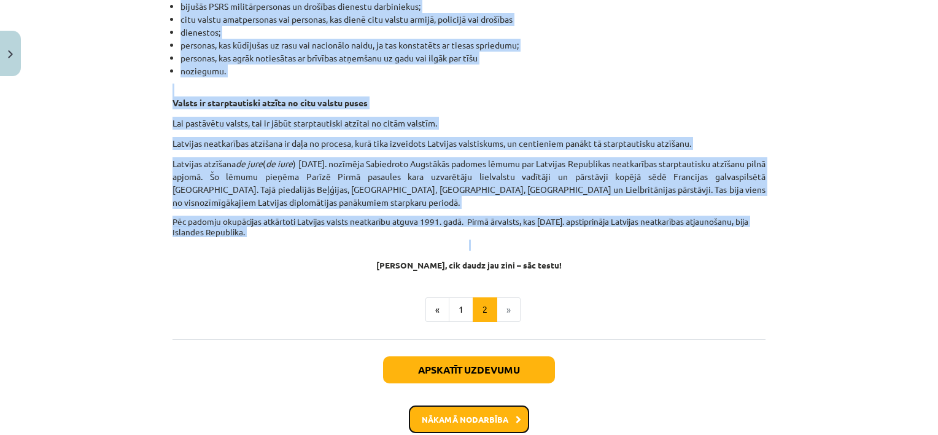
click at [488, 413] on button "Nākamā nodarbība" at bounding box center [469, 419] width 120 height 28
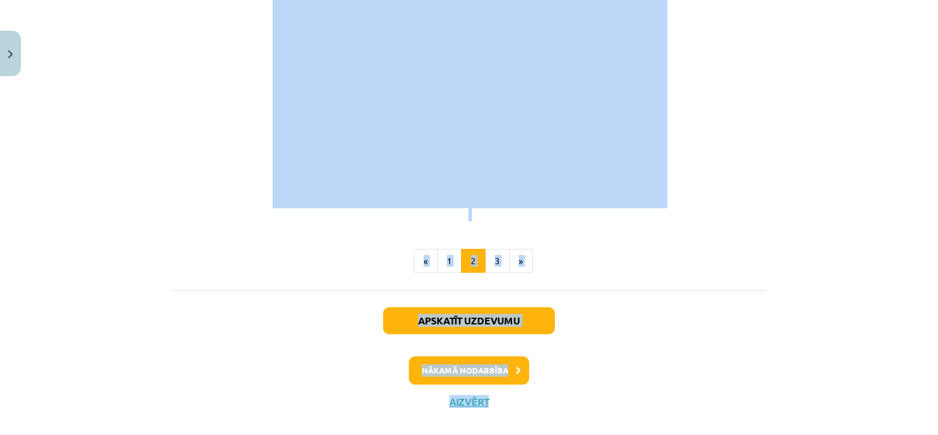
scroll to position [1028, 0]
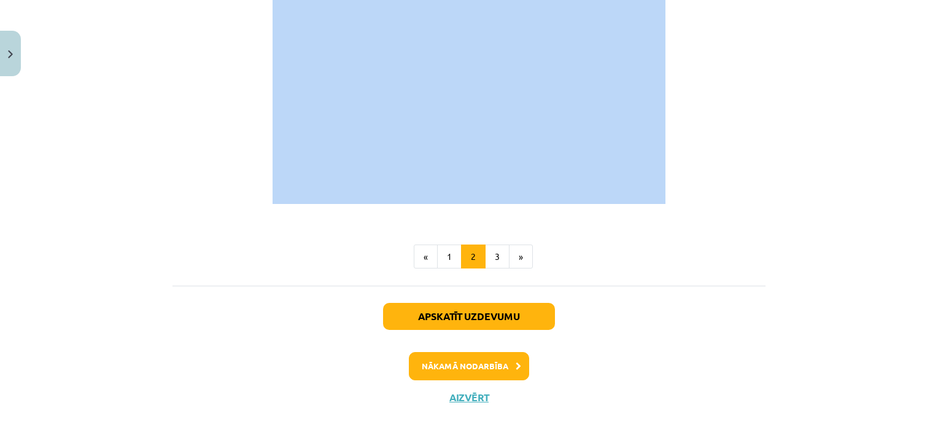
drag, startPoint x: 197, startPoint y: 206, endPoint x: 681, endPoint y: 176, distance: 485.5
copy div "Izpildvara, tās pilnvaras un funkcijas Izpildvaru pārstāv Ministru kabinets jeb…"
click at [443, 245] on button "1" at bounding box center [449, 256] width 25 height 25
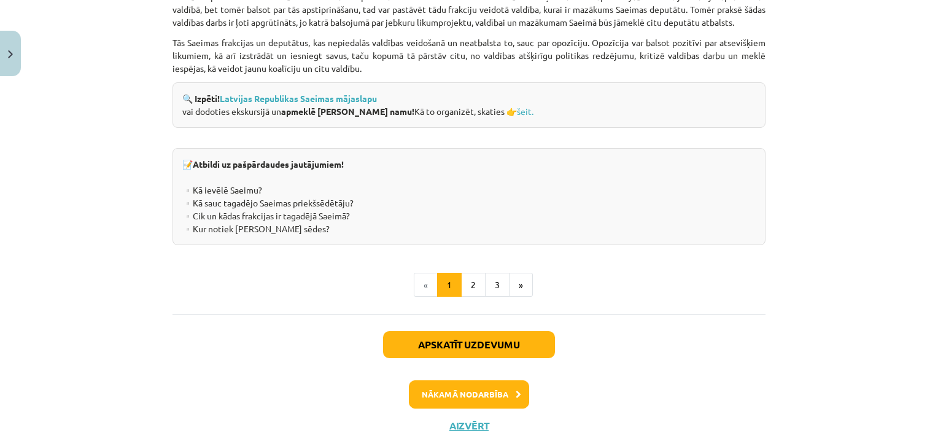
scroll to position [1766, 0]
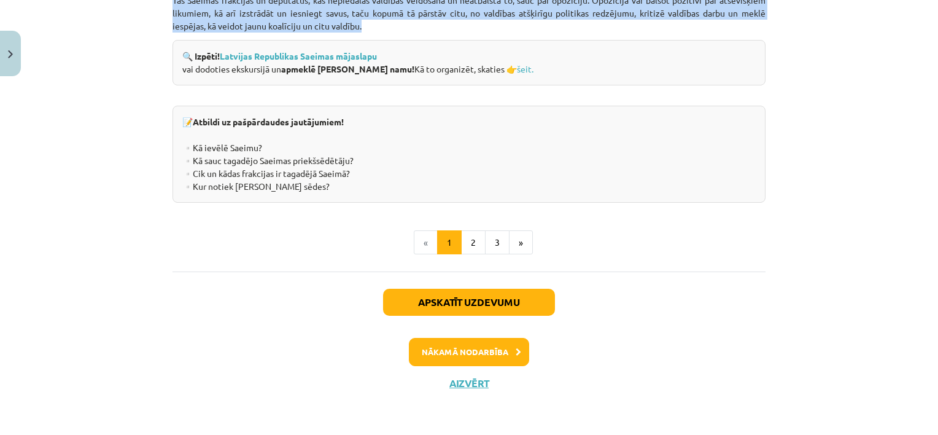
drag, startPoint x: 244, startPoint y: 82, endPoint x: 761, endPoint y: 29, distance: 520.4
copy div "Varas dalīšana – demokrātiskas valsts pazīme Materiāls tev palīdzēs: 🔸 izprast …"
click at [491, 239] on button "3" at bounding box center [497, 242] width 25 height 25
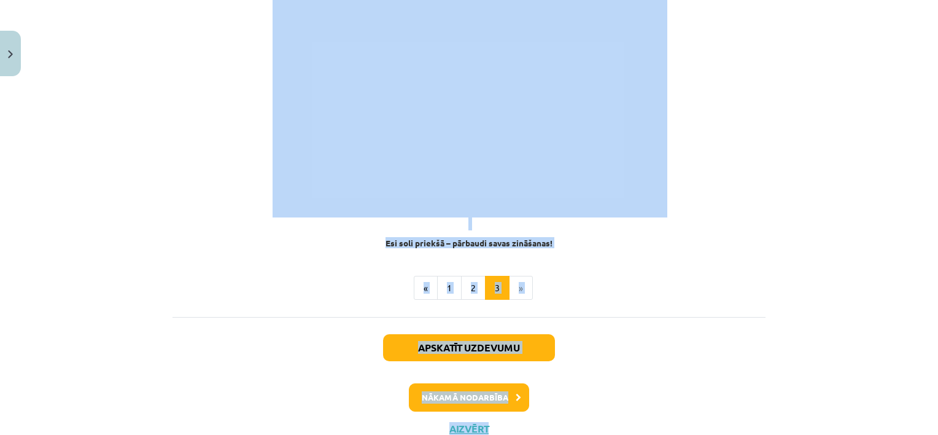
scroll to position [1250, 0]
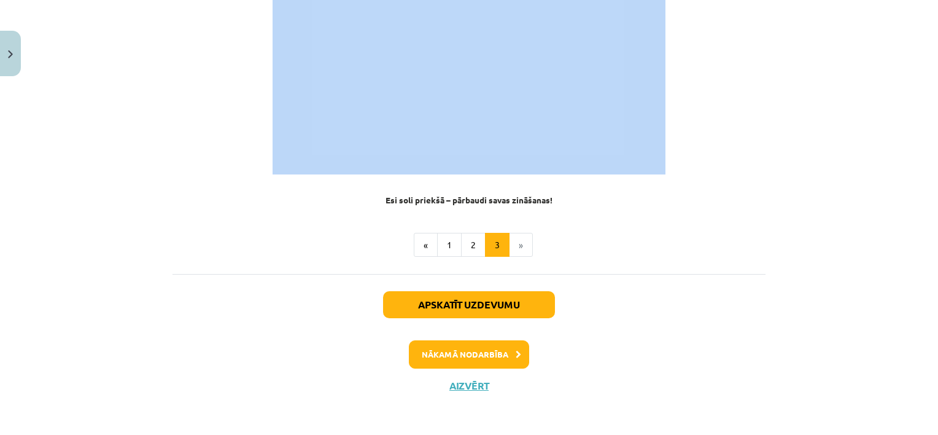
drag, startPoint x: 179, startPoint y: 134, endPoint x: 682, endPoint y: 162, distance: 503.7
copy div "Tiesu vara Tiesu vara ir trešais valsts varas atzars. Vēsturē, cik vien zināms,…"
click at [489, 357] on button "Nākamā nodarbība" at bounding box center [469, 354] width 120 height 28
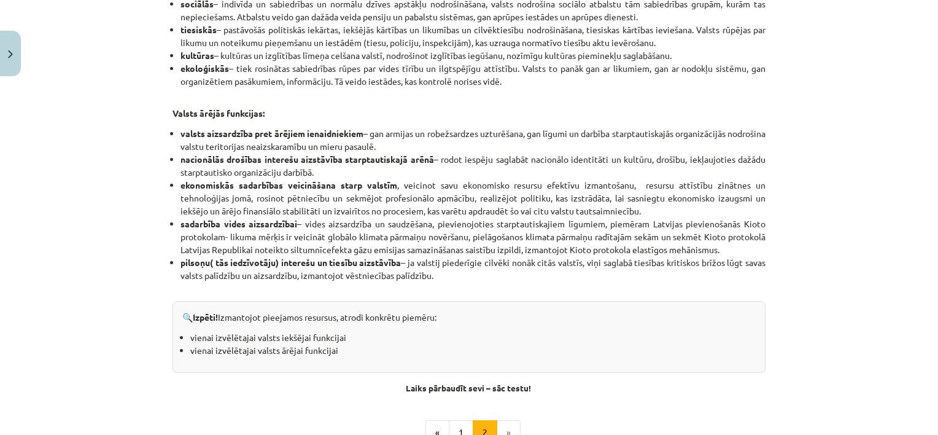
scroll to position [796, 0]
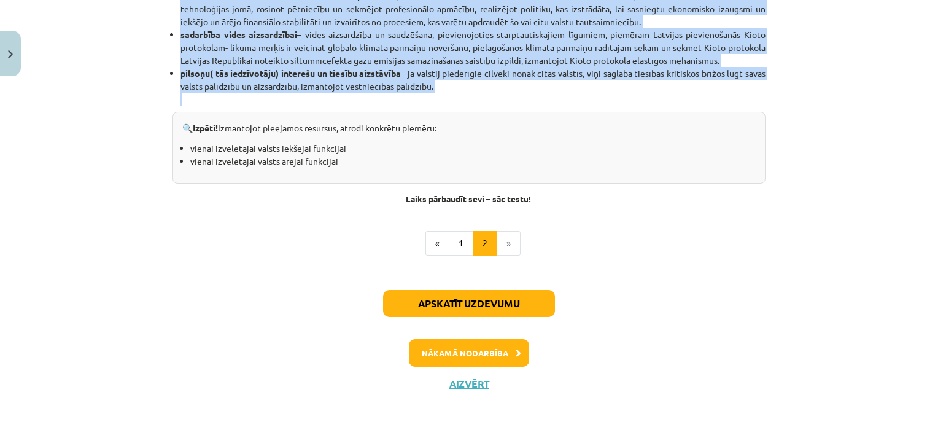
drag, startPoint x: 249, startPoint y: 212, endPoint x: 563, endPoint y: 96, distance: 334.8
copy div "Valsts iekšējās un ārējās funkcijas 🎥 Noskaties Video uzzināsi, kas ir valsts, …"
click at [458, 241] on button "1" at bounding box center [461, 243] width 25 height 25
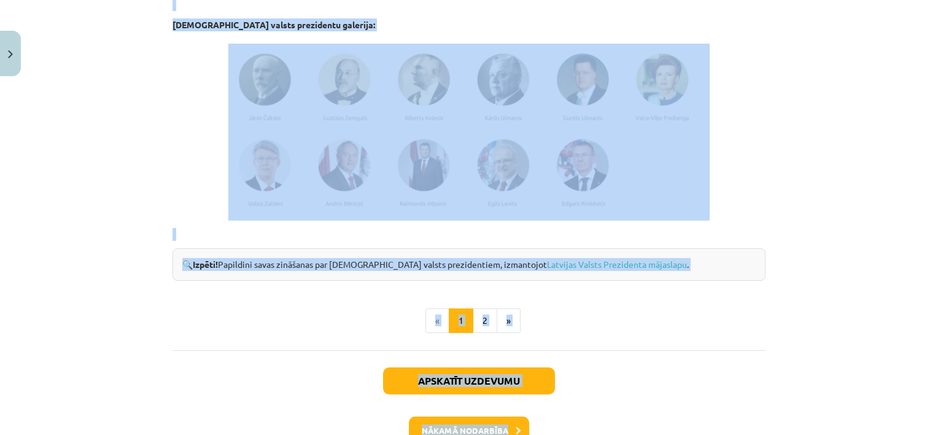
scroll to position [1070, 0]
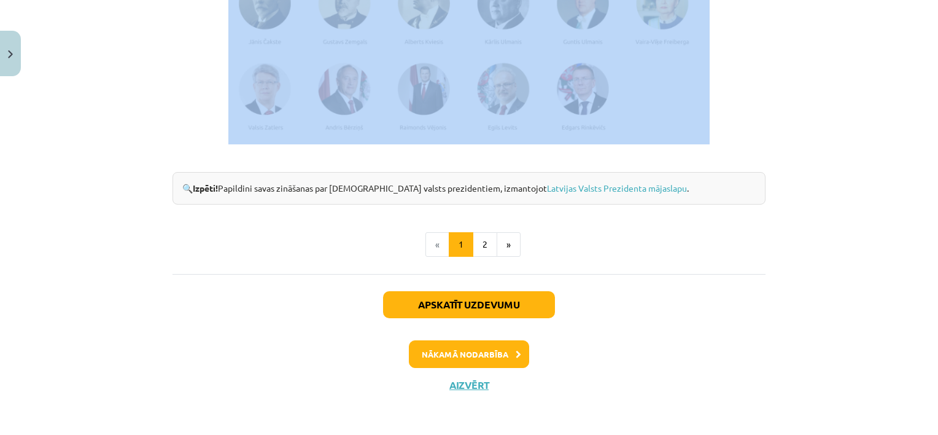
drag, startPoint x: 201, startPoint y: 155, endPoint x: 720, endPoint y: 133, distance: 519.4
copy div "Valsts prezidents Valsts prezidentam piešķirta līdzsvarojošā (neitrālā) vara, k…"
click at [495, 347] on button "Nākamā nodarbība" at bounding box center [469, 354] width 120 height 28
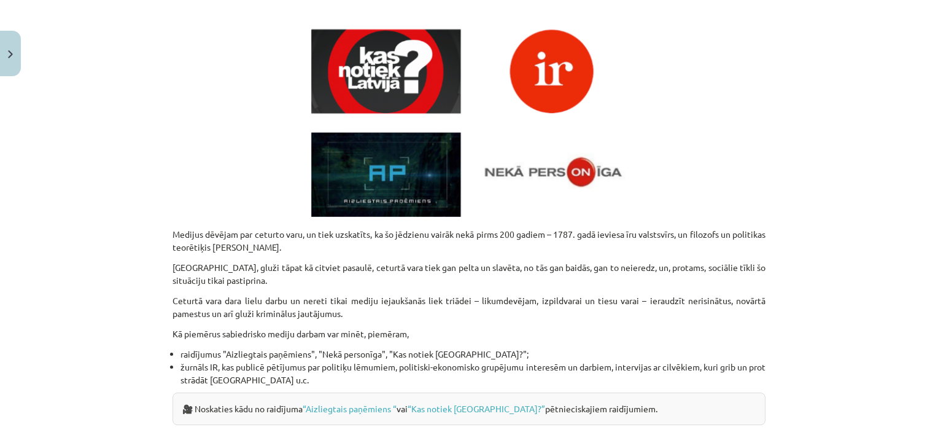
scroll to position [661, 0]
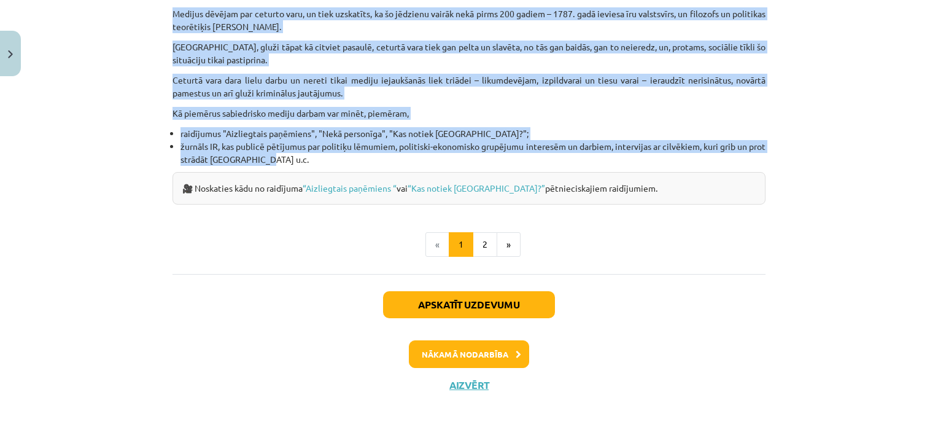
drag, startPoint x: 195, startPoint y: 235, endPoint x: 670, endPoint y: 162, distance: 480.8
copy div "Plašsaziņas līdzekļi, iedzīvotāju tiesības un pienākumi demokrātiskā sabiedrībā…"
click at [483, 243] on button "2" at bounding box center [485, 244] width 25 height 25
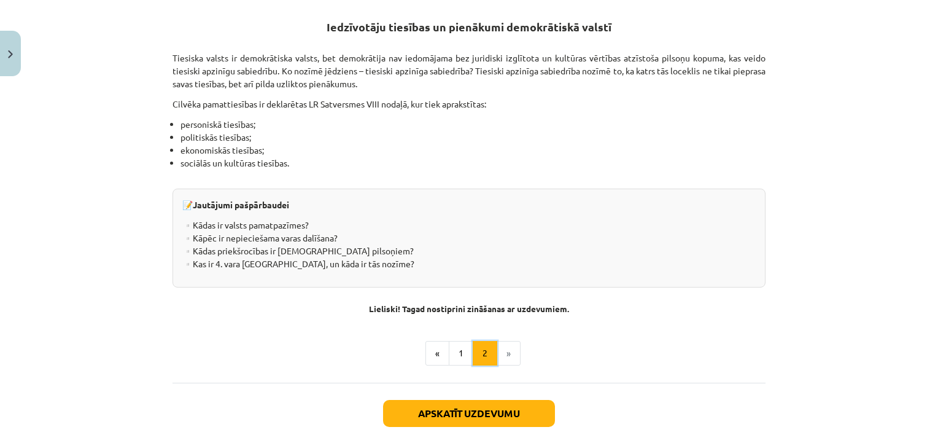
scroll to position [239, 0]
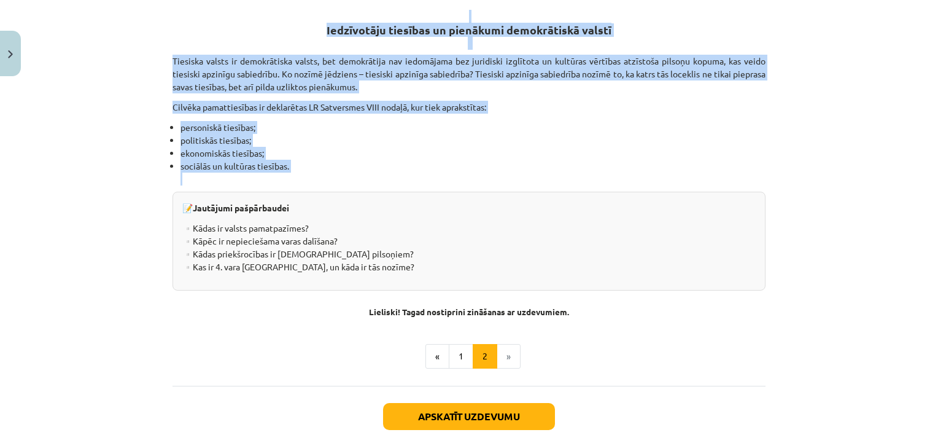
drag, startPoint x: 320, startPoint y: 56, endPoint x: 389, endPoint y: 172, distance: 135.2
click at [389, 172] on div "Iedzīvotāju tiesības un pienākumi demokrātiskā valstī Tiesiska valsts ir demokr…" at bounding box center [469, 159] width 593 height 316
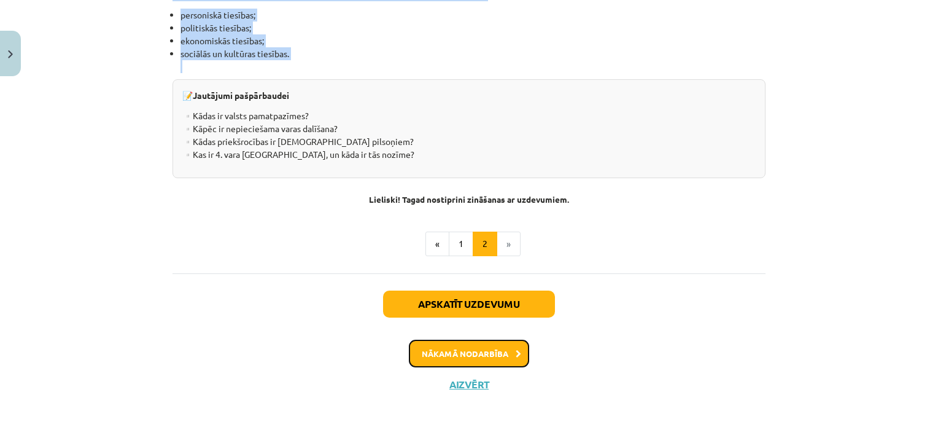
click at [501, 346] on button "Nākamā nodarbība" at bounding box center [469, 354] width 120 height 28
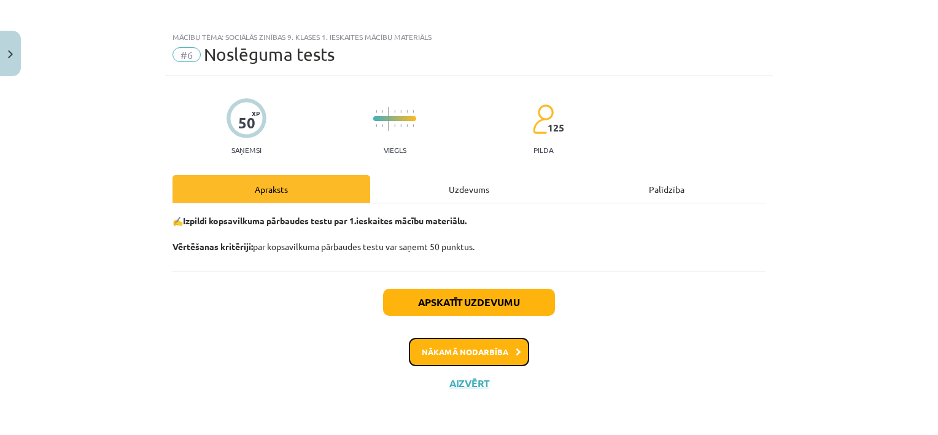
scroll to position [4, 0]
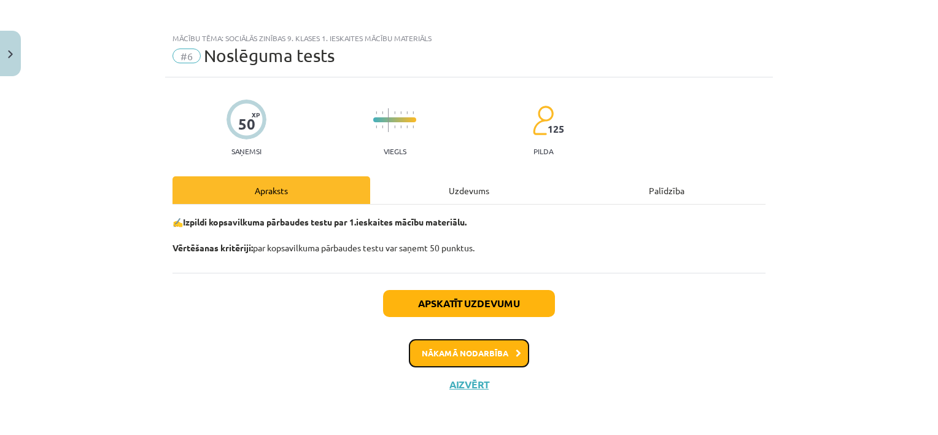
click at [498, 356] on button "Nākamā nodarbība" at bounding box center [469, 353] width 120 height 28
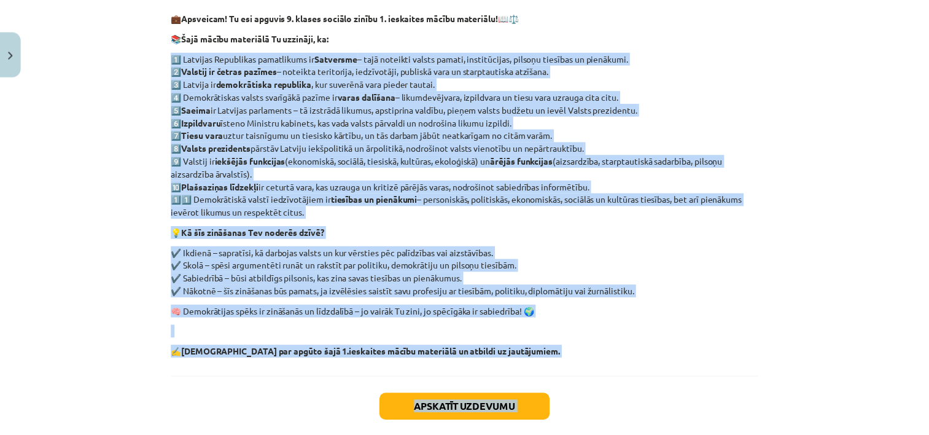
scroll to position [263, 0]
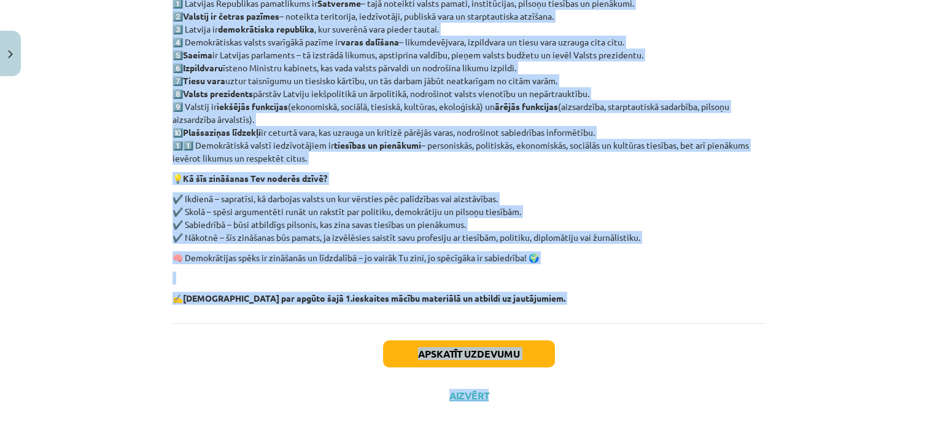
drag, startPoint x: 165, startPoint y: 192, endPoint x: 472, endPoint y: 157, distance: 309.0
click at [472, 157] on div "0 XP Saņemsi Viegls 125 pilda Apraksts Uzdevums Palīdzība 💼 Apsveicam! Tu esi a…" at bounding box center [469, 117] width 608 height 598
copy p "1️⃣ Latvijas Republikas pamatlikums ir Satversme – tajā noteikti valsts pamati,…"
click at [464, 392] on button "Aizvērt" at bounding box center [469, 395] width 47 height 12
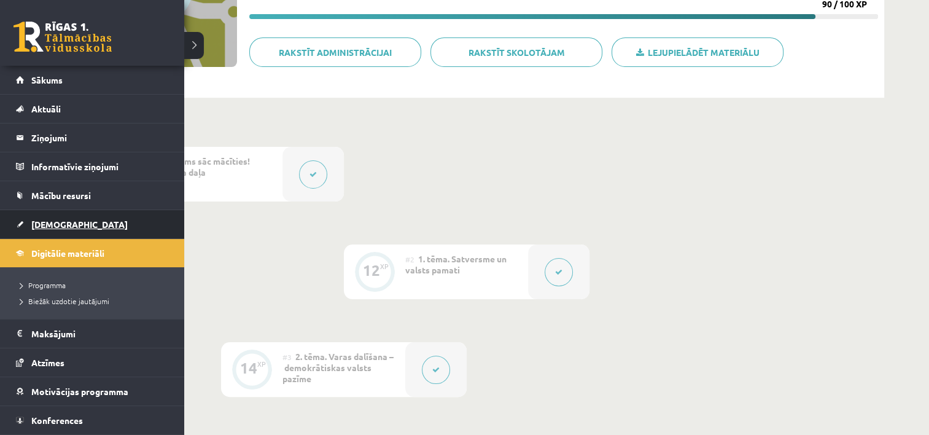
click at [40, 220] on span "[DEMOGRAPHIC_DATA]" at bounding box center [79, 224] width 96 height 11
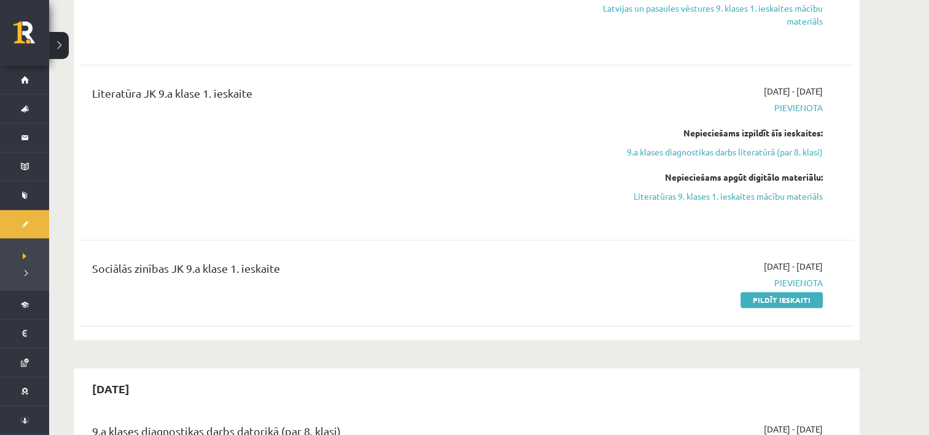
scroll to position [1842, 0]
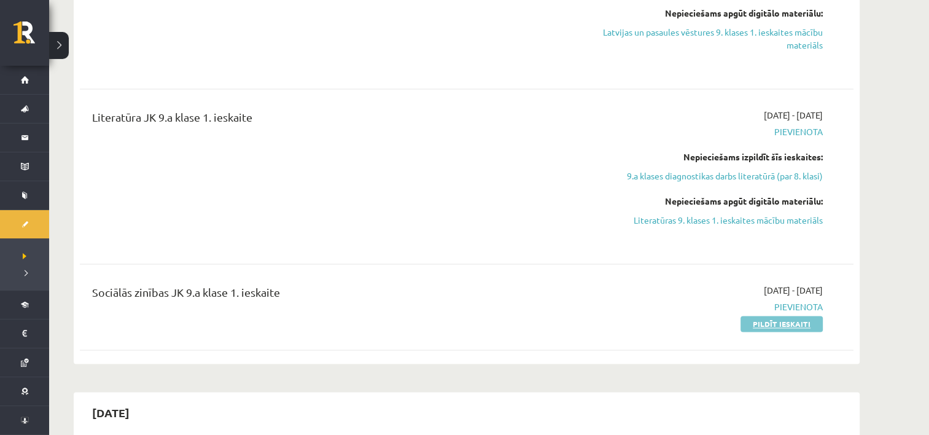
click at [787, 322] on link "Pildīt ieskaiti" at bounding box center [782, 324] width 82 height 16
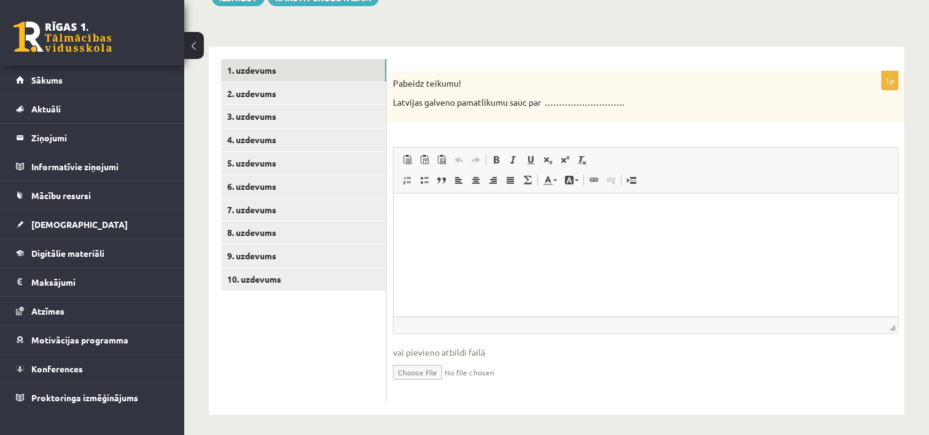
scroll to position [165, 0]
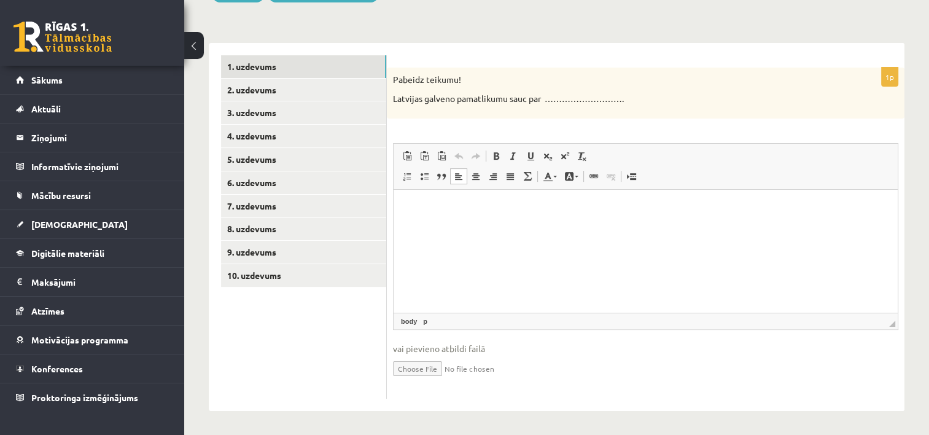
click at [499, 226] on html at bounding box center [646, 208] width 504 height 37
drag, startPoint x: 391, startPoint y: 98, endPoint x: 543, endPoint y: 104, distance: 151.8
click at [543, 104] on div "Pabeidz teikumu! Latvijas galveno pamatlikumu sauc par ………………………." at bounding box center [646, 93] width 518 height 51
copy p "Latvijas galveno pamatlikumu sauc par"
click at [446, 204] on p "Editor, wiswyg-editor-user-answer-47433933790780" at bounding box center [646, 208] width 480 height 13
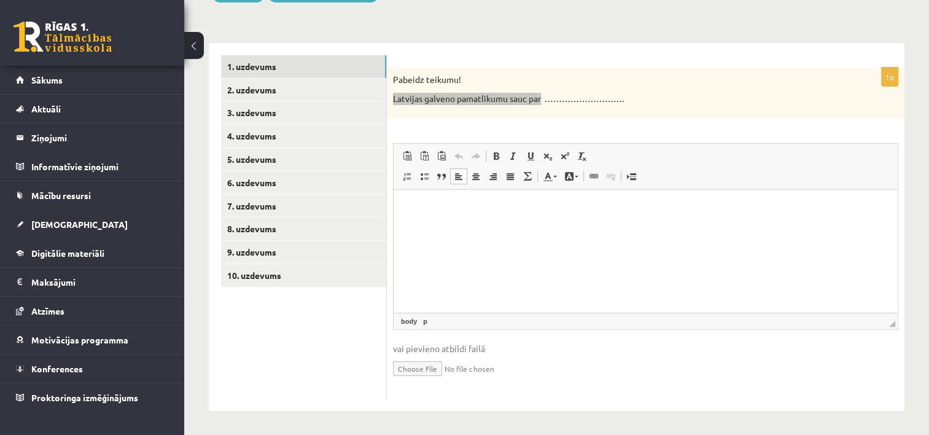
paste body "Editor, wiswyg-editor-user-answer-47433933790780"
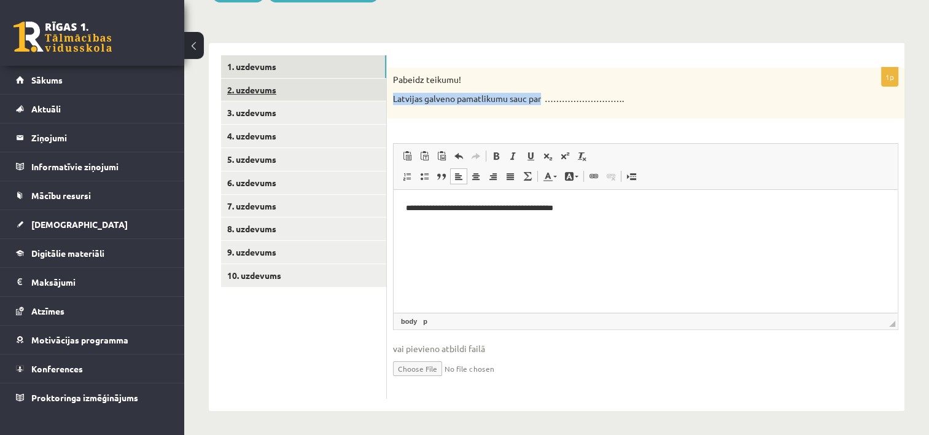
click at [257, 84] on link "2. uzdevums" at bounding box center [303, 90] width 165 height 23
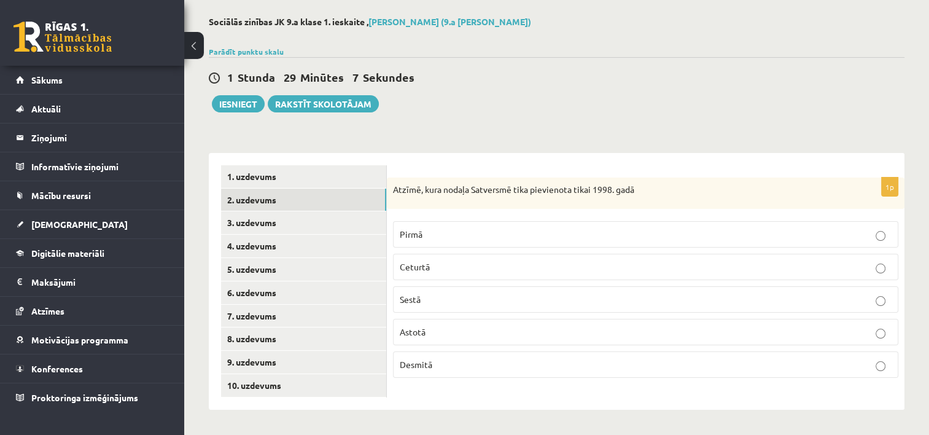
click at [510, 332] on p "Astotā" at bounding box center [646, 331] width 492 height 13
click at [259, 224] on link "3. uzdevums" at bounding box center [303, 222] width 165 height 23
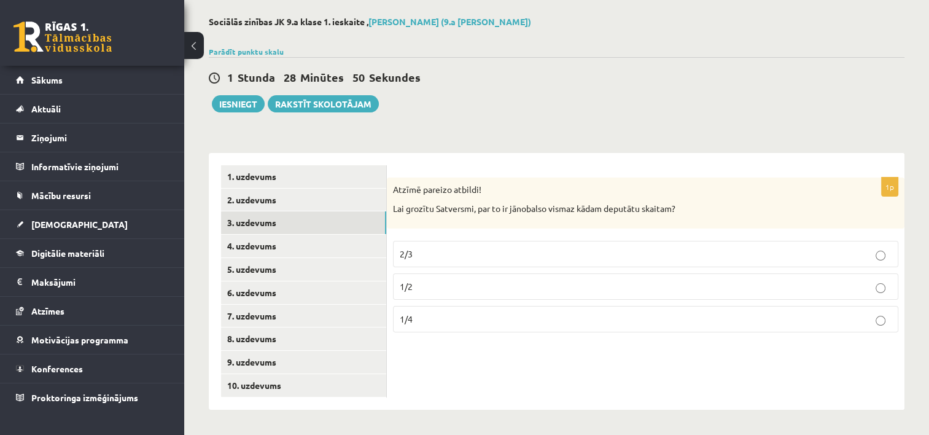
click at [488, 287] on p "1/2" at bounding box center [646, 286] width 492 height 13
click at [516, 255] on p "2/3" at bounding box center [646, 253] width 492 height 13
click at [262, 247] on link "4. uzdevums" at bounding box center [303, 246] width 165 height 23
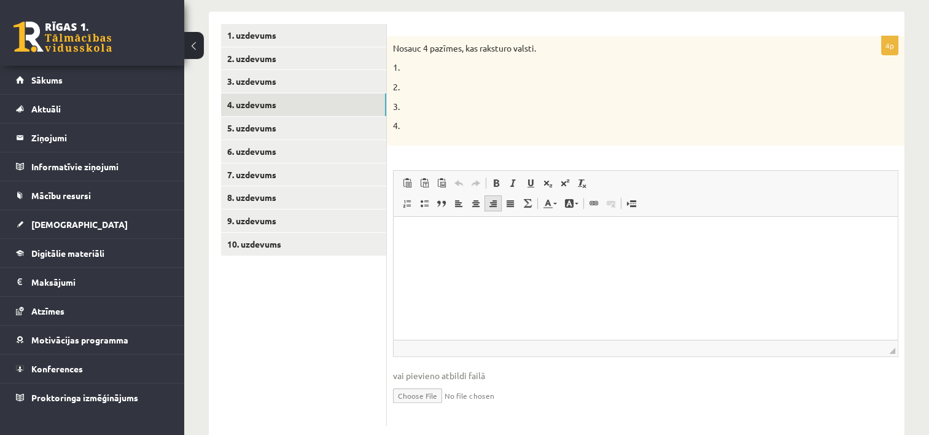
scroll to position [162, 0]
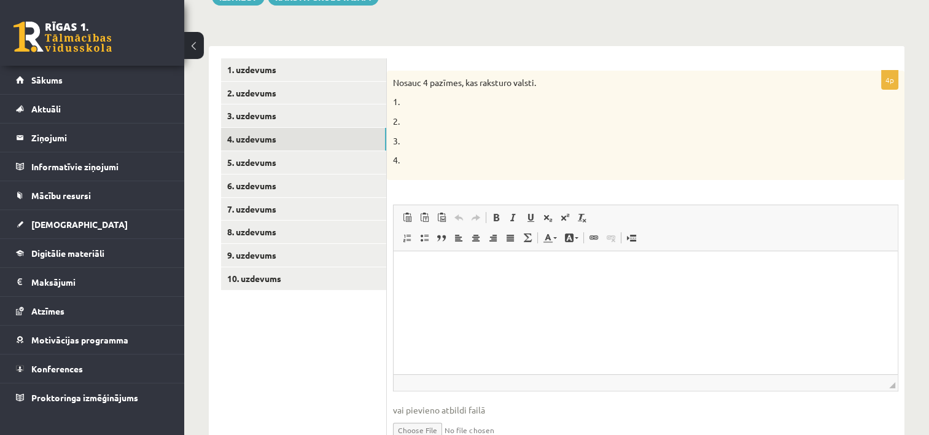
click at [476, 287] on html at bounding box center [646, 269] width 504 height 37
click at [445, 288] on html at bounding box center [646, 269] width 504 height 37
paste body "Editor, wiswyg-editor-user-answer-47433921287240"
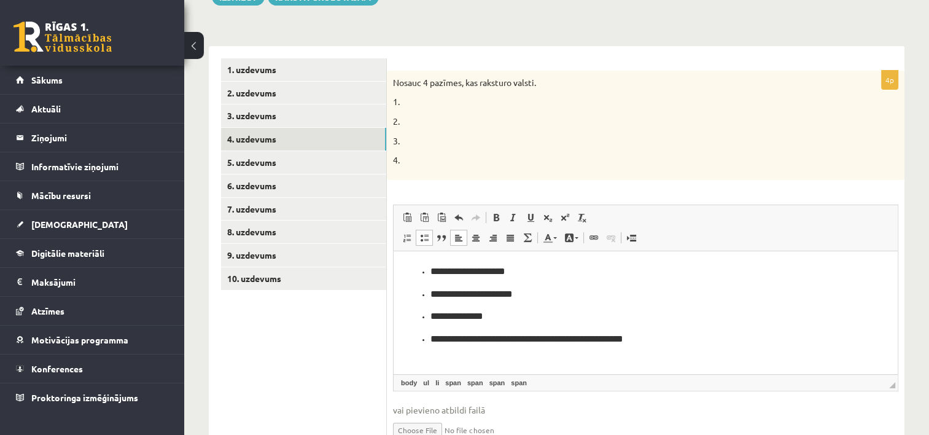
click at [428, 271] on ul "**********" at bounding box center [646, 304] width 480 height 83
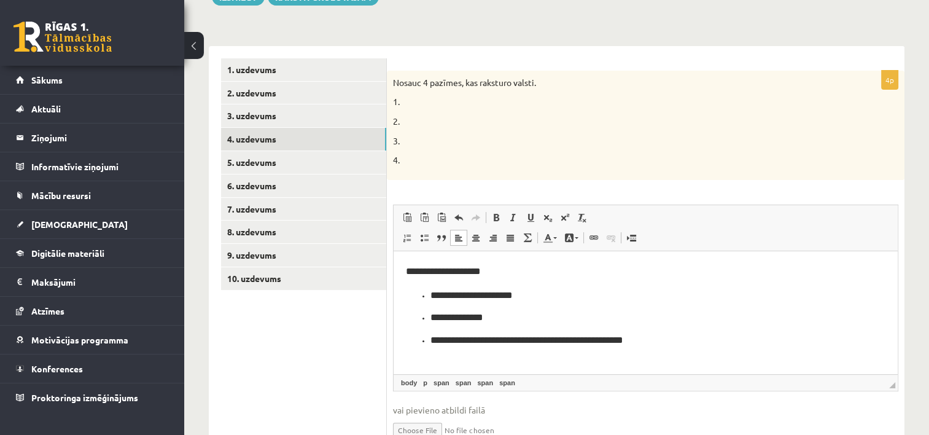
drag, startPoint x: 432, startPoint y: 290, endPoint x: 432, endPoint y: 298, distance: 8.0
click at [432, 292] on span "**********" at bounding box center [471, 294] width 82 height 9
drag, startPoint x: 430, startPoint y: 317, endPoint x: 435, endPoint y: 327, distance: 11.0
click at [430, 318] on span "**********" at bounding box center [456, 317] width 53 height 9
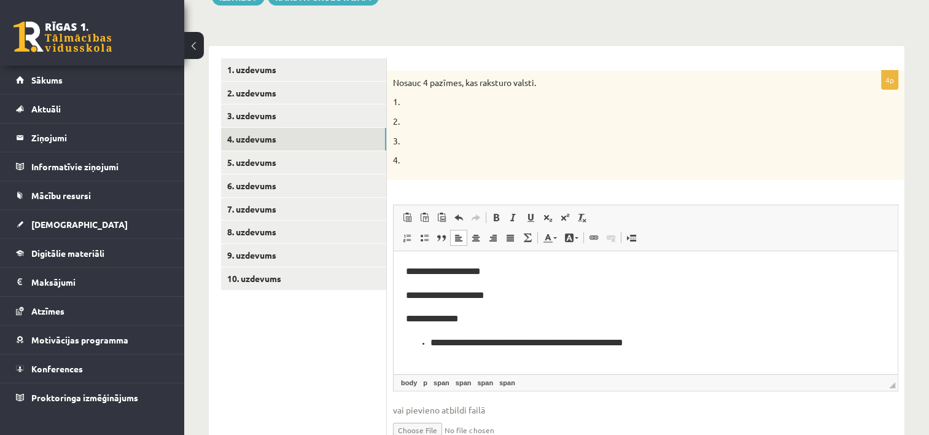
click at [430, 345] on span "**********" at bounding box center [526, 341] width 193 height 9
click at [479, 318] on p "**********" at bounding box center [646, 318] width 480 height 16
click at [504, 302] on body "**********" at bounding box center [646, 306] width 480 height 87
click at [500, 270] on p "**********" at bounding box center [646, 271] width 480 height 16
click at [647, 346] on p "**********" at bounding box center [646, 342] width 480 height 16
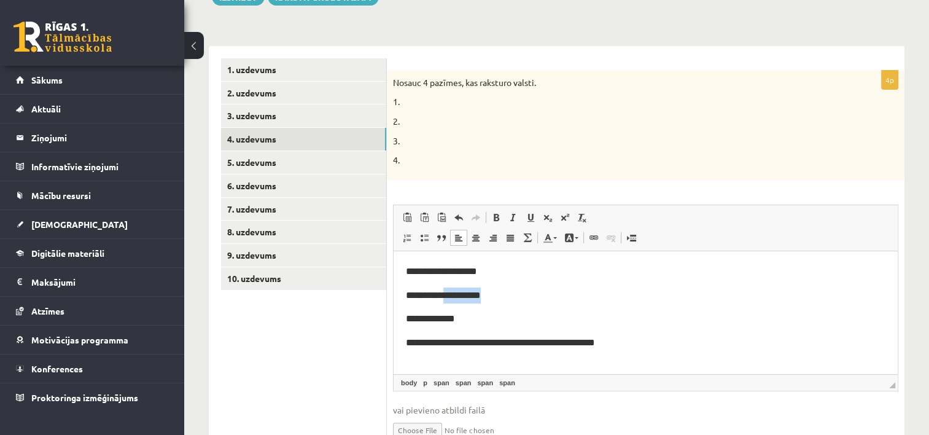
drag, startPoint x: 493, startPoint y: 295, endPoint x: 448, endPoint y: 298, distance: 44.9
click at [448, 298] on p "**********" at bounding box center [646, 295] width 480 height 16
click at [403, 297] on html "**********" at bounding box center [646, 306] width 504 height 111
click at [403, 273] on html "**********" at bounding box center [646, 306] width 504 height 111
click at [405, 295] on html "**********" at bounding box center [646, 306] width 504 height 111
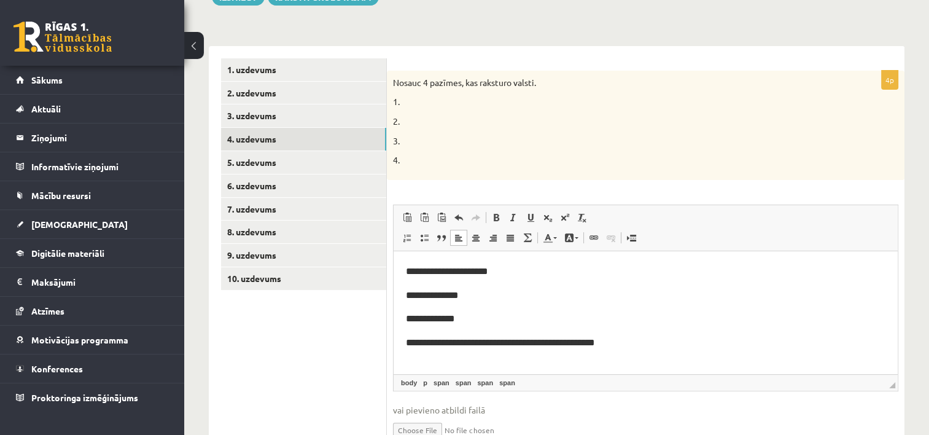
click at [406, 317] on span "**********" at bounding box center [430, 317] width 49 height 9
click at [406, 343] on span "**********" at bounding box center [500, 341] width 189 height 9
click at [421, 273] on span "**********" at bounding box center [447, 270] width 82 height 9
click at [419, 321] on span "**********" at bounding box center [436, 317] width 60 height 9
click at [419, 346] on span "**********" at bounding box center [506, 341] width 200 height 9
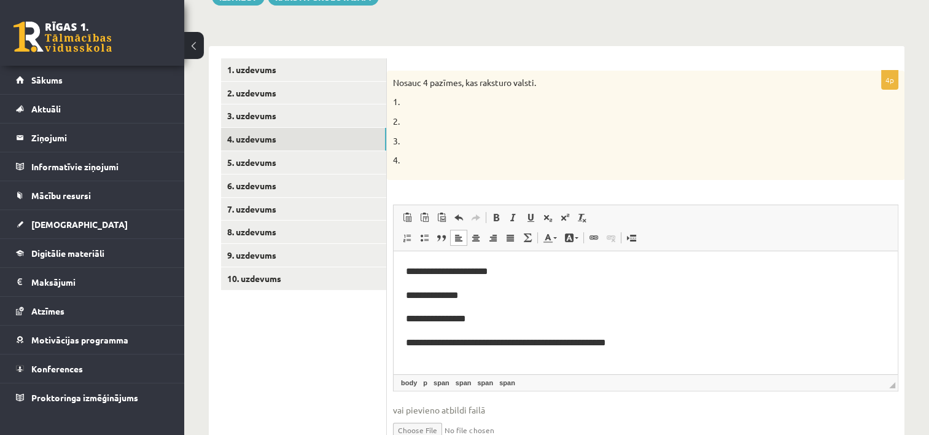
click at [628, 345] on p "**********" at bounding box center [646, 342] width 480 height 16
drag, startPoint x: 405, startPoint y: 270, endPoint x: 397, endPoint y: 267, distance: 8.6
click at [397, 267] on html "**********" at bounding box center [646, 306] width 504 height 111
click at [568, 240] on span at bounding box center [569, 238] width 10 height 10
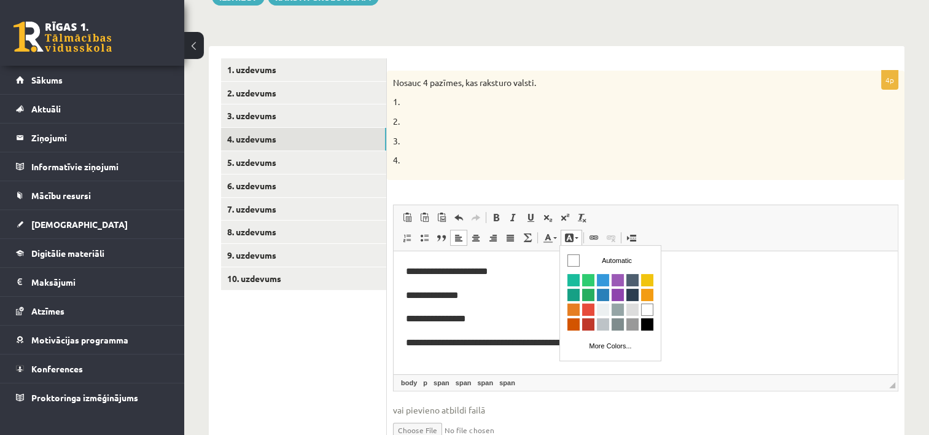
scroll to position [0, 0]
click at [551, 239] on span at bounding box center [548, 238] width 10 height 10
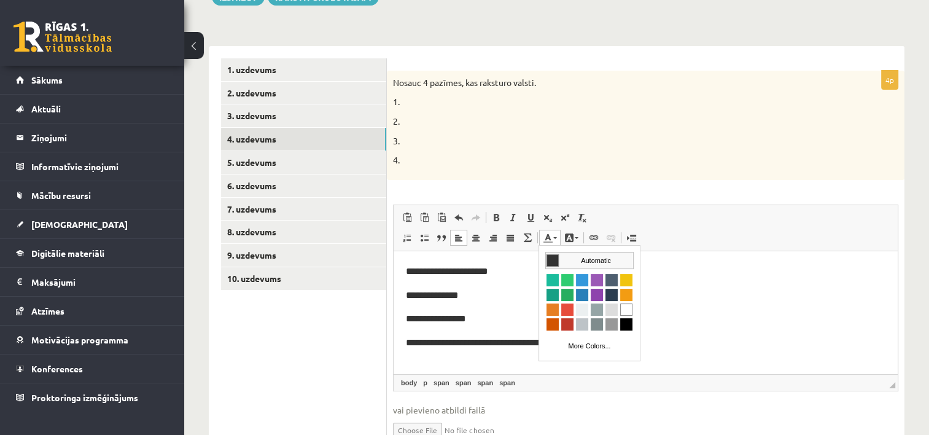
click at [552, 255] on span "Colors" at bounding box center [553, 260] width 12 height 12
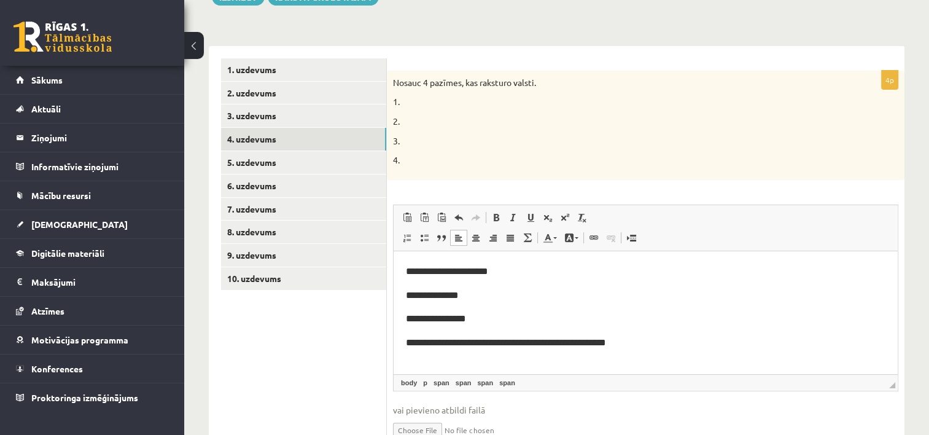
click at [500, 271] on p "**********" at bounding box center [646, 271] width 480 height 16
click at [632, 345] on p "**********" at bounding box center [646, 342] width 480 height 16
click at [493, 321] on p "**********" at bounding box center [646, 318] width 480 height 16
click at [477, 291] on p "**********" at bounding box center [646, 295] width 480 height 16
click at [507, 268] on p "**********" at bounding box center [646, 271] width 480 height 16
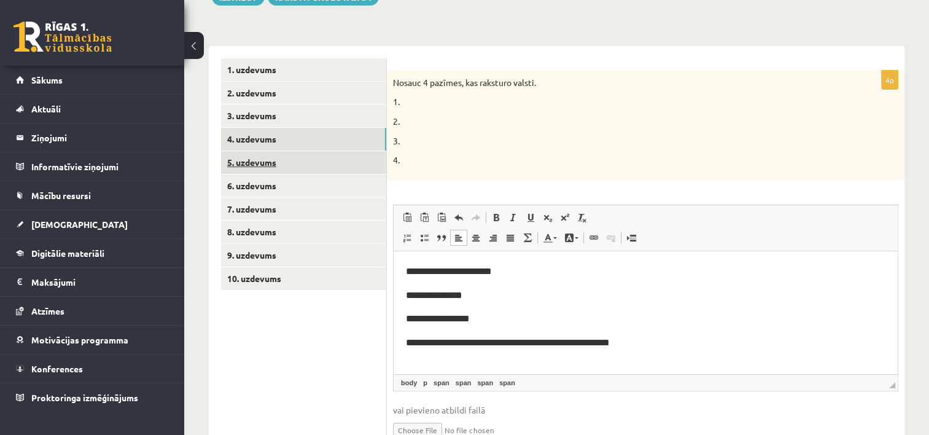
click at [265, 160] on link "5. uzdevums" at bounding box center [303, 162] width 165 height 23
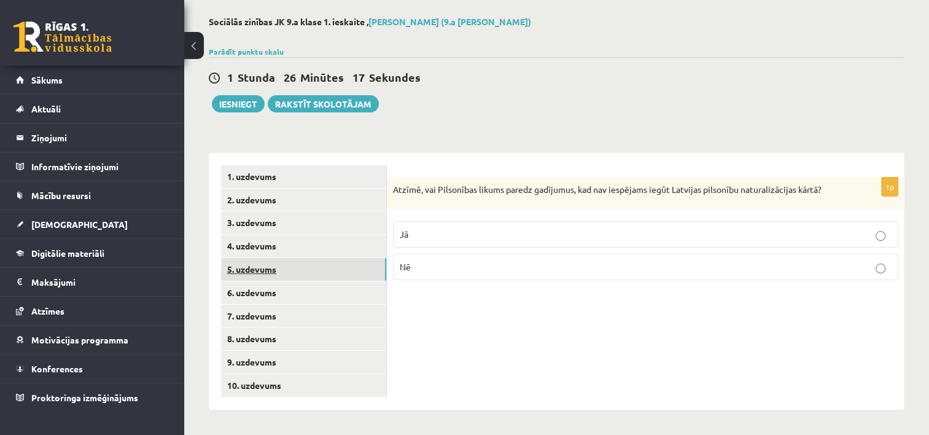
scroll to position [55, 0]
click at [507, 269] on p "Nē" at bounding box center [646, 266] width 492 height 13
click at [473, 231] on p "Jā" at bounding box center [646, 234] width 492 height 13
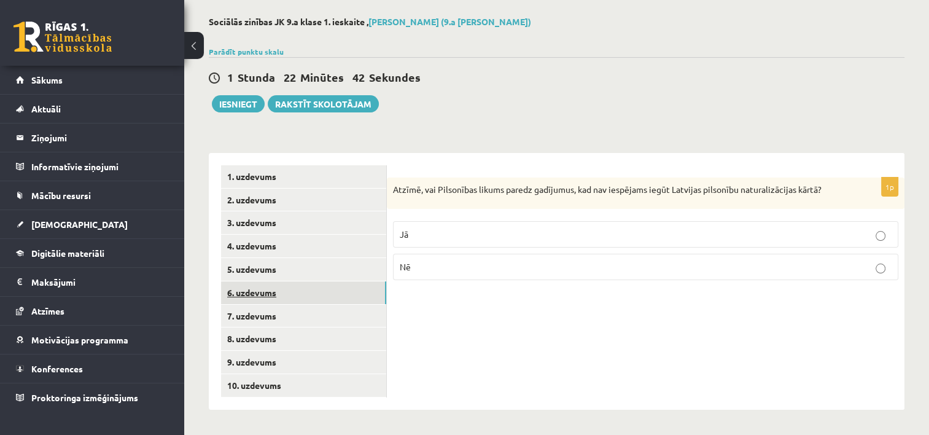
click at [258, 295] on link "6. uzdevums" at bounding box center [303, 292] width 165 height 23
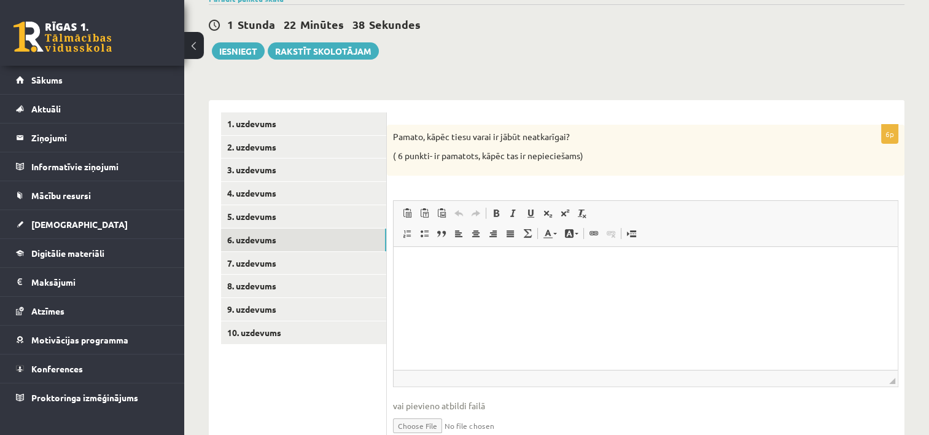
scroll to position [104, 0]
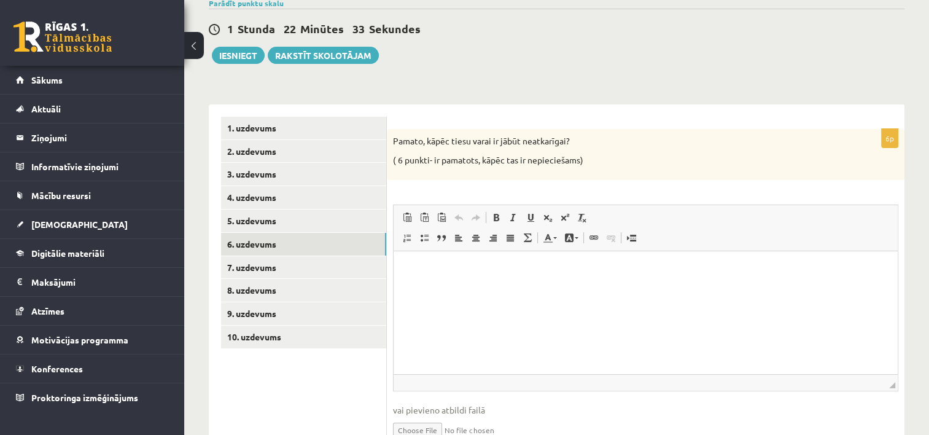
click at [512, 289] on html at bounding box center [646, 269] width 504 height 37
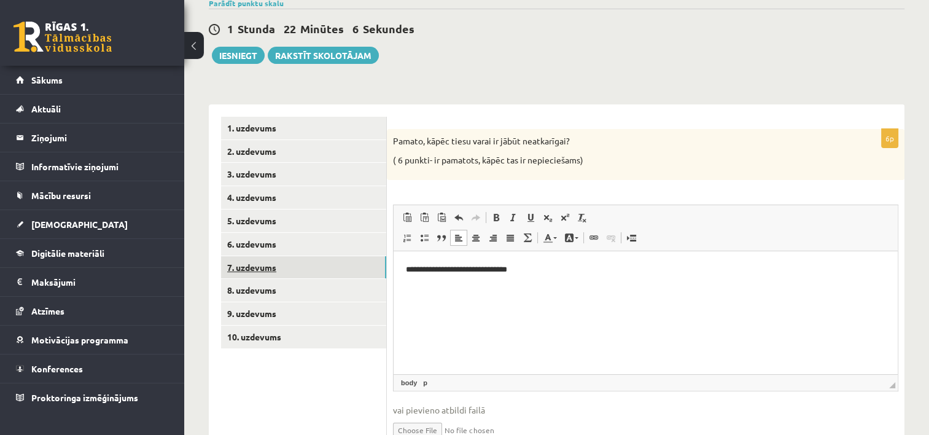
click at [241, 265] on link "7. uzdevums" at bounding box center [303, 267] width 165 height 23
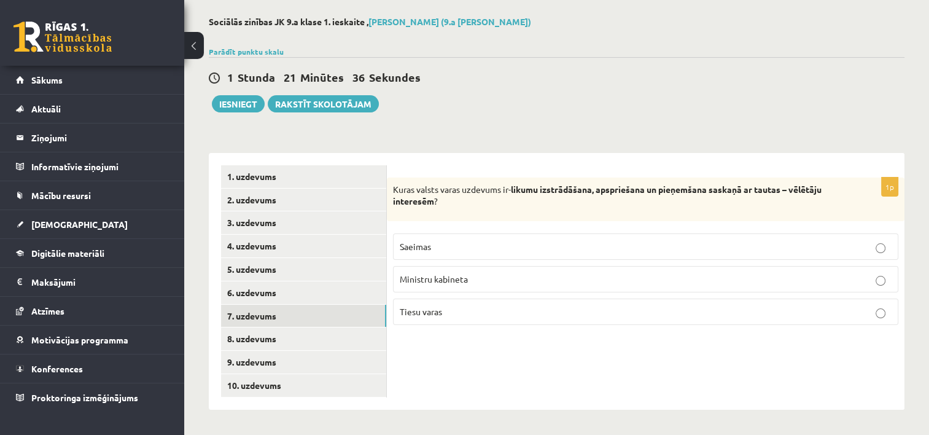
click at [521, 243] on p "Saeimas" at bounding box center [646, 246] width 492 height 13
click at [258, 295] on link "6. uzdevums" at bounding box center [303, 292] width 165 height 23
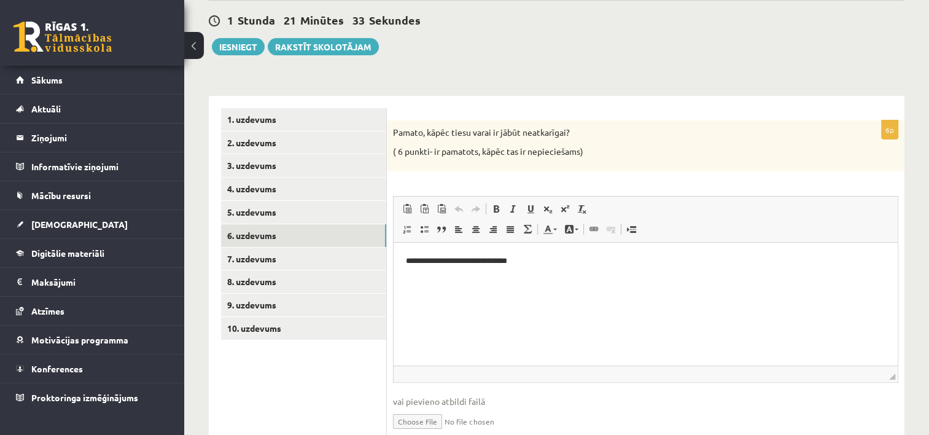
scroll to position [117, 0]
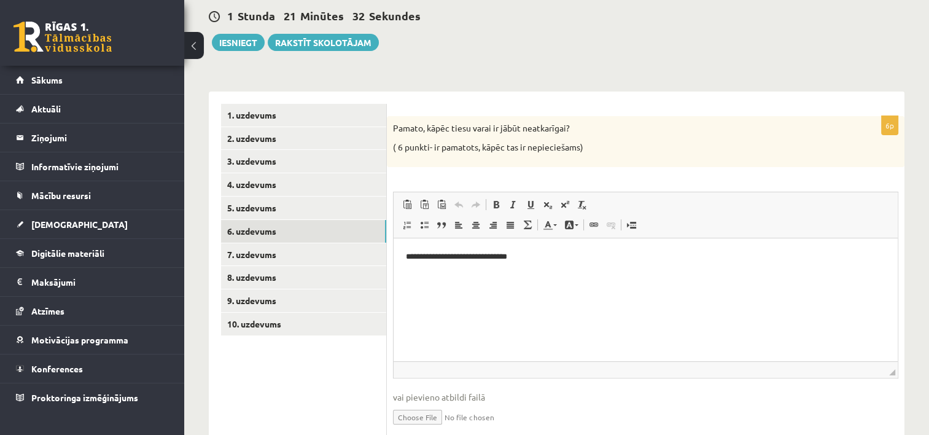
click at [539, 265] on html "**********" at bounding box center [646, 256] width 504 height 37
click at [533, 260] on p "**********" at bounding box center [646, 257] width 480 height 13
click at [529, 261] on p "**********" at bounding box center [646, 257] width 480 height 13
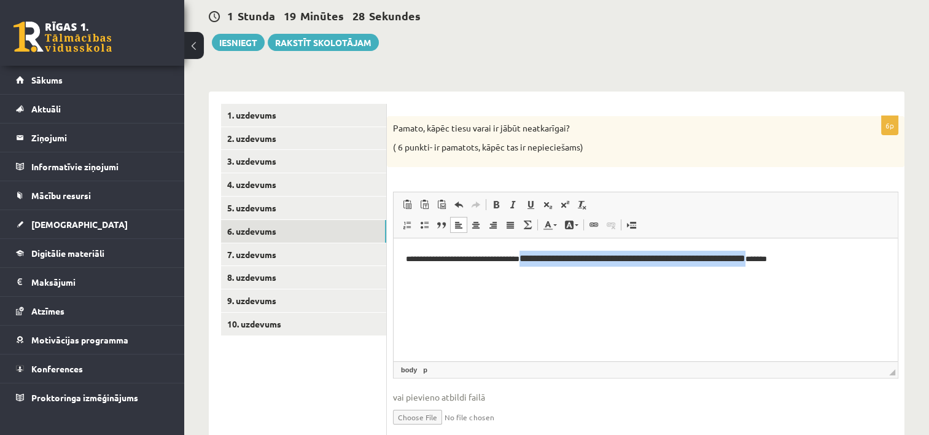
drag, startPoint x: 526, startPoint y: 259, endPoint x: 791, endPoint y: 254, distance: 264.7
click at [791, 254] on p "**********" at bounding box center [646, 259] width 480 height 16
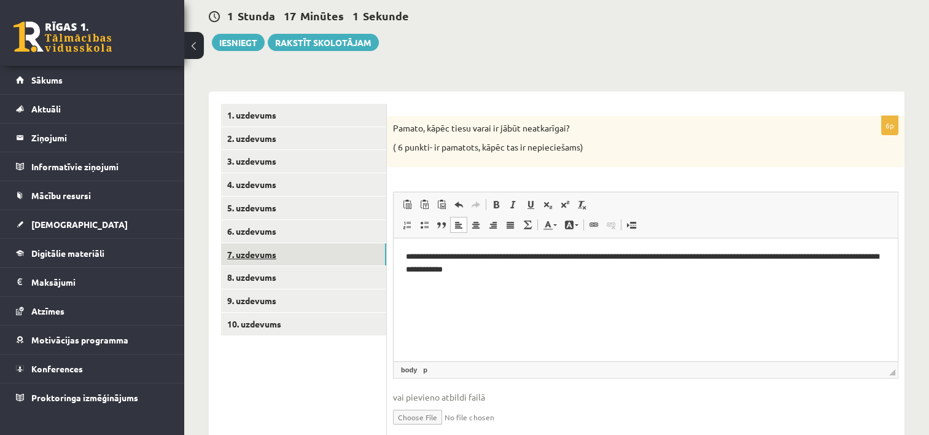
click at [265, 255] on link "7. uzdevums" at bounding box center [303, 254] width 165 height 23
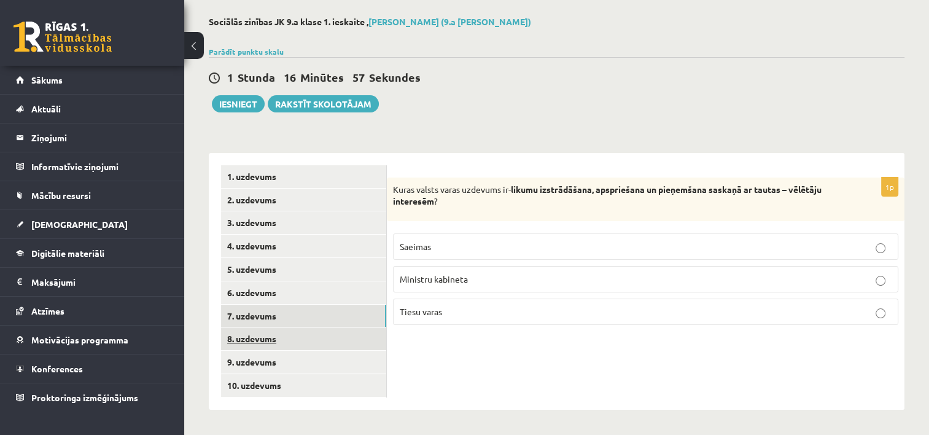
click at [263, 337] on link "8. uzdevums" at bounding box center [303, 338] width 165 height 23
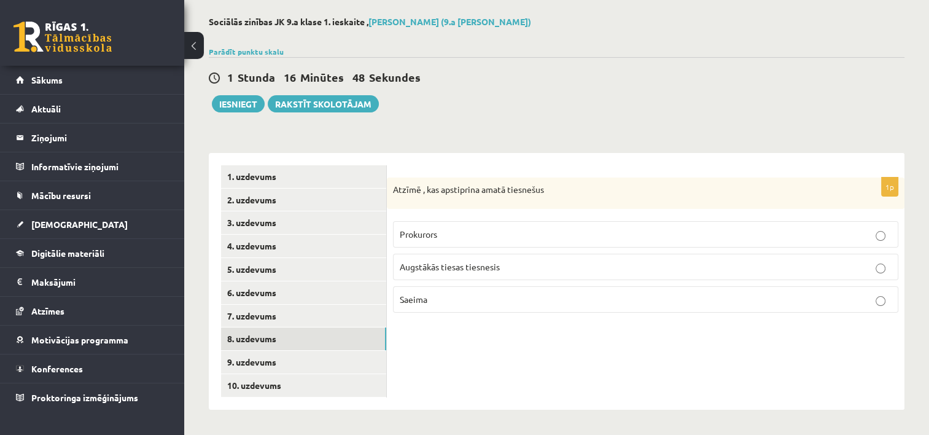
click at [485, 298] on p "Saeima" at bounding box center [646, 299] width 492 height 13
click at [253, 361] on link "9. uzdevums" at bounding box center [303, 362] width 165 height 23
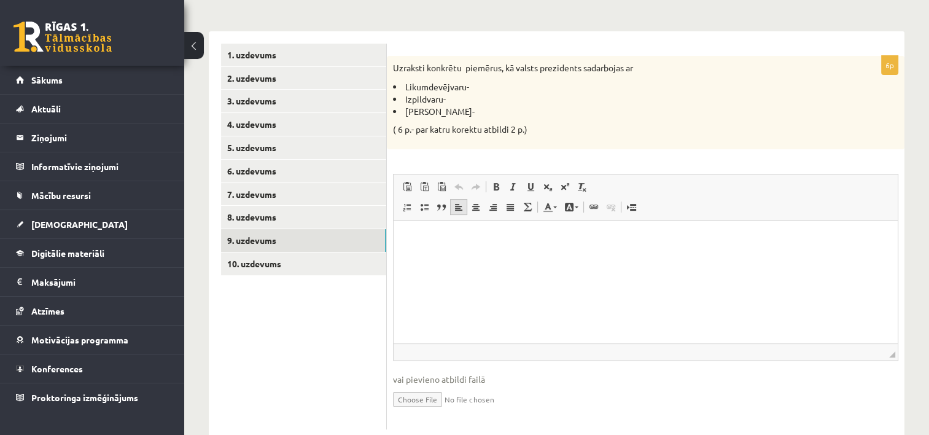
scroll to position [178, 0]
click at [450, 256] on html at bounding box center [646, 237] width 504 height 37
drag, startPoint x: 405, startPoint y: 84, endPoint x: 451, endPoint y: 114, distance: 54.2
click at [451, 114] on ul "Likumdevējvaru- Izpildvaru- Tiesu varu-" at bounding box center [615, 98] width 444 height 36
copy ul "Likumdevējvaru- Izpildvaru- Tiesu varu-"
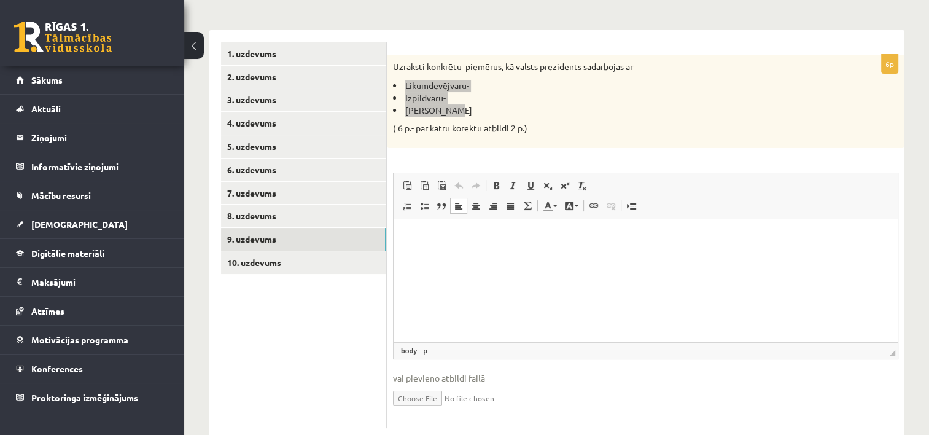
click at [443, 256] on html at bounding box center [646, 237] width 504 height 37
click at [428, 238] on ul "**********" at bounding box center [646, 250] width 480 height 38
click at [428, 259] on ul "**********" at bounding box center [646, 264] width 480 height 25
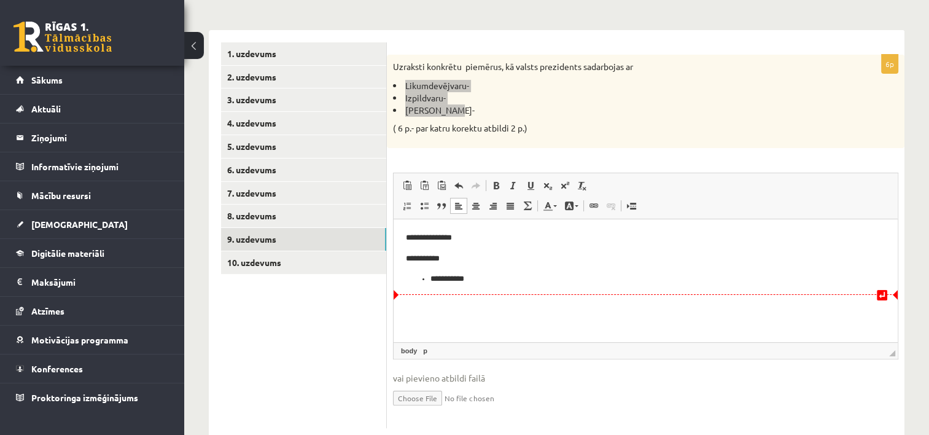
click at [429, 279] on ul "**********" at bounding box center [646, 278] width 480 height 13
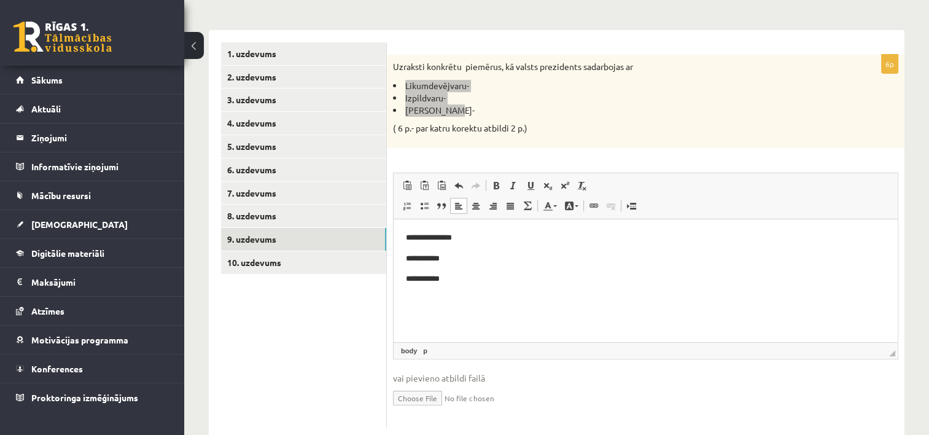
click at [481, 238] on p "**********" at bounding box center [646, 237] width 480 height 13
click at [567, 136] on div "Uzraksti konkrētu piemērus, kā valsts prezidents sadarbojas ar Likumdevējvaru- …" at bounding box center [646, 101] width 518 height 93
click at [497, 243] on p "**********" at bounding box center [646, 237] width 480 height 13
click at [461, 238] on p "**********" at bounding box center [646, 237] width 480 height 13
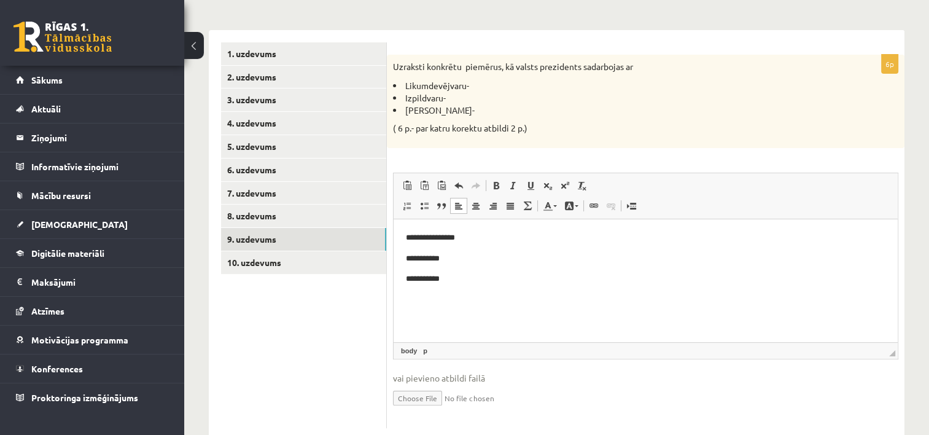
click at [438, 258] on p "**********" at bounding box center [646, 258] width 480 height 13
click at [443, 278] on p "**********" at bounding box center [646, 278] width 480 height 13
click at [480, 235] on p "**********" at bounding box center [646, 237] width 480 height 13
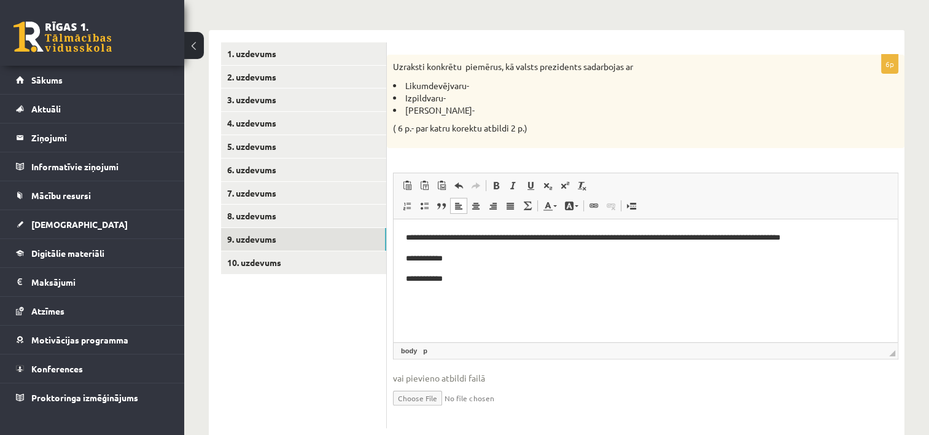
click at [504, 262] on p "**********" at bounding box center [646, 258] width 480 height 13
click at [540, 264] on p "**********" at bounding box center [646, 258] width 480 height 13
click at [497, 280] on p "**********" at bounding box center [646, 278] width 480 height 13
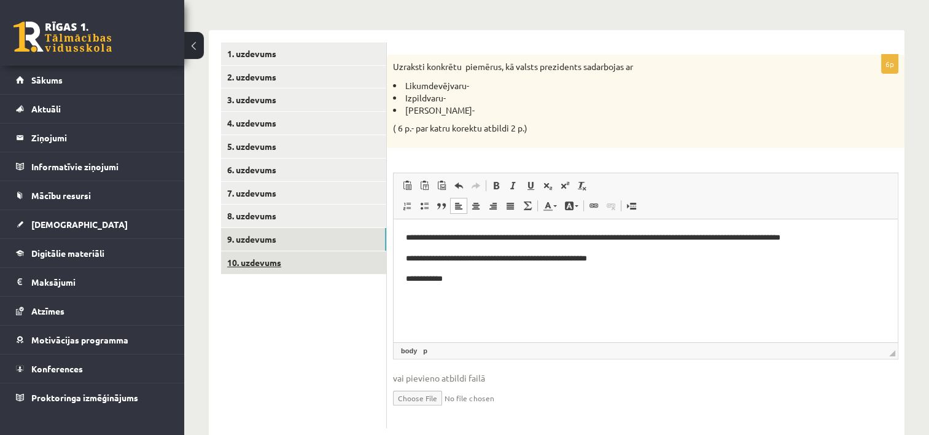
click at [251, 260] on link "10. uzdevums" at bounding box center [303, 262] width 165 height 23
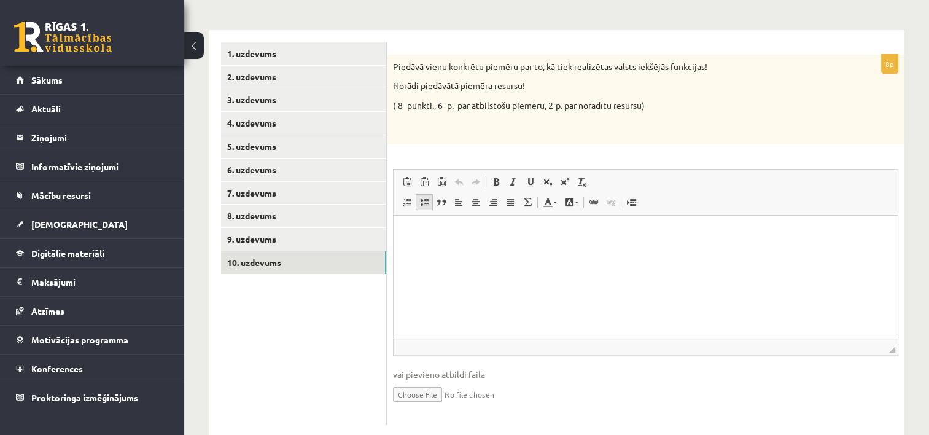
scroll to position [0, 0]
click at [254, 233] on link "9. uzdevums" at bounding box center [303, 239] width 165 height 23
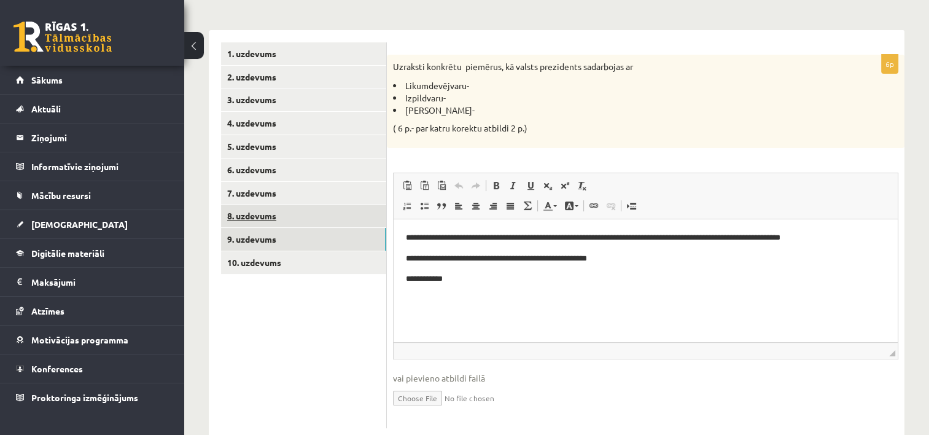
click at [261, 219] on link "8. uzdevums" at bounding box center [303, 215] width 165 height 23
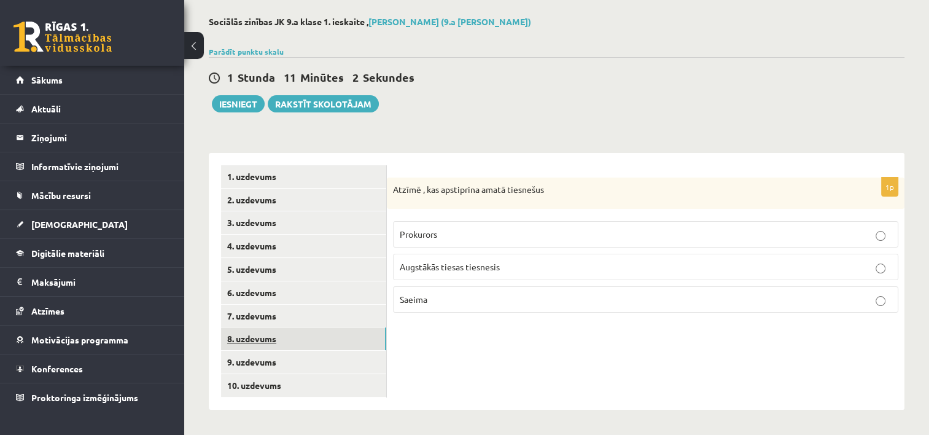
scroll to position [55, 0]
click at [256, 360] on link "9. uzdevums" at bounding box center [303, 362] width 165 height 23
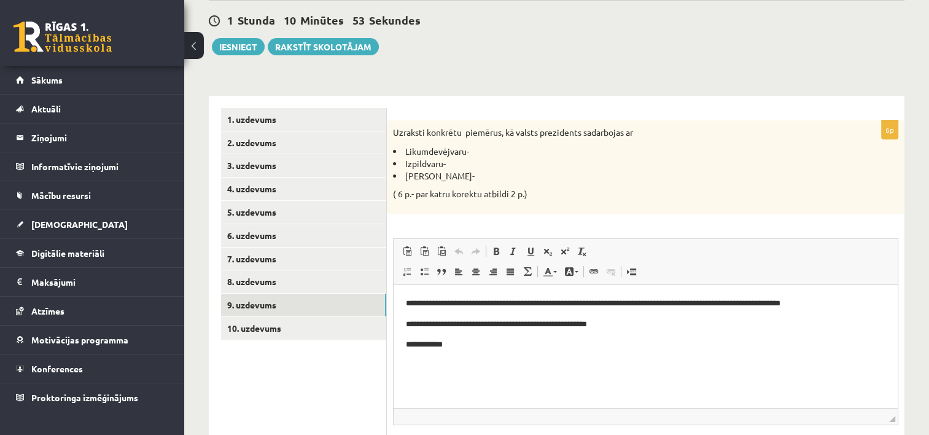
scroll to position [117, 0]
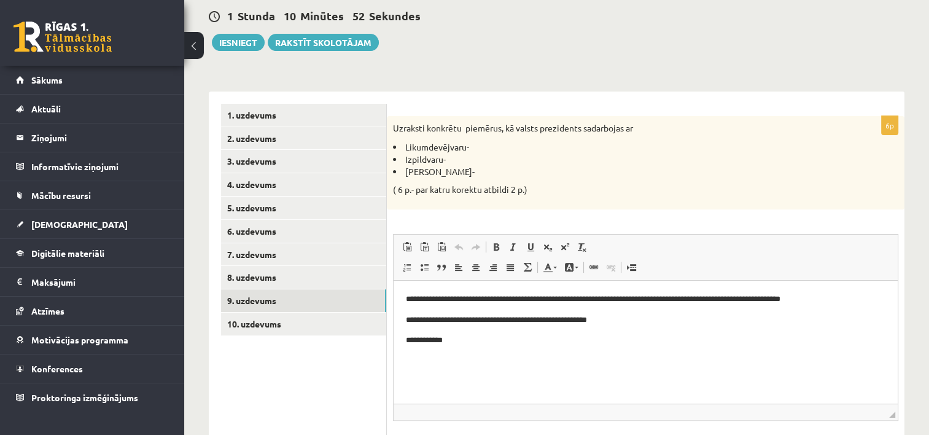
click at [465, 338] on p "**********" at bounding box center [646, 339] width 480 height 13
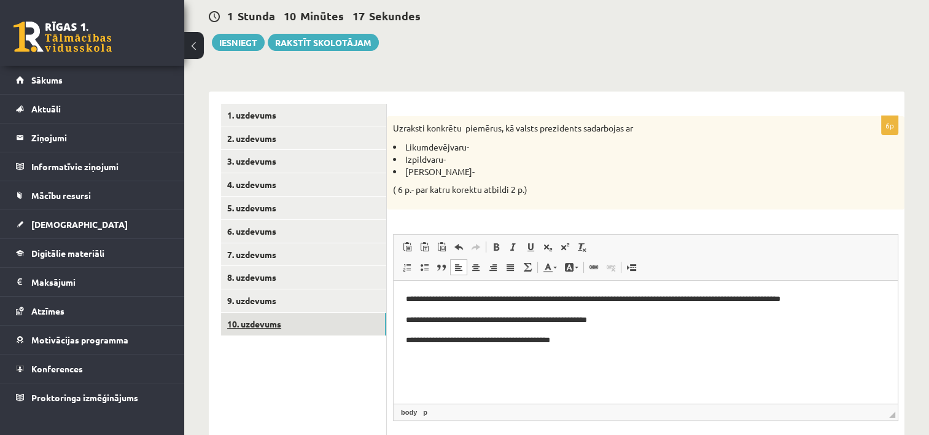
click at [254, 322] on link "10. uzdevums" at bounding box center [303, 324] width 165 height 23
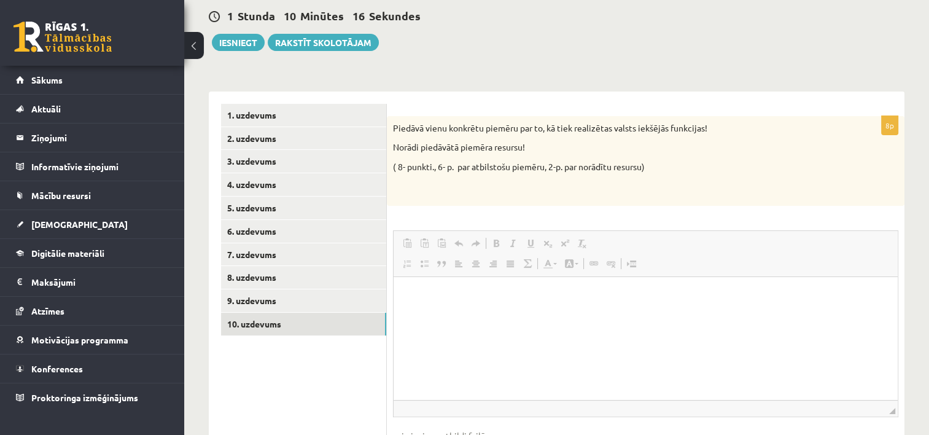
scroll to position [0, 0]
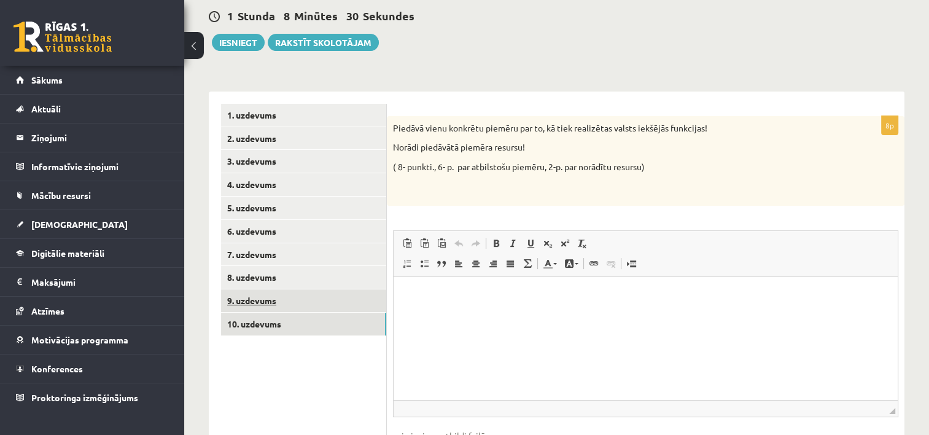
click at [264, 301] on link "9. uzdevums" at bounding box center [303, 300] width 165 height 23
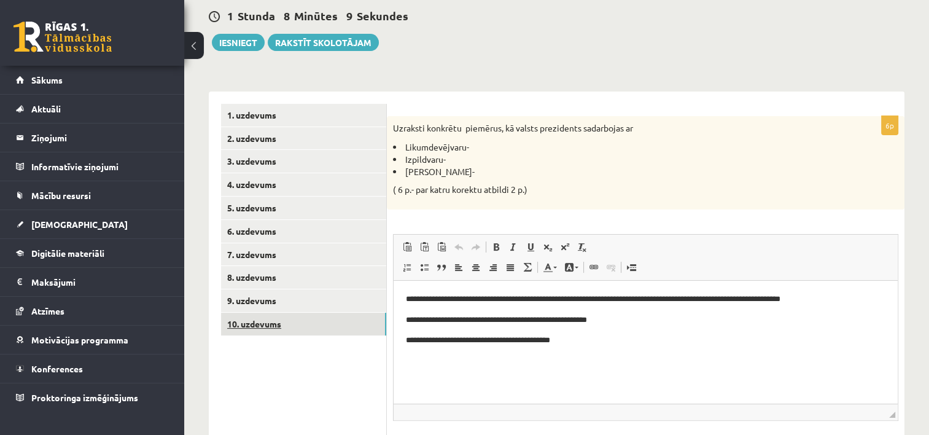
click at [265, 320] on link "10. uzdevums" at bounding box center [303, 324] width 165 height 23
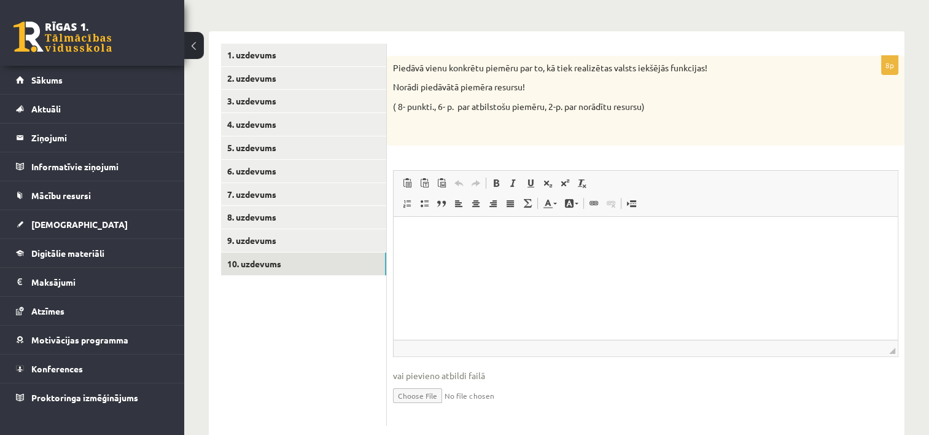
scroll to position [178, 0]
click at [468, 253] on html at bounding box center [646, 234] width 504 height 37
click at [435, 247] on html at bounding box center [646, 234] width 504 height 37
click at [487, 241] on html "**********" at bounding box center [646, 234] width 504 height 37
drag, startPoint x: 631, startPoint y: 235, endPoint x: 602, endPoint y: 235, distance: 28.9
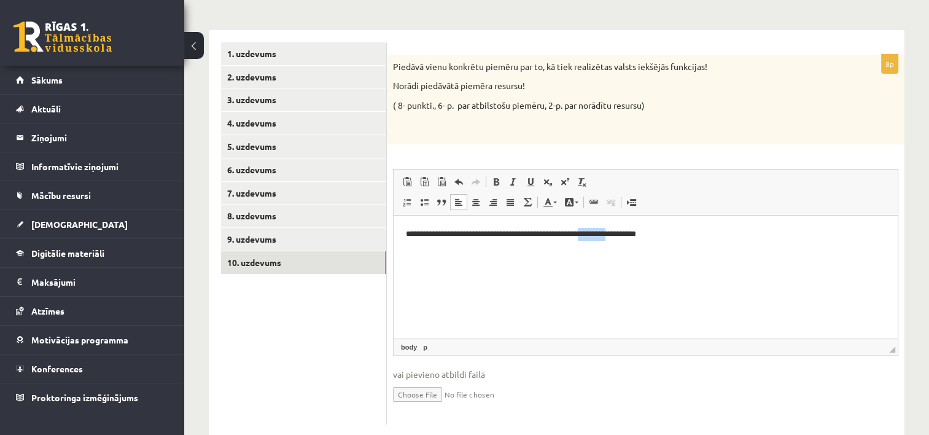
click at [602, 235] on p "**********" at bounding box center [646, 234] width 480 height 13
click at [669, 238] on p "**********" at bounding box center [646, 234] width 480 height 13
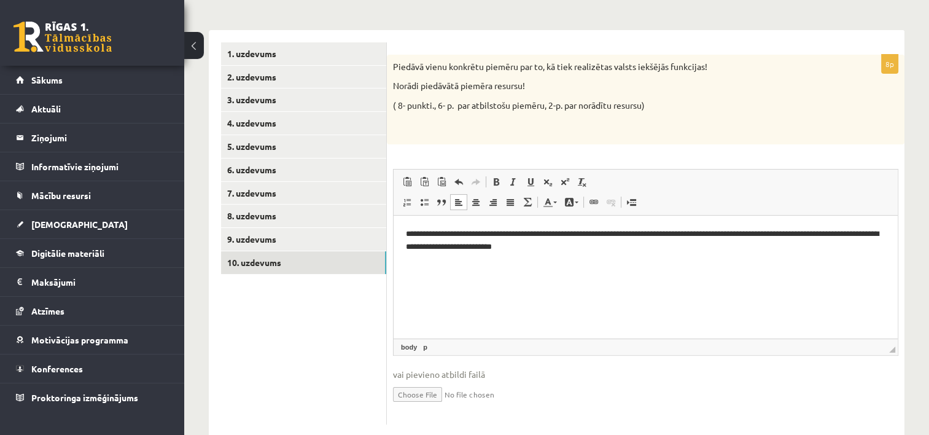
click at [551, 249] on p "**********" at bounding box center [646, 241] width 480 height 26
click at [617, 244] on p "**********" at bounding box center [646, 241] width 480 height 26
click at [256, 224] on link "8. uzdevums" at bounding box center [303, 215] width 165 height 23
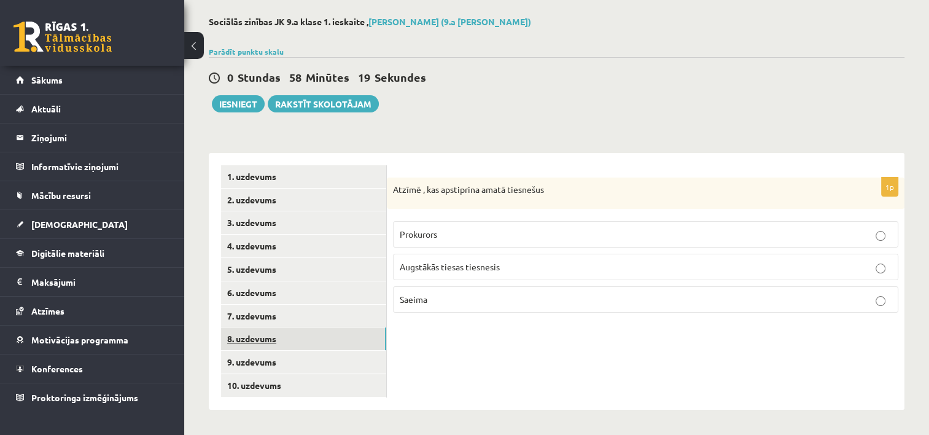
scroll to position [55, 0]
click at [269, 362] on link "9. uzdevums" at bounding box center [303, 362] width 165 height 23
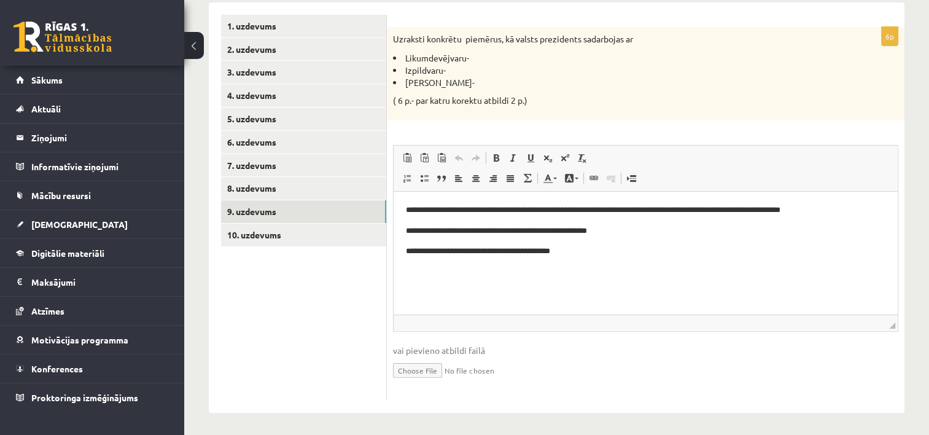
scroll to position [208, 0]
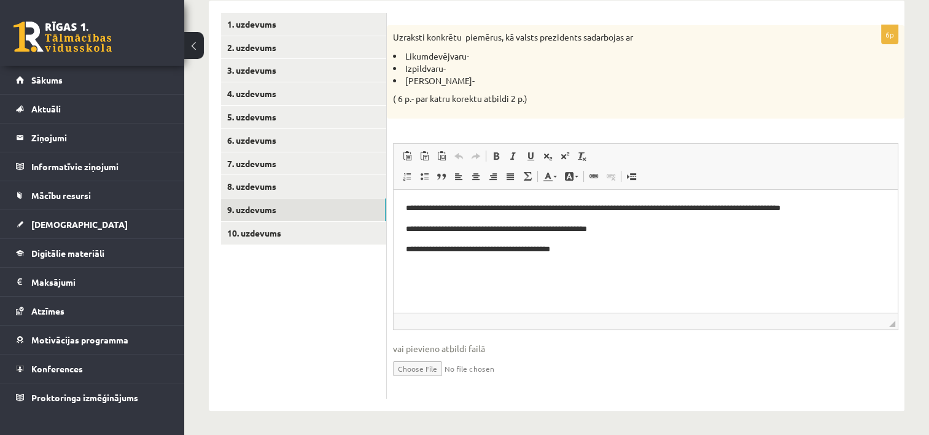
click at [527, 250] on p "**********" at bounding box center [646, 249] width 480 height 13
drag, startPoint x: 569, startPoint y: 251, endPoint x: 510, endPoint y: 248, distance: 59.0
click at [510, 248] on p "**********" at bounding box center [646, 249] width 480 height 13
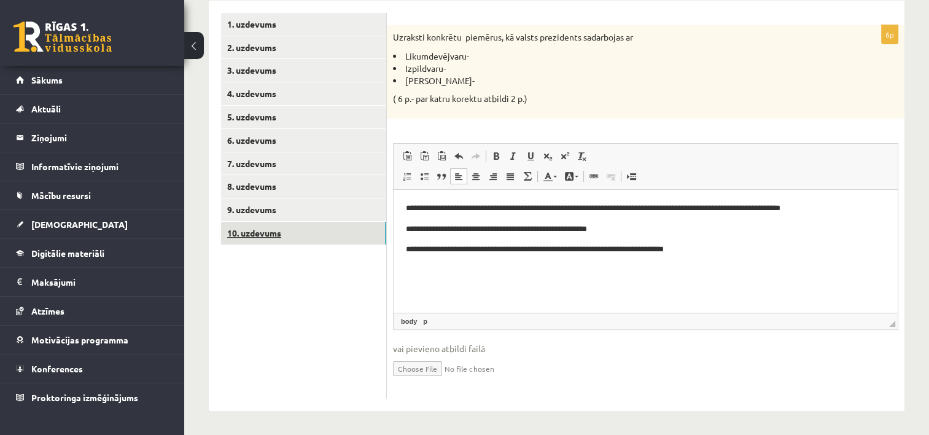
click at [255, 229] on link "10. uzdevums" at bounding box center [303, 233] width 165 height 23
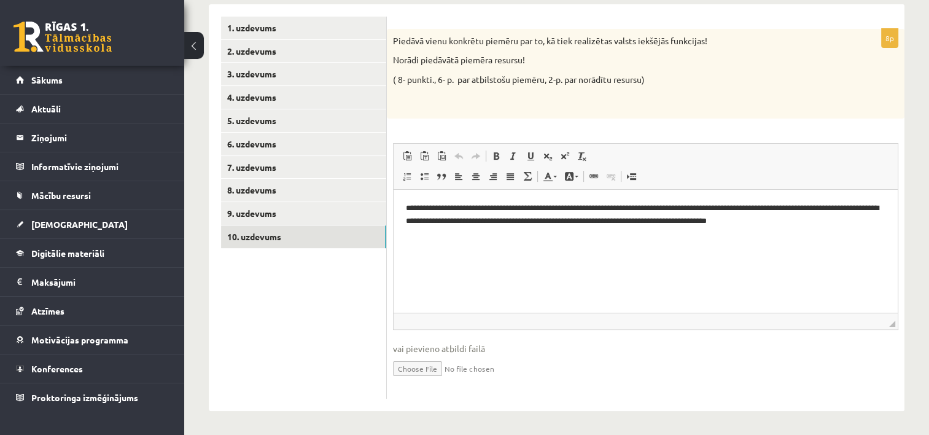
scroll to position [0, 0]
drag, startPoint x: 838, startPoint y: 236, endPoint x: 795, endPoint y: 277, distance: 60.0
click at [795, 240] on html "**********" at bounding box center [646, 215] width 504 height 50
click at [841, 226] on p "**********" at bounding box center [646, 215] width 480 height 26
click at [841, 227] on p "**********" at bounding box center [646, 215] width 480 height 26
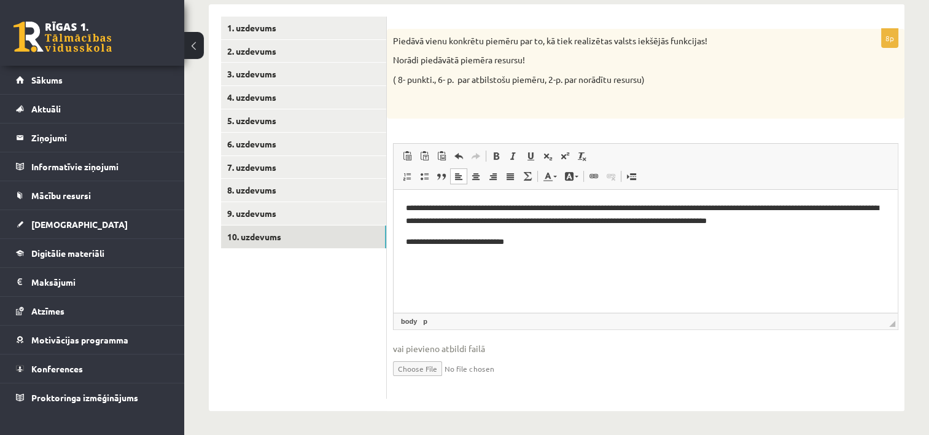
click at [836, 224] on p "**********" at bounding box center [646, 215] width 480 height 26
click at [835, 225] on p "**********" at bounding box center [646, 215] width 480 height 26
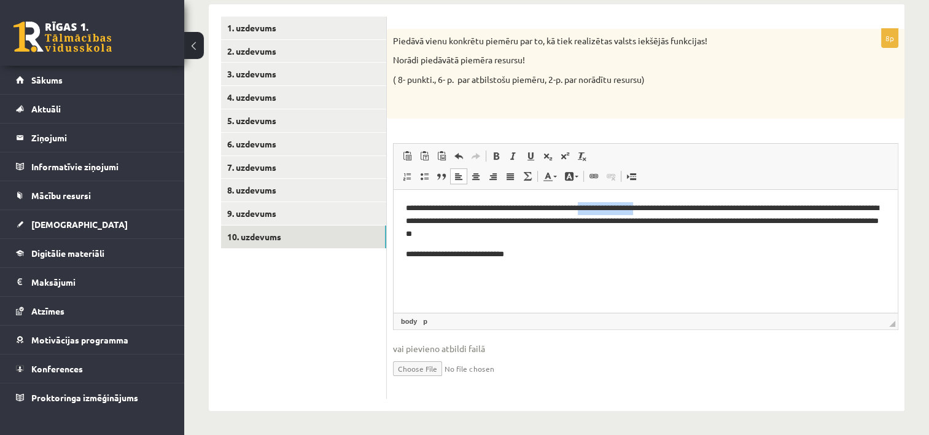
drag, startPoint x: 662, startPoint y: 208, endPoint x: 602, endPoint y: 208, distance: 59.6
click at [602, 208] on p "**********" at bounding box center [646, 221] width 480 height 38
drag, startPoint x: 674, startPoint y: 209, endPoint x: 815, endPoint y: 207, distance: 141.3
click at [815, 207] on p "**********" at bounding box center [646, 221] width 480 height 38
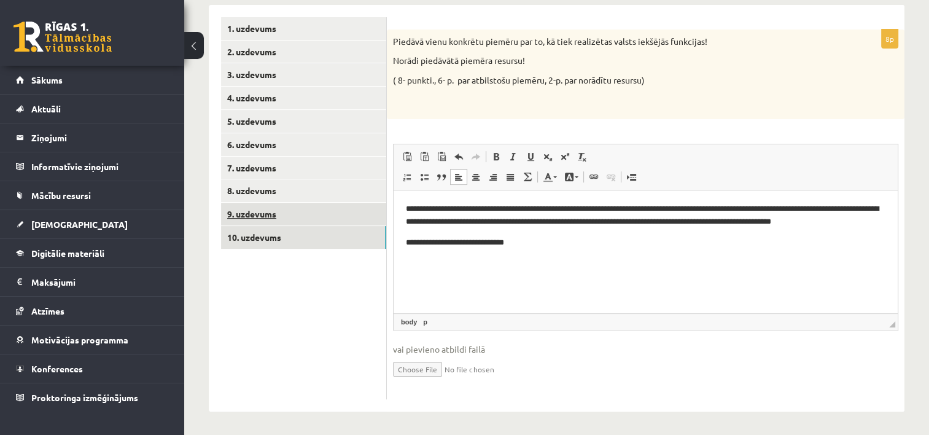
scroll to position [204, 0]
click at [268, 218] on link "9. uzdevums" at bounding box center [303, 213] width 165 height 23
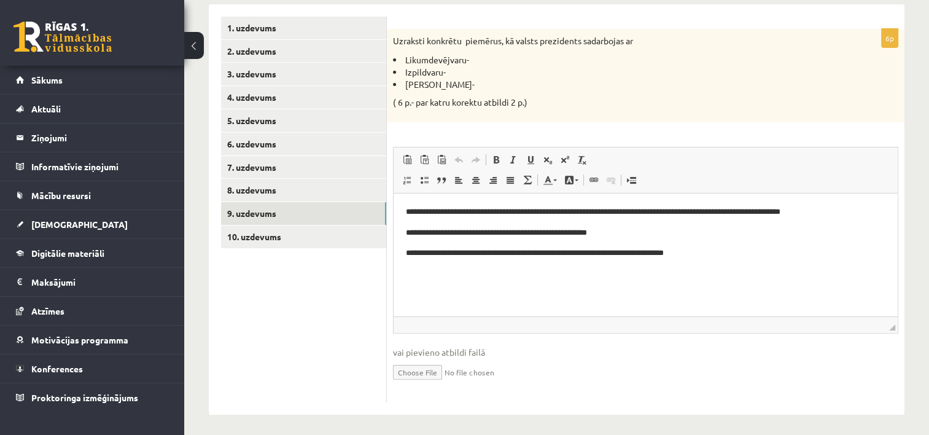
scroll to position [0, 0]
click at [257, 187] on link "8. uzdevums" at bounding box center [303, 190] width 165 height 23
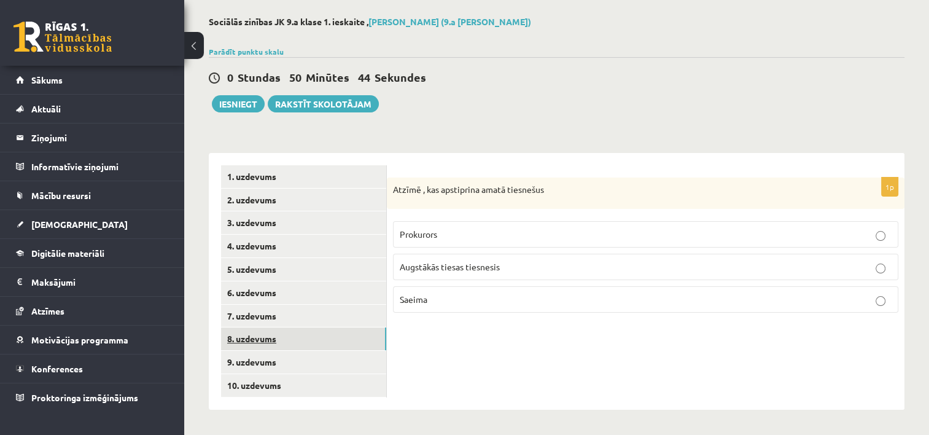
scroll to position [55, 0]
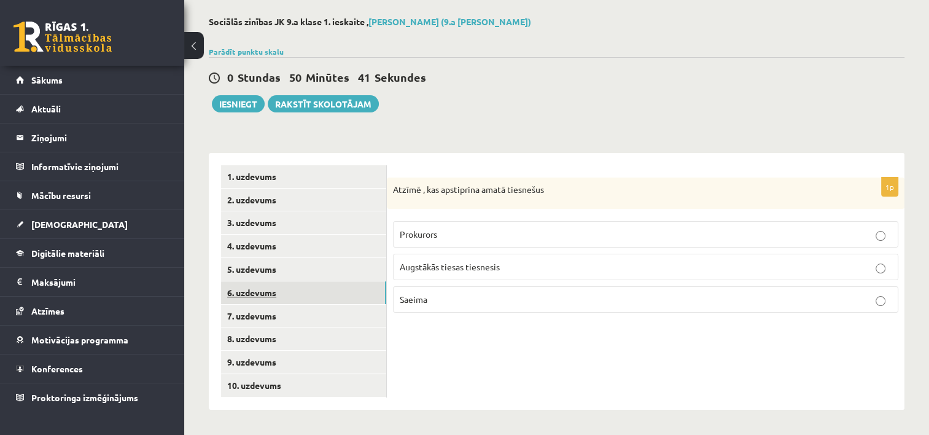
click at [260, 296] on link "6. uzdevums" at bounding box center [303, 292] width 165 height 23
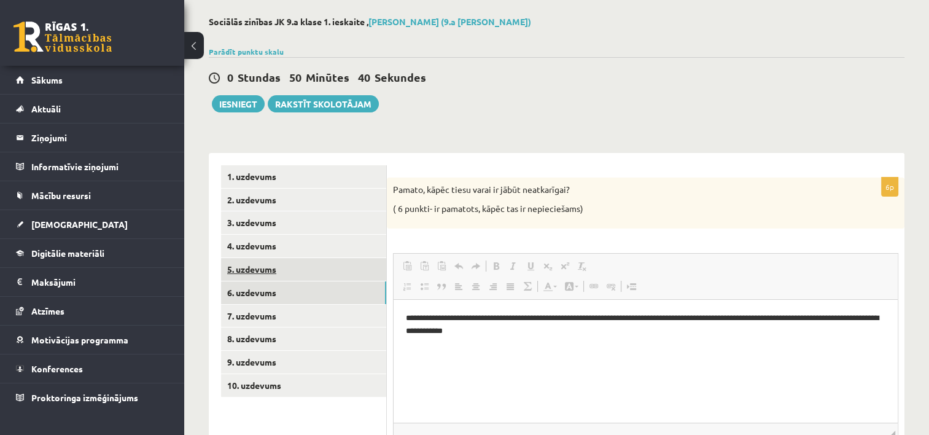
scroll to position [0, 0]
click at [271, 265] on link "5. uzdevums" at bounding box center [303, 269] width 165 height 23
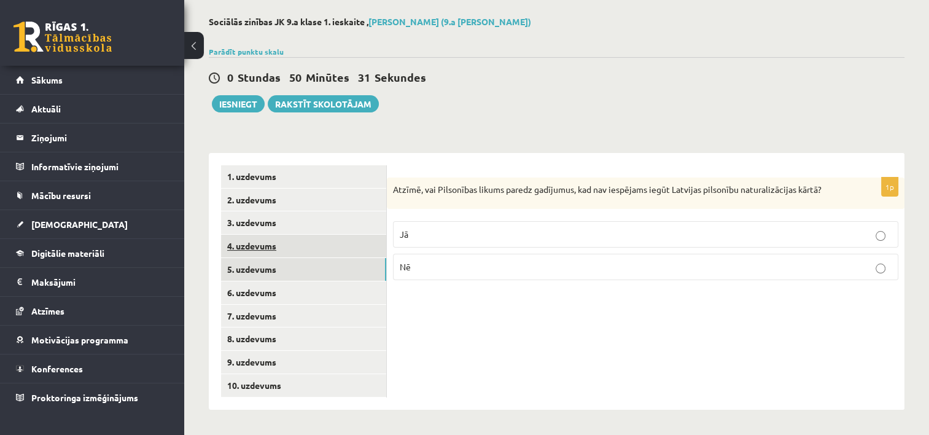
click at [270, 238] on link "4. uzdevums" at bounding box center [303, 246] width 165 height 23
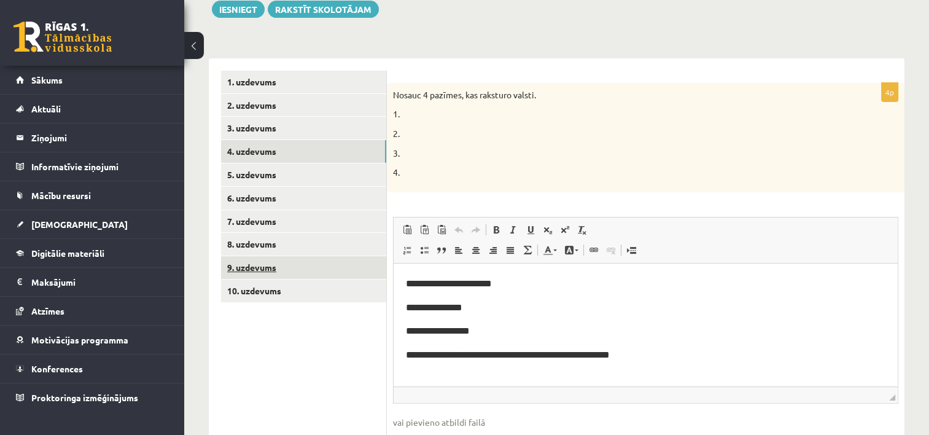
scroll to position [178, 0]
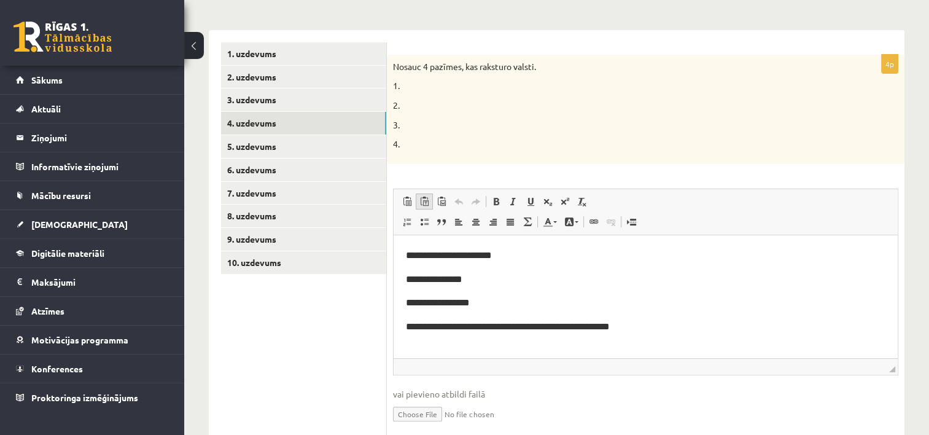
click at [423, 201] on span at bounding box center [424, 202] width 10 height 10
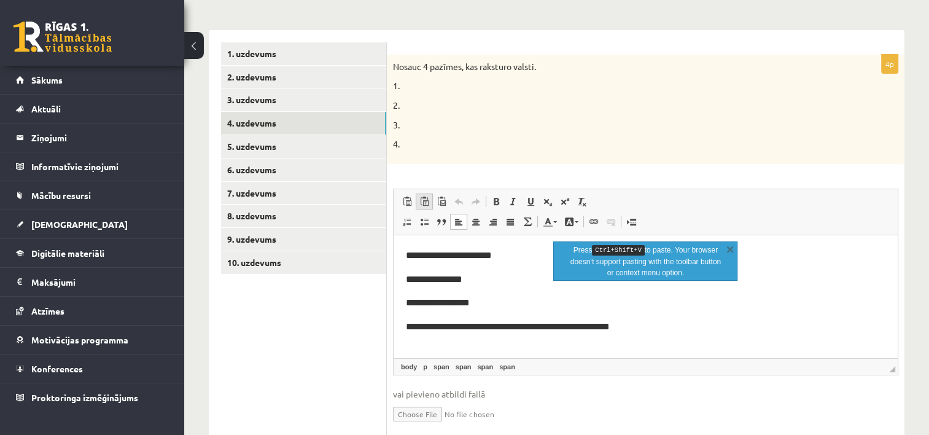
click at [423, 201] on span at bounding box center [424, 202] width 10 height 10
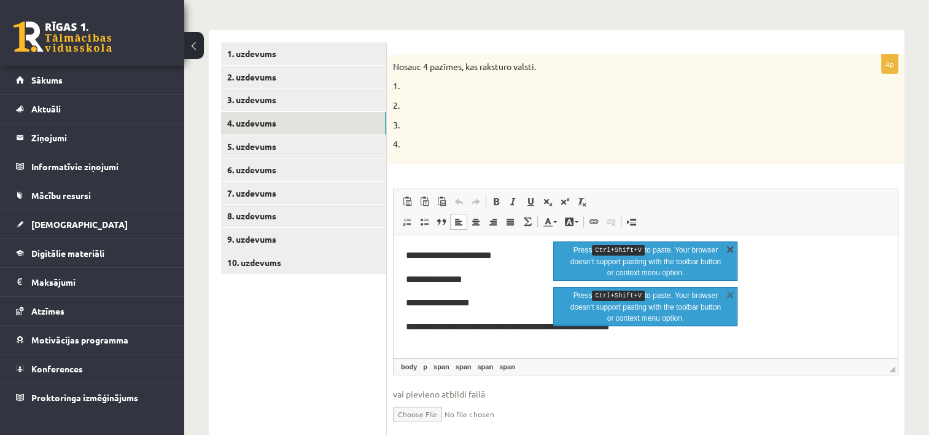
click at [735, 246] on link "X" at bounding box center [730, 249] width 12 height 12
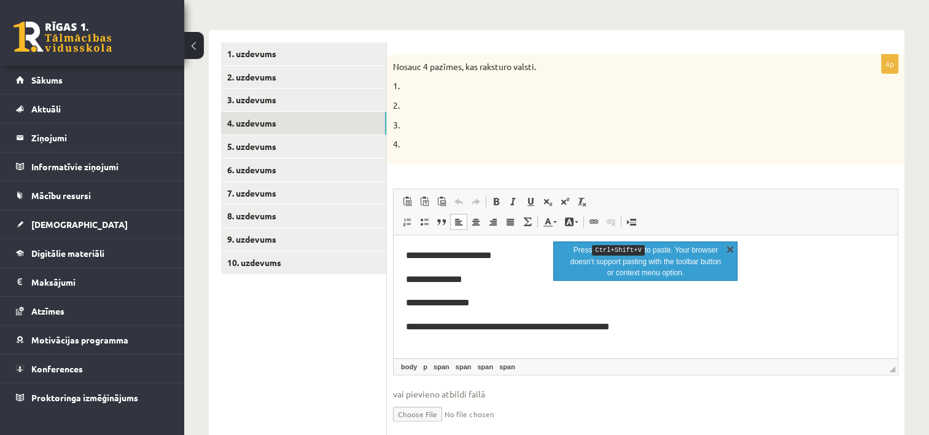
click at [733, 247] on link "X" at bounding box center [730, 249] width 12 height 12
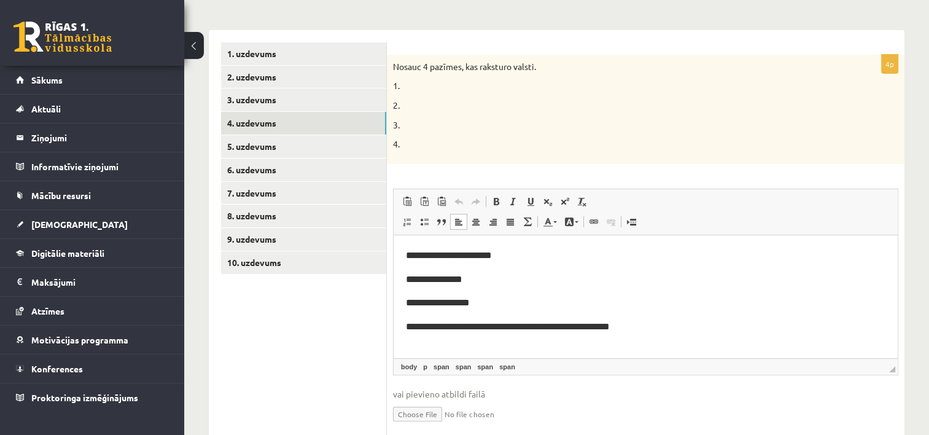
click at [503, 286] on p "**********" at bounding box center [646, 279] width 480 height 16
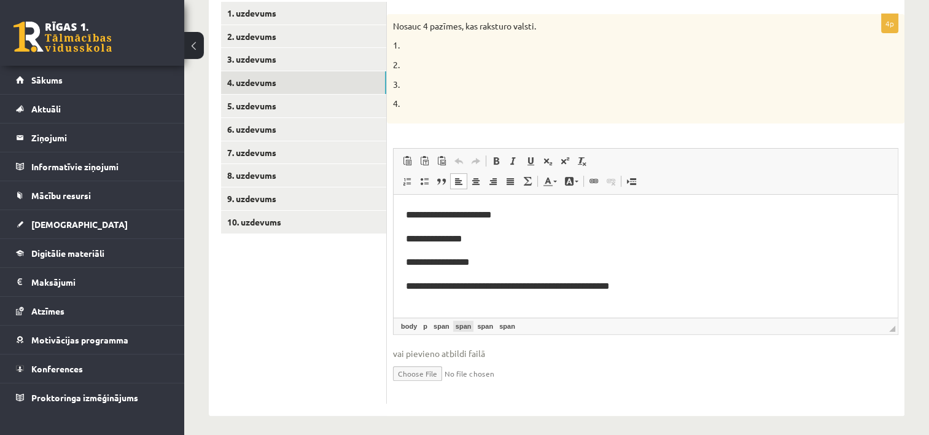
scroll to position [224, 0]
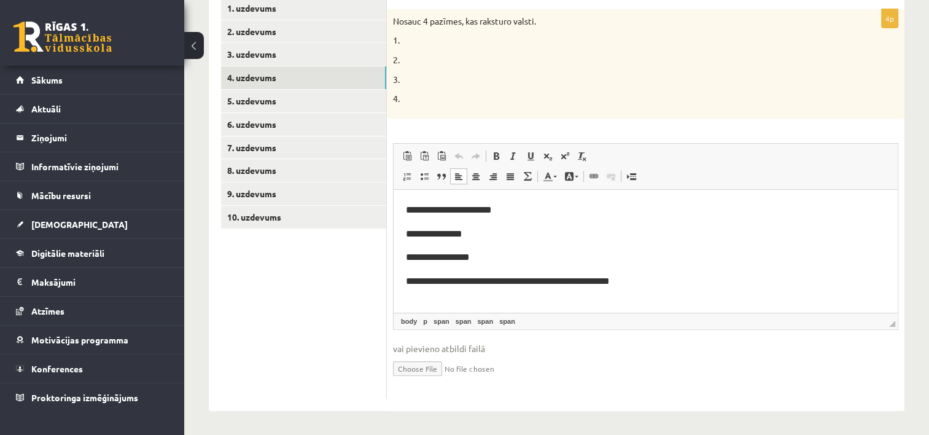
click at [461, 300] on html "**********" at bounding box center [646, 244] width 504 height 111
click at [641, 283] on p "**********" at bounding box center [646, 281] width 480 height 16
click at [406, 205] on span "**********" at bounding box center [449, 208] width 86 height 9
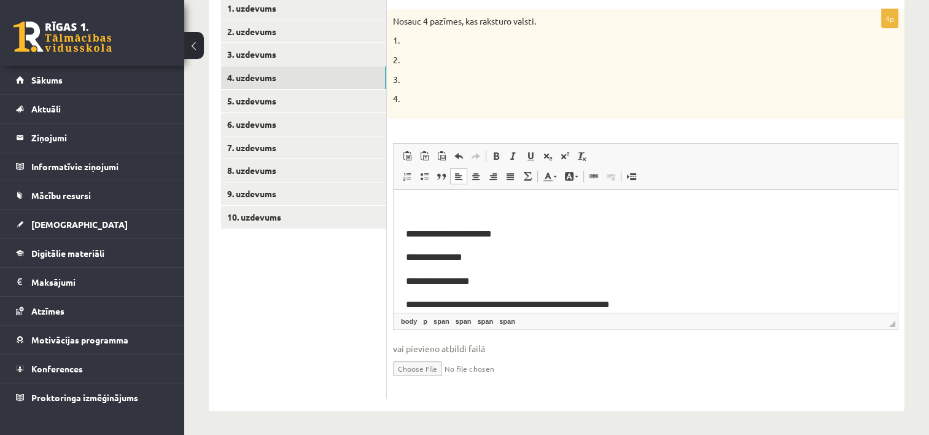
click at [406, 205] on p "Editor, wiswyg-editor-user-answer-47433961467360" at bounding box center [646, 209] width 480 height 16
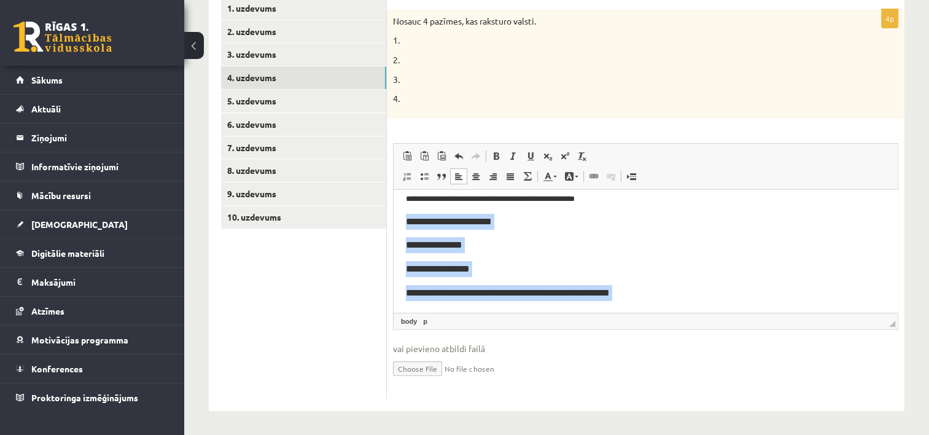
scroll to position [92, 0]
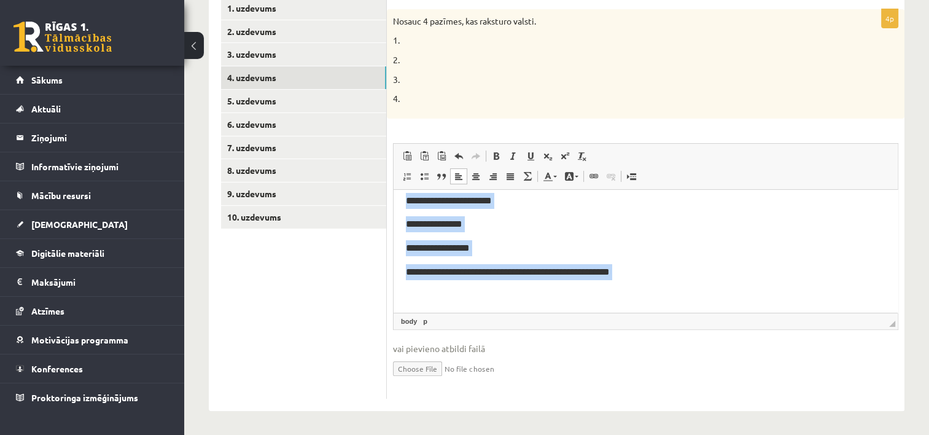
drag, startPoint x: 408, startPoint y: 219, endPoint x: 642, endPoint y: 281, distance: 242.1
click at [642, 281] on body "**********" at bounding box center [646, 204] width 480 height 190
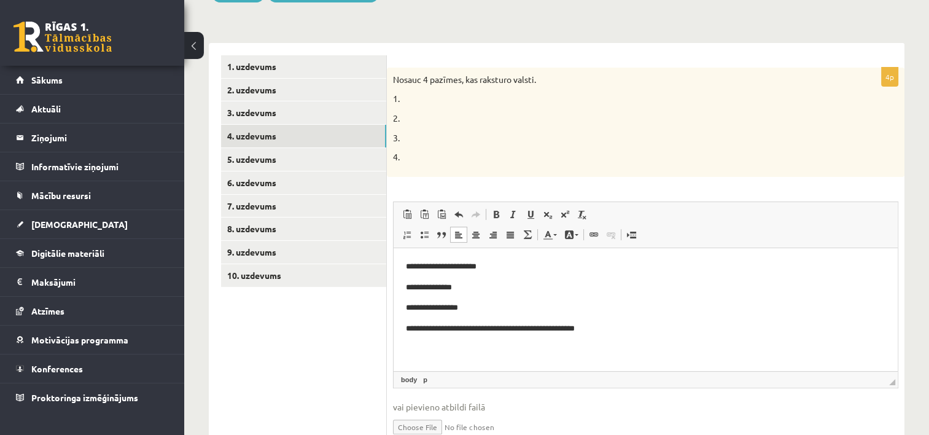
scroll to position [162, 0]
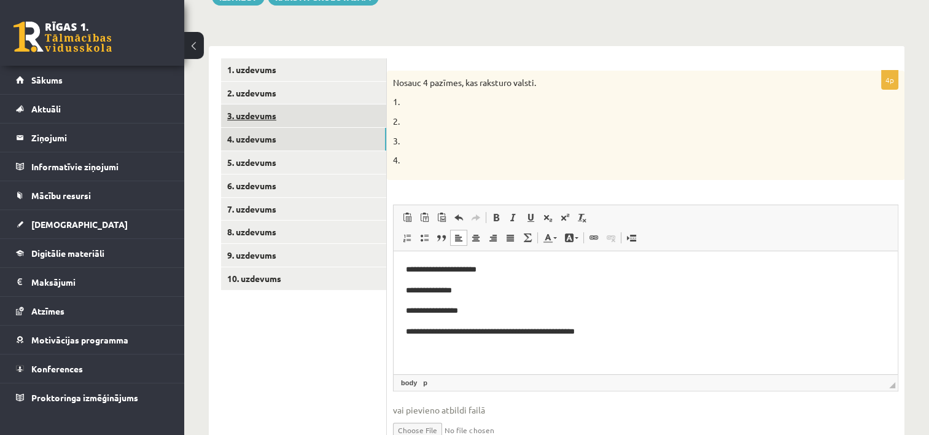
click at [252, 118] on link "3. uzdevums" at bounding box center [303, 115] width 165 height 23
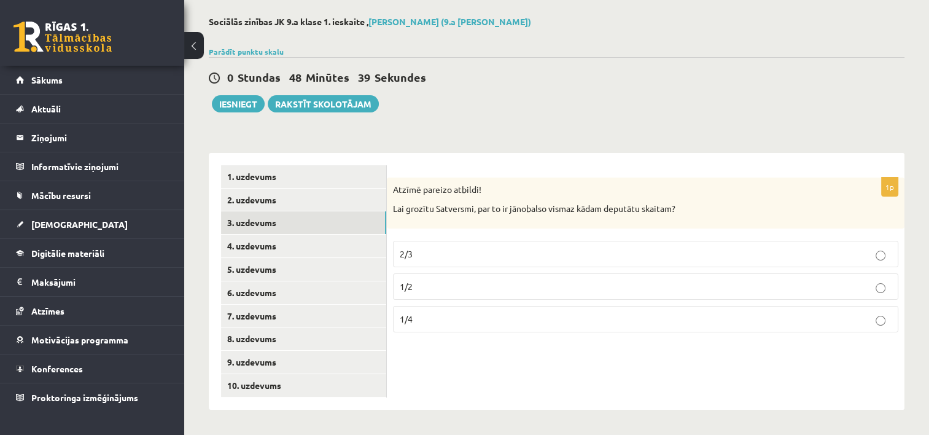
scroll to position [55, 0]
click at [268, 206] on link "2. uzdevums" at bounding box center [303, 200] width 165 height 23
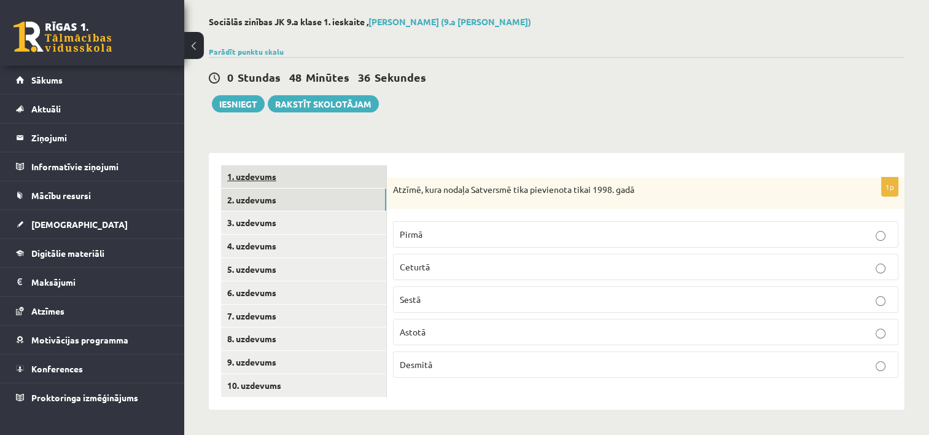
click at [263, 182] on link "1. uzdevums" at bounding box center [303, 176] width 165 height 23
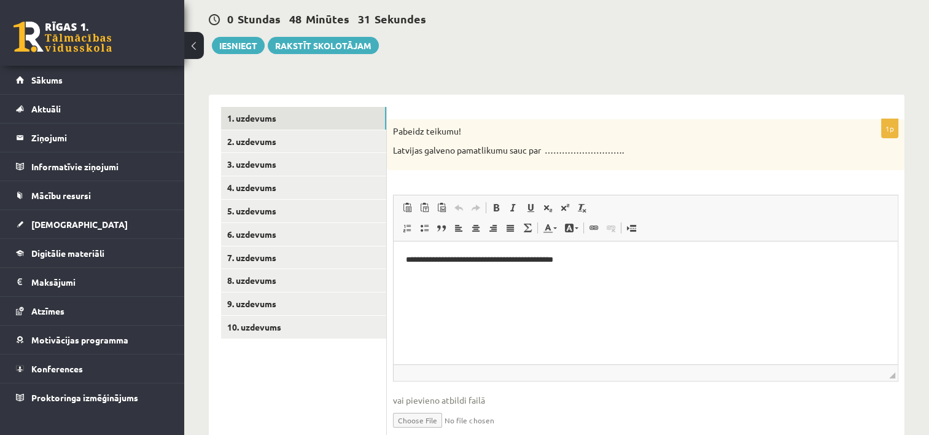
scroll to position [117, 0]
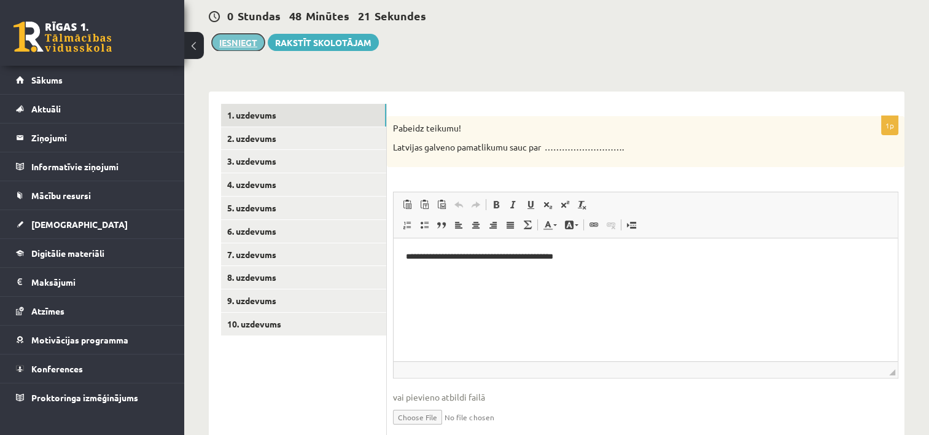
click at [240, 45] on button "Iesniegt" at bounding box center [238, 42] width 53 height 17
